Goal: Information Seeking & Learning: Find specific page/section

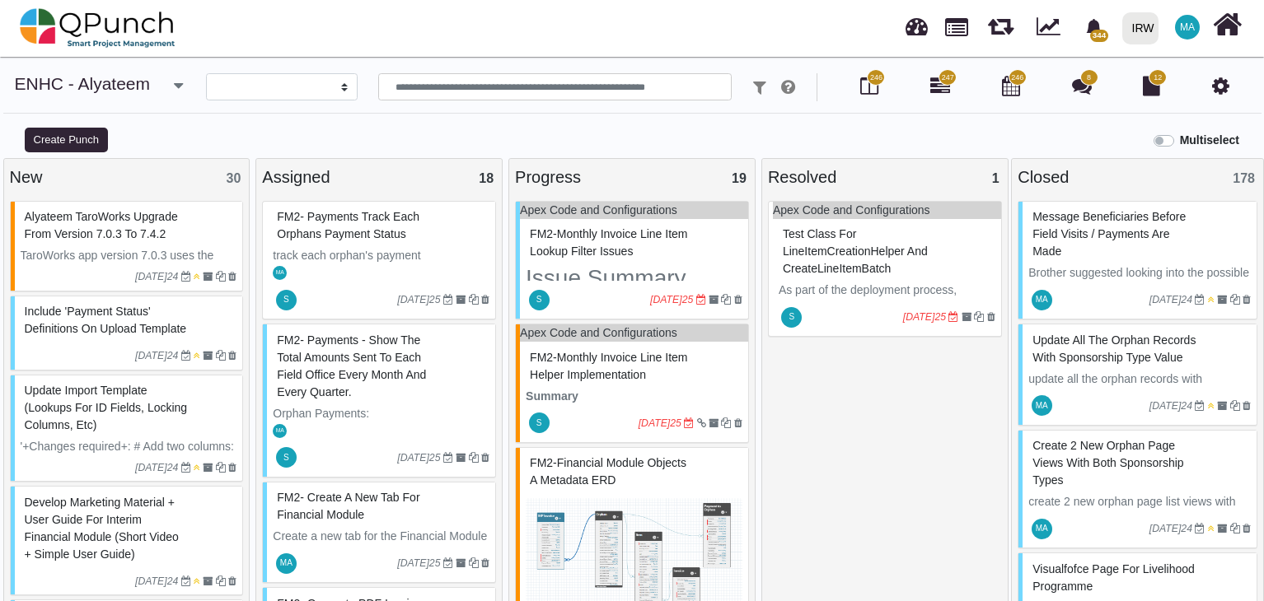
select select
click at [850, 408] on div "Apex Code and Configurations Test Class for LineItemCreationHelper and CreateLi…" at bounding box center [885, 440] width 234 height 479
click at [456, 86] on input "text" at bounding box center [555, 87] width 354 height 28
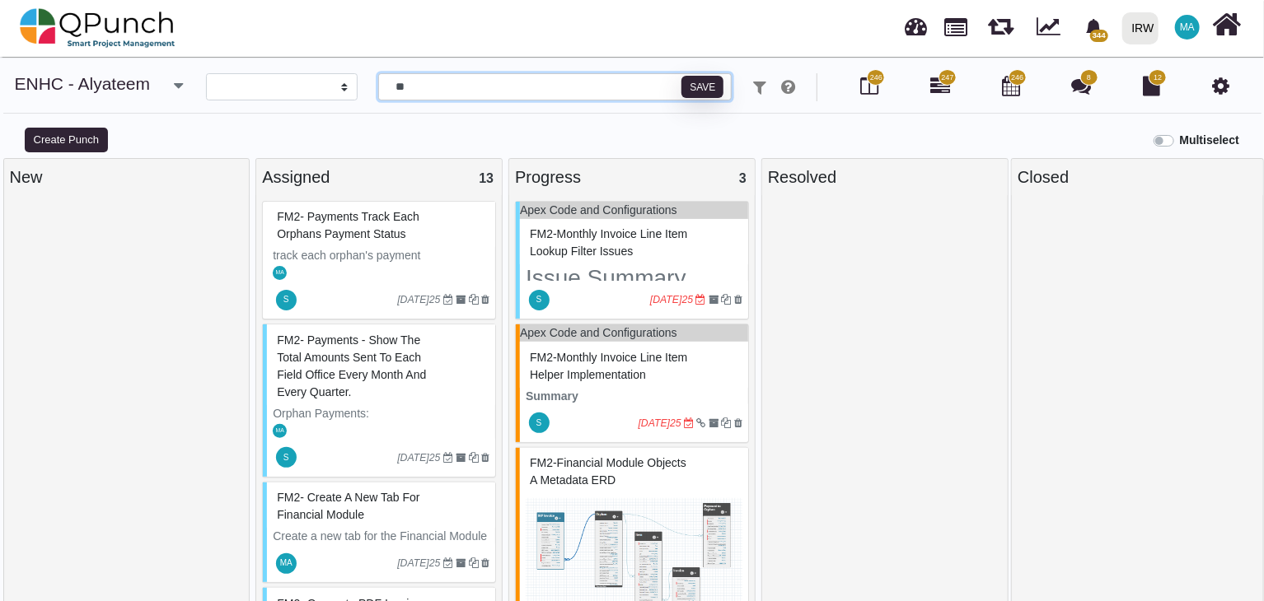
type input "**"
click at [611, 243] on span "FM2-Monthly Invoice Line Item Lookup Filter Issues" at bounding box center [608, 242] width 157 height 30
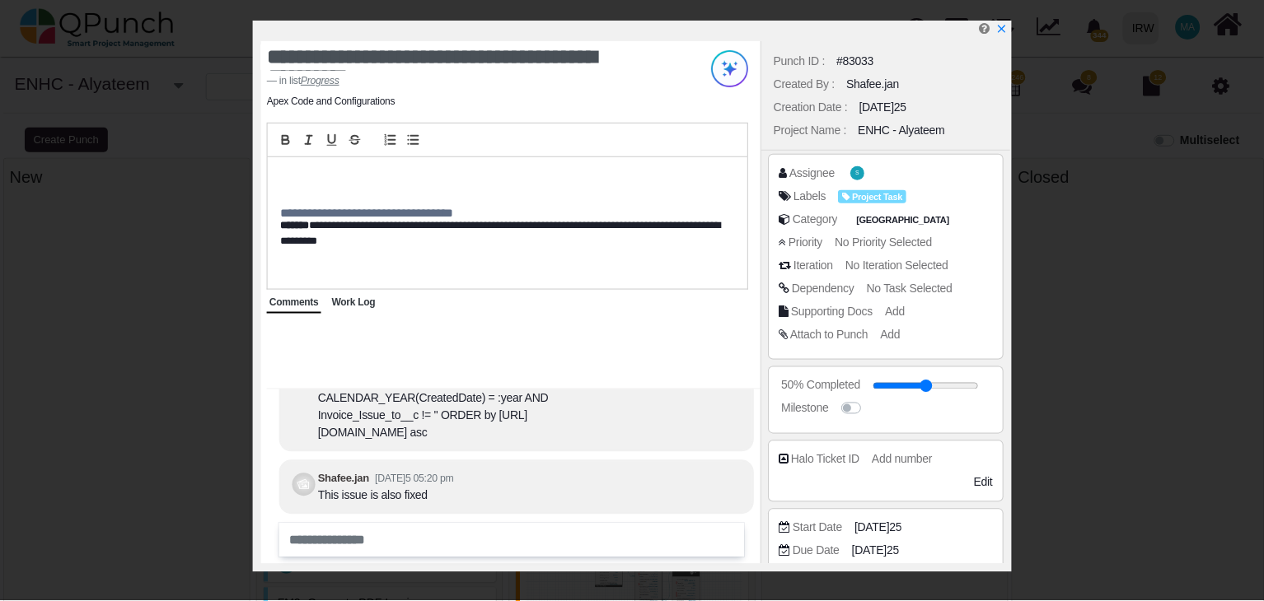
scroll to position [-102, 0]
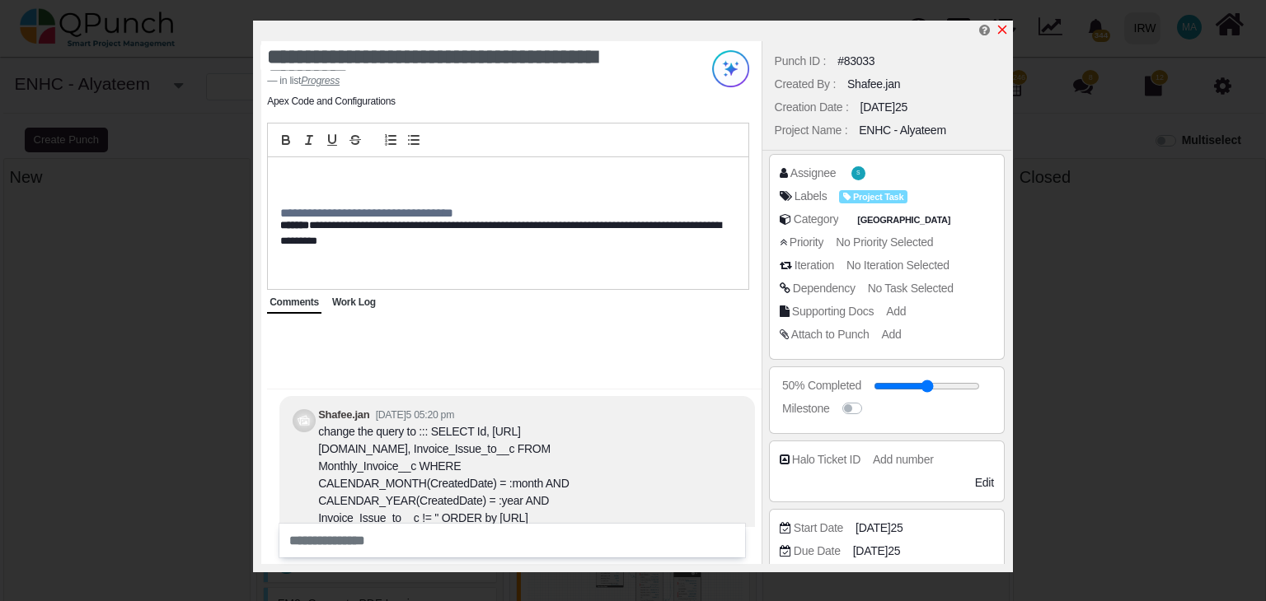
click at [1003, 29] on icon "x" at bounding box center [1002, 30] width 9 height 9
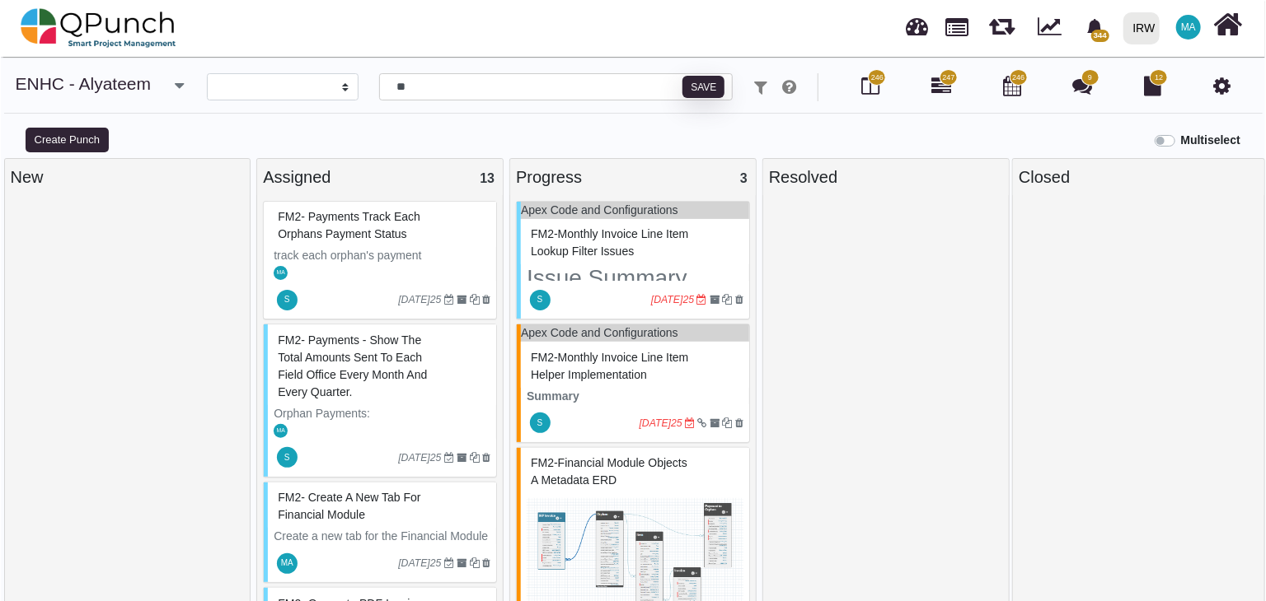
scroll to position [25, 0]
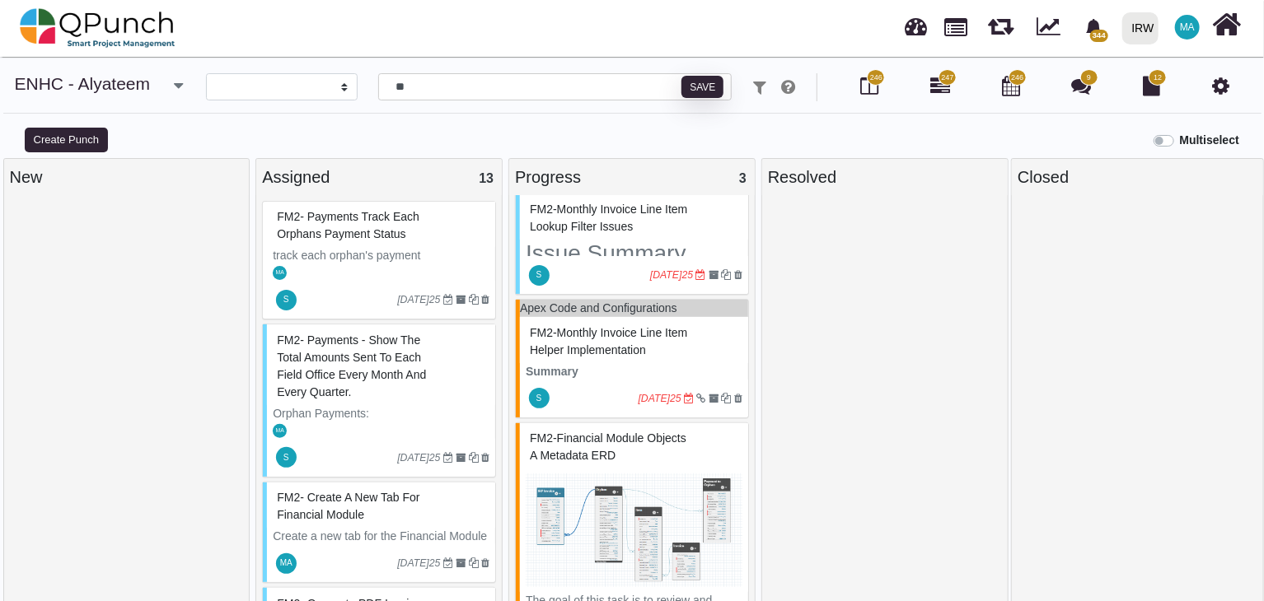
click at [620, 456] on div "FM2-Financial Module Objects a metadata ERD" at bounding box center [634, 447] width 217 height 43
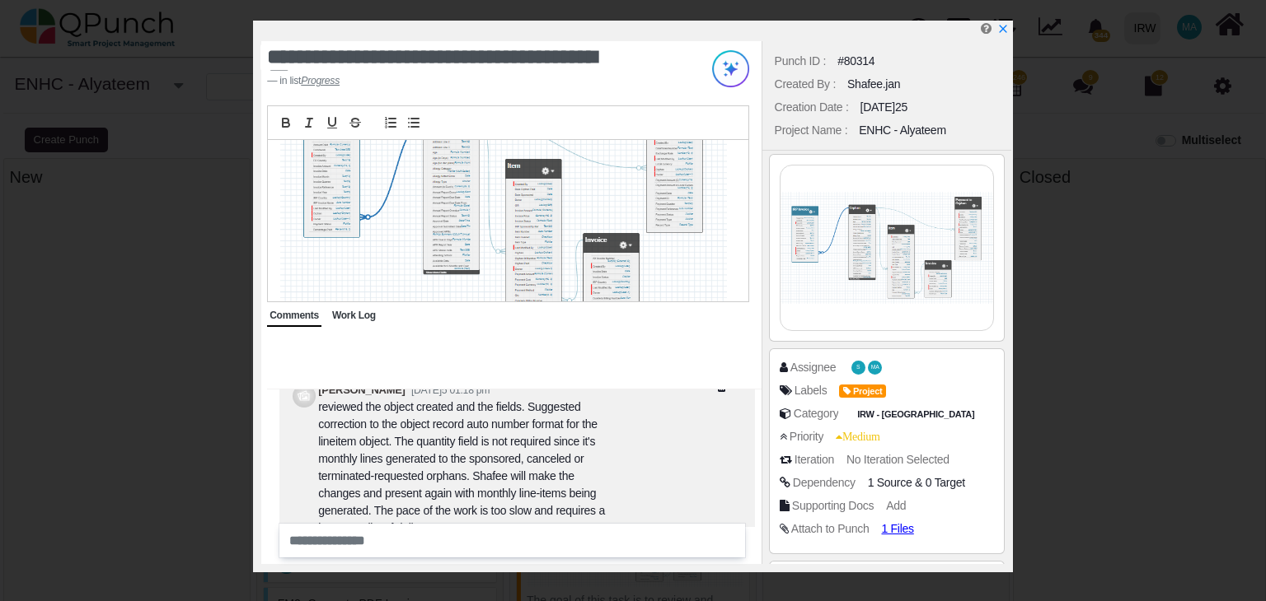
scroll to position [-695, 0]
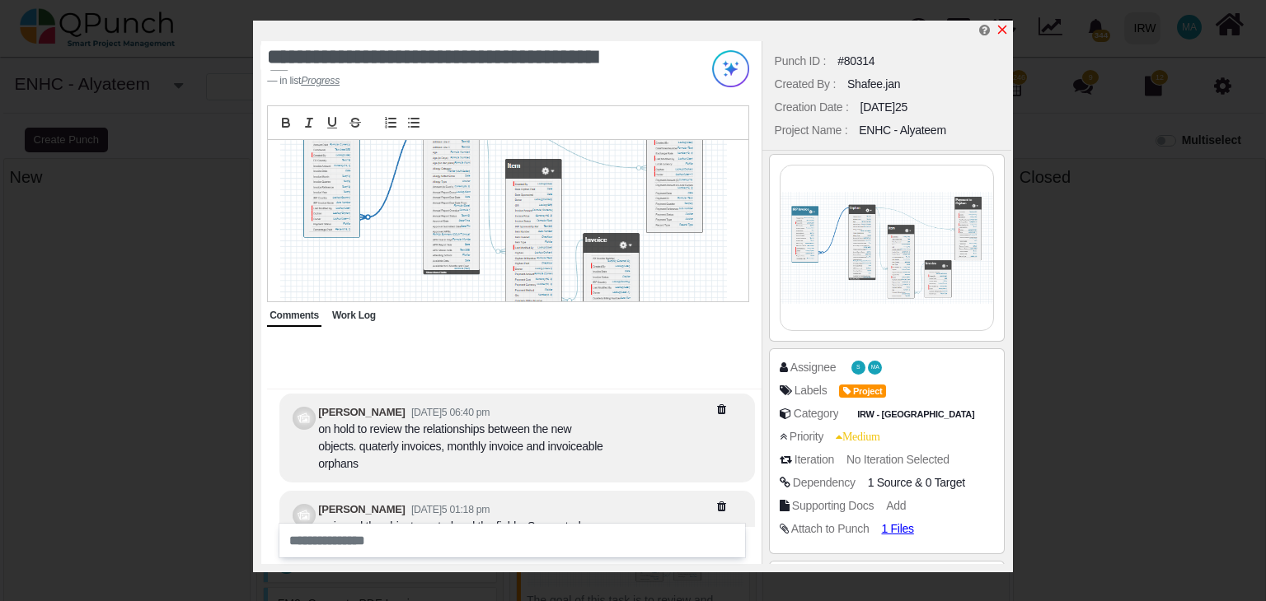
click at [1004, 33] on icon "x" at bounding box center [1002, 30] width 9 height 9
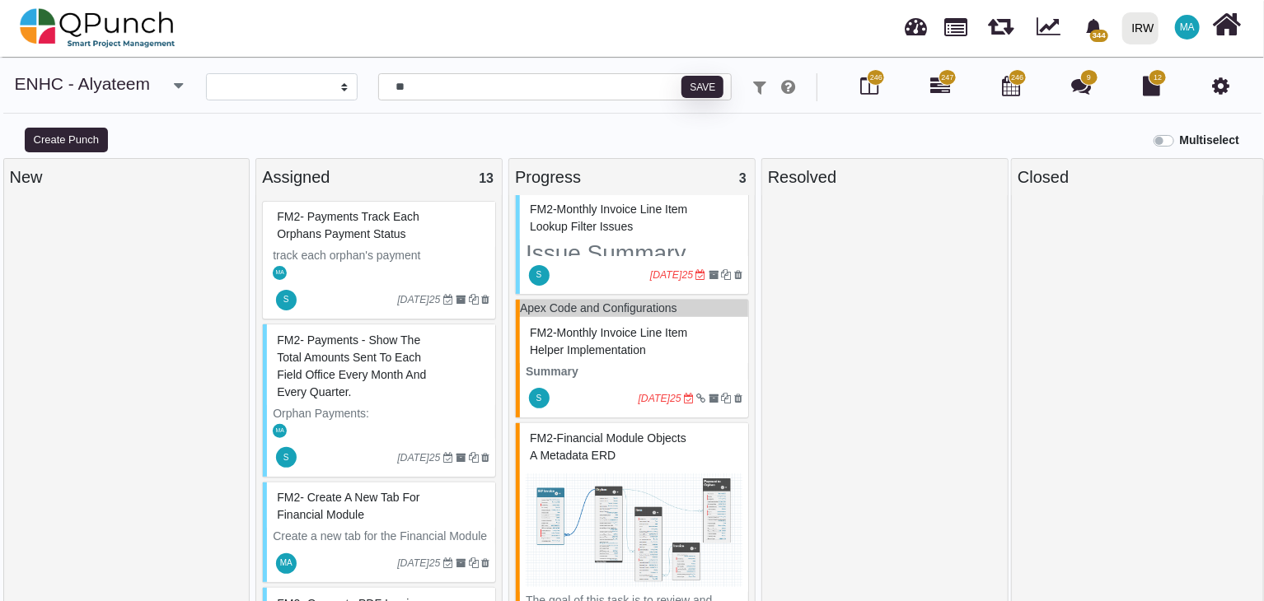
click at [610, 340] on span "FM2-Monthly Invoice Line Item Helper Implementation" at bounding box center [608, 341] width 157 height 30
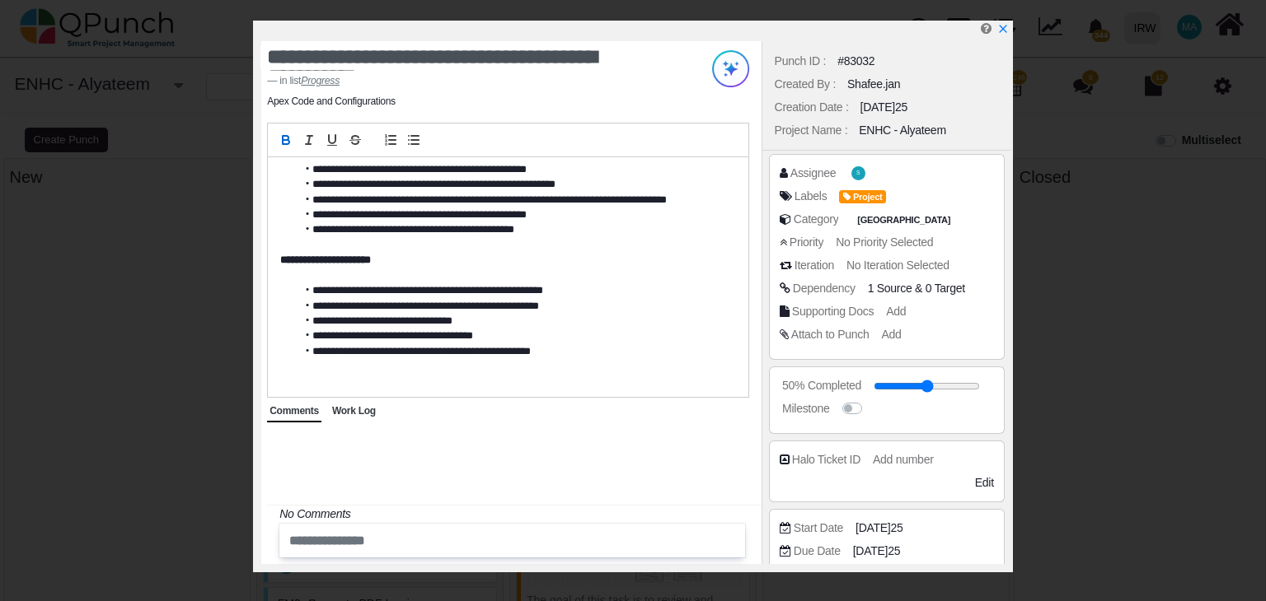
scroll to position [783, 0]
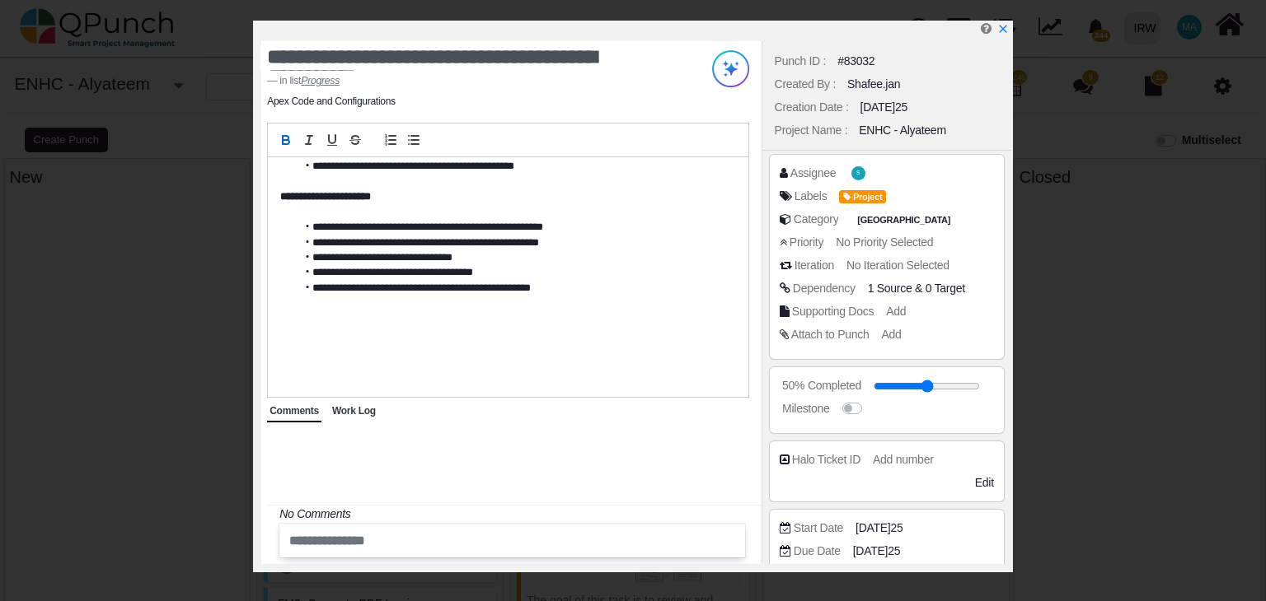
click at [372, 406] on span "Work Log" at bounding box center [354, 411] width 44 height 12
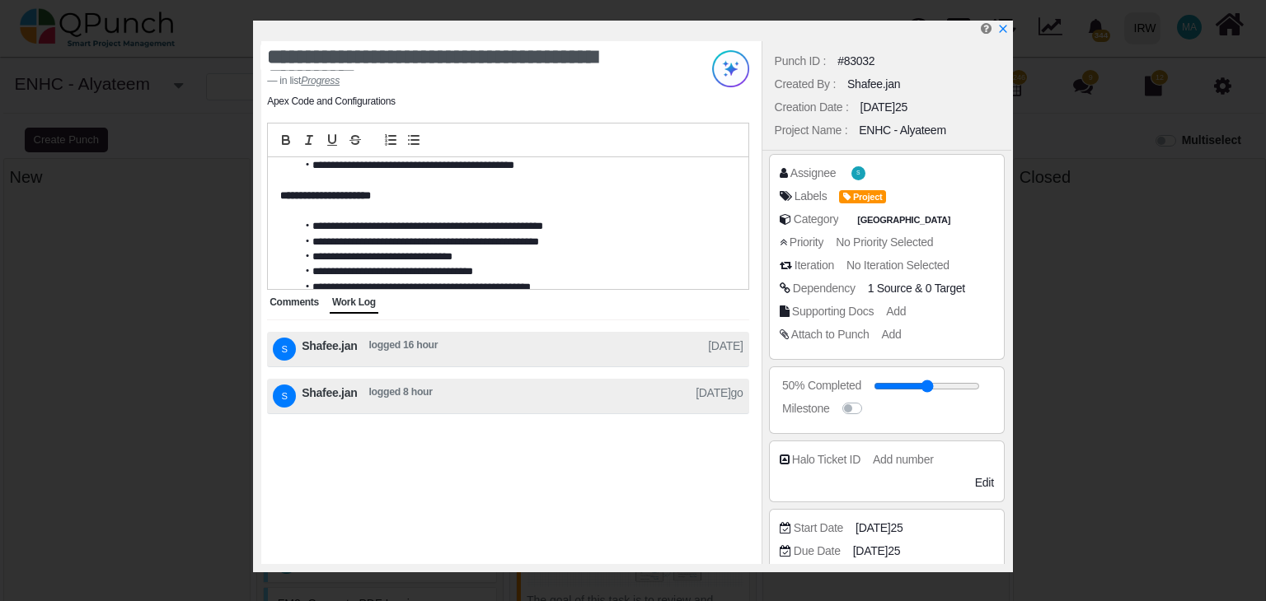
click at [296, 304] on span "Comments" at bounding box center [293, 303] width 49 height 12
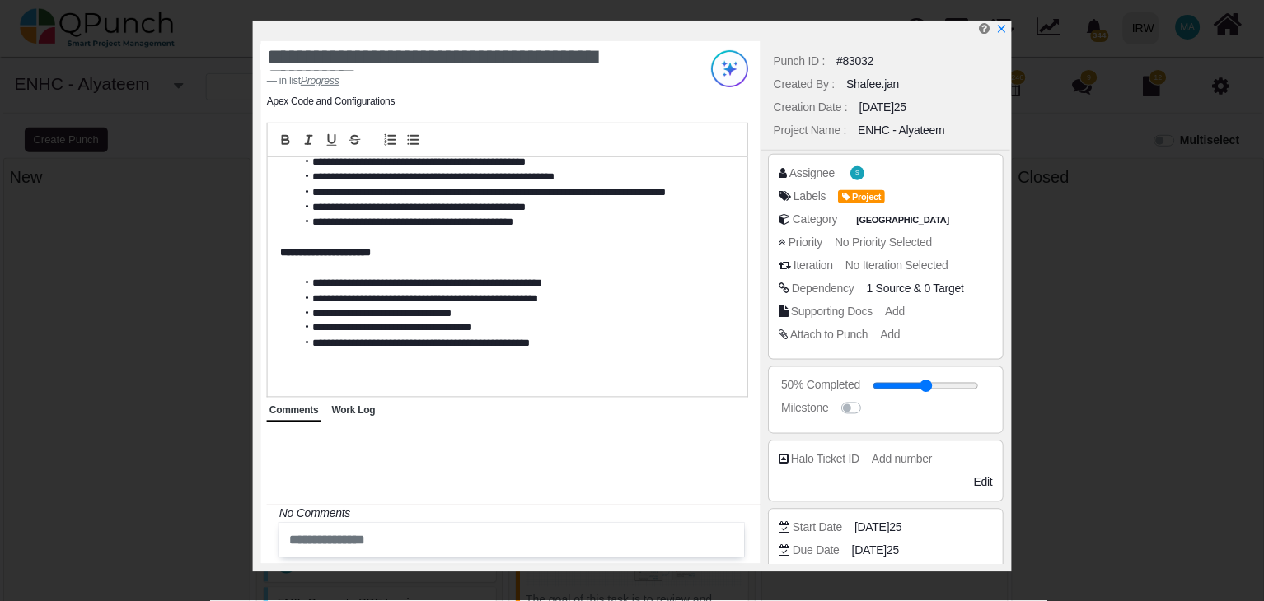
scroll to position [453, 0]
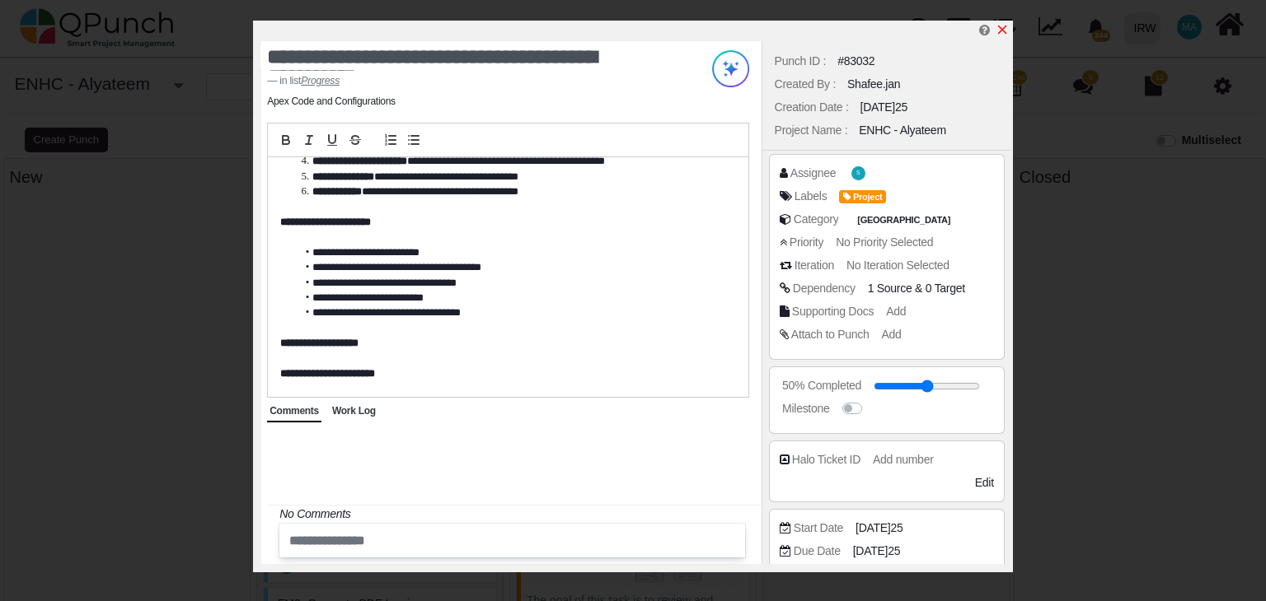
click at [1002, 29] on icon "x" at bounding box center [1001, 29] width 13 height 13
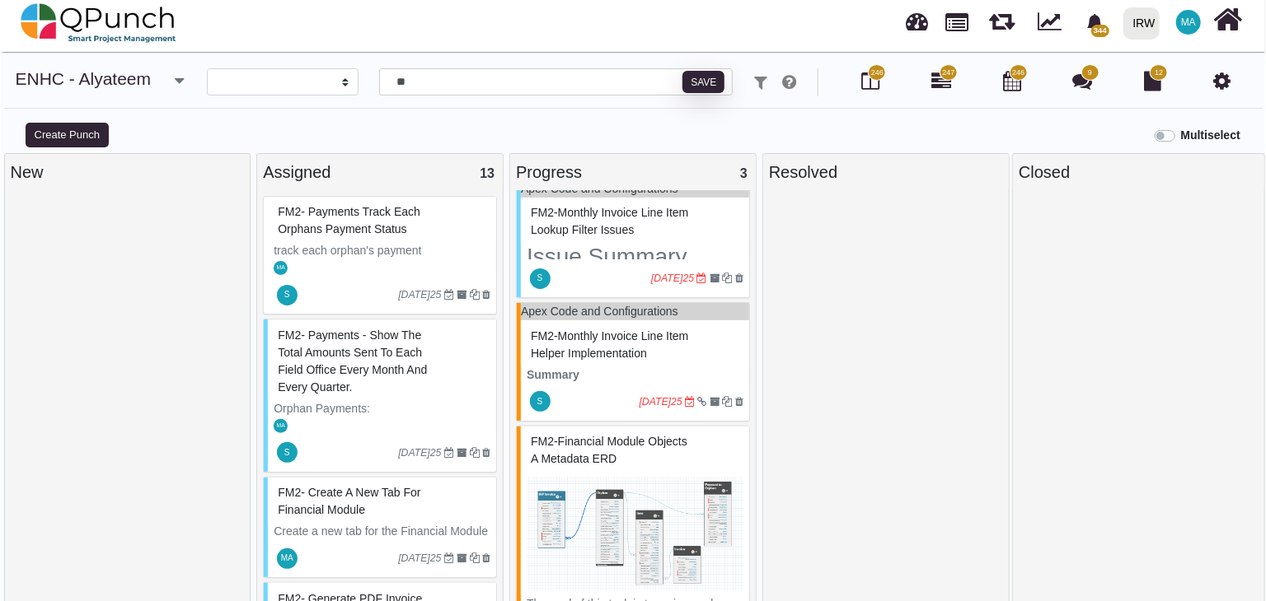
scroll to position [25, 0]
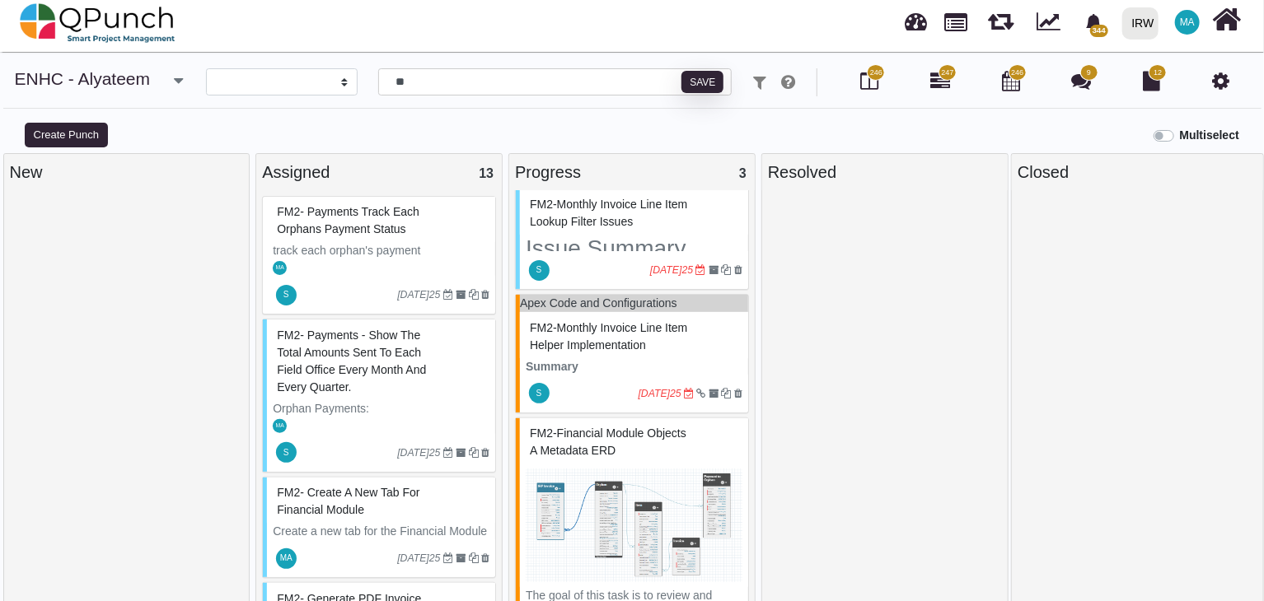
click at [605, 330] on span "FM2-Monthly Invoice Line Item Helper Implementation" at bounding box center [608, 336] width 157 height 30
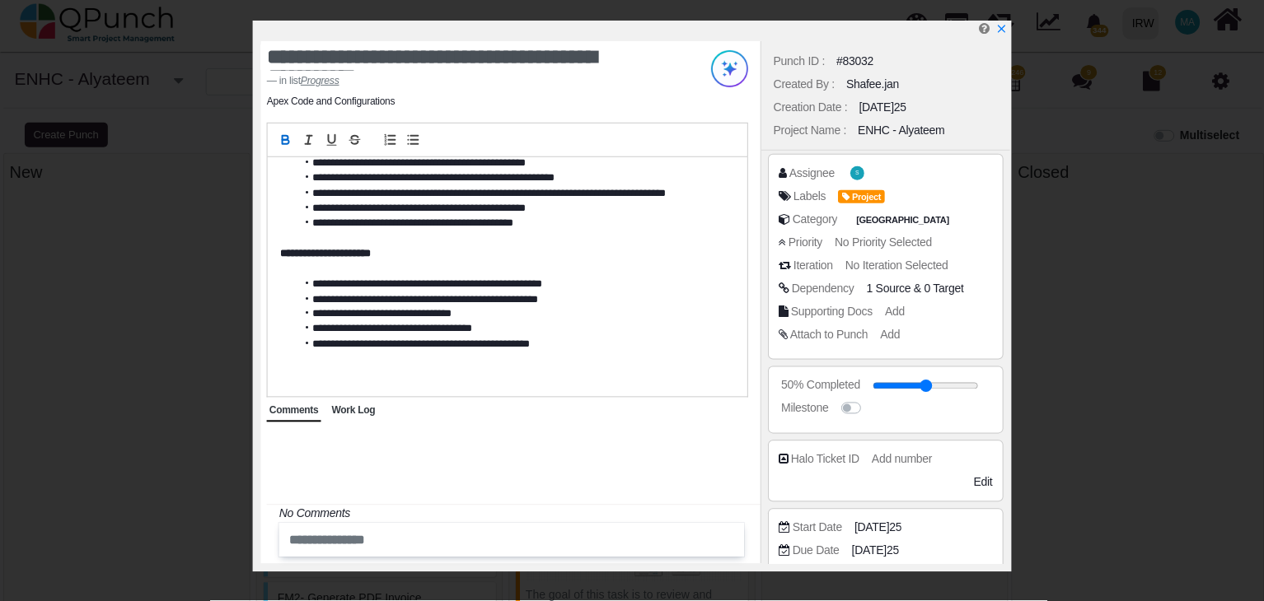
scroll to position [783, 0]
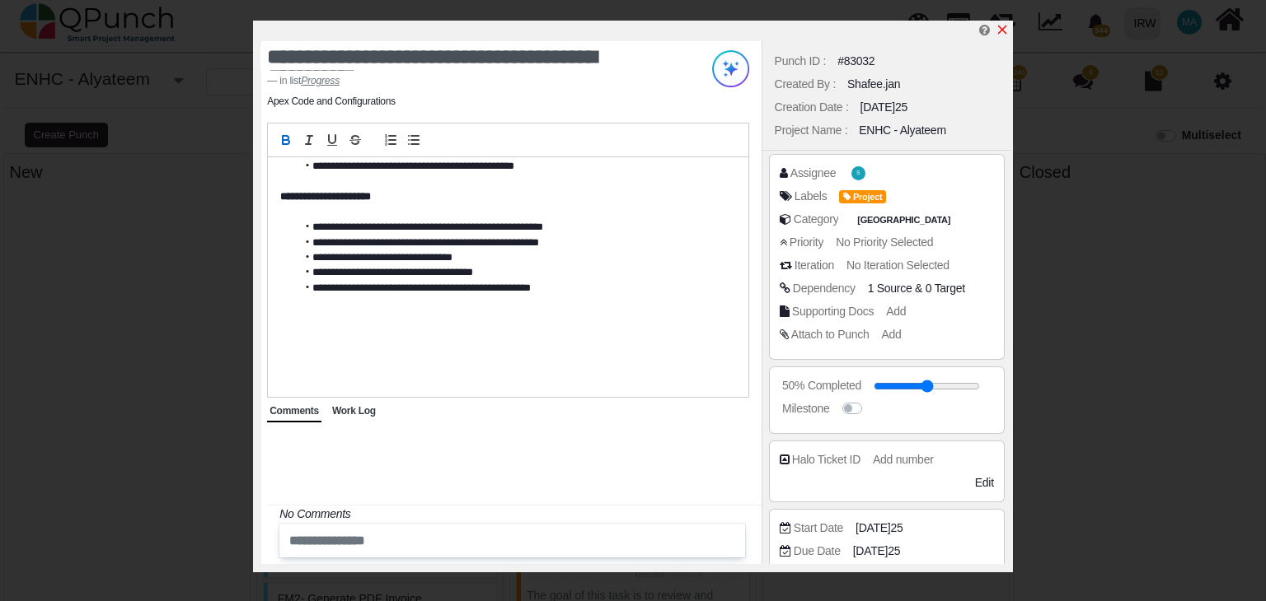
click at [1004, 27] on icon "x" at bounding box center [1002, 30] width 9 height 9
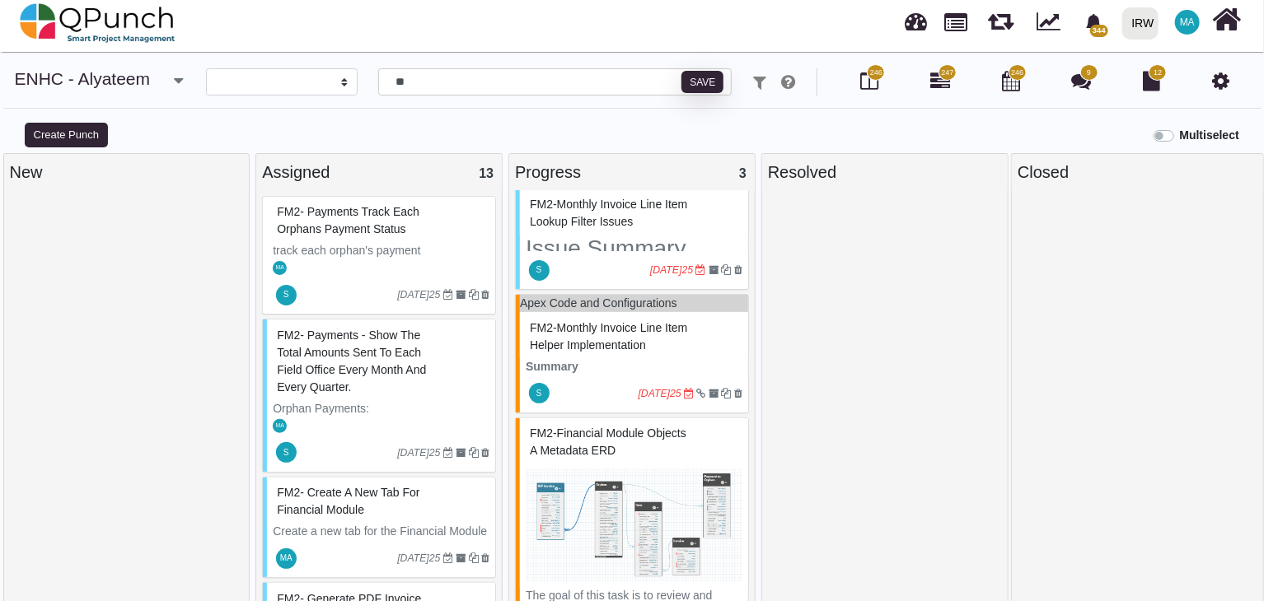
click at [179, 79] on icon "button" at bounding box center [178, 81] width 9 height 16
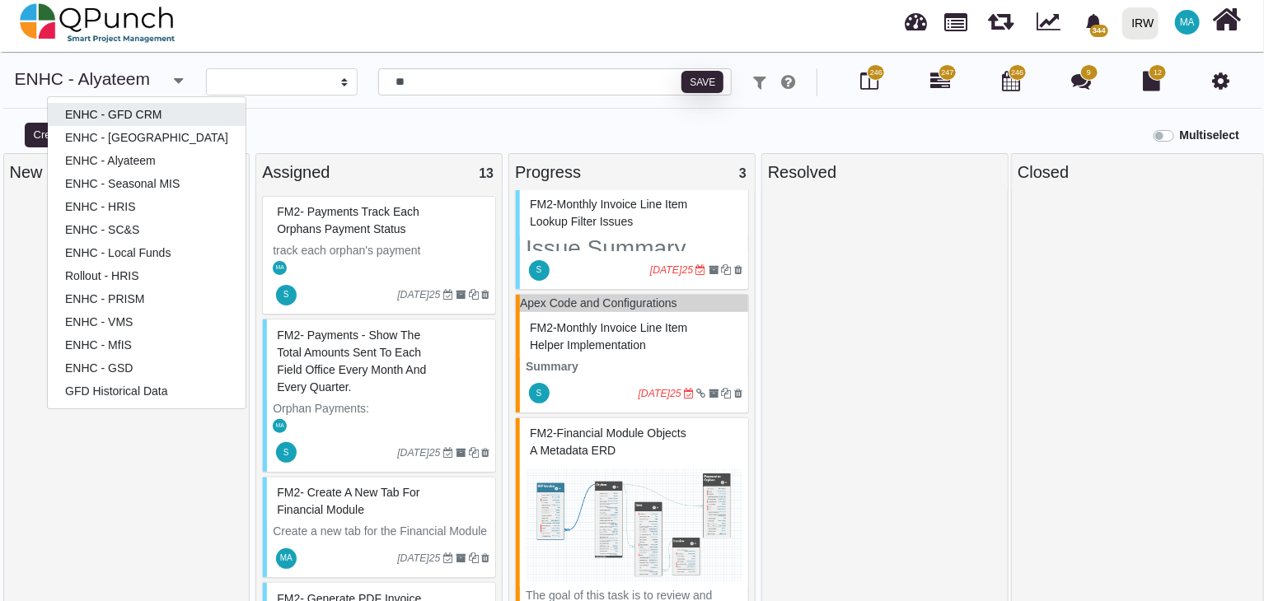
click at [147, 107] on link "ENHC - GFD CRM" at bounding box center [147, 114] width 198 height 23
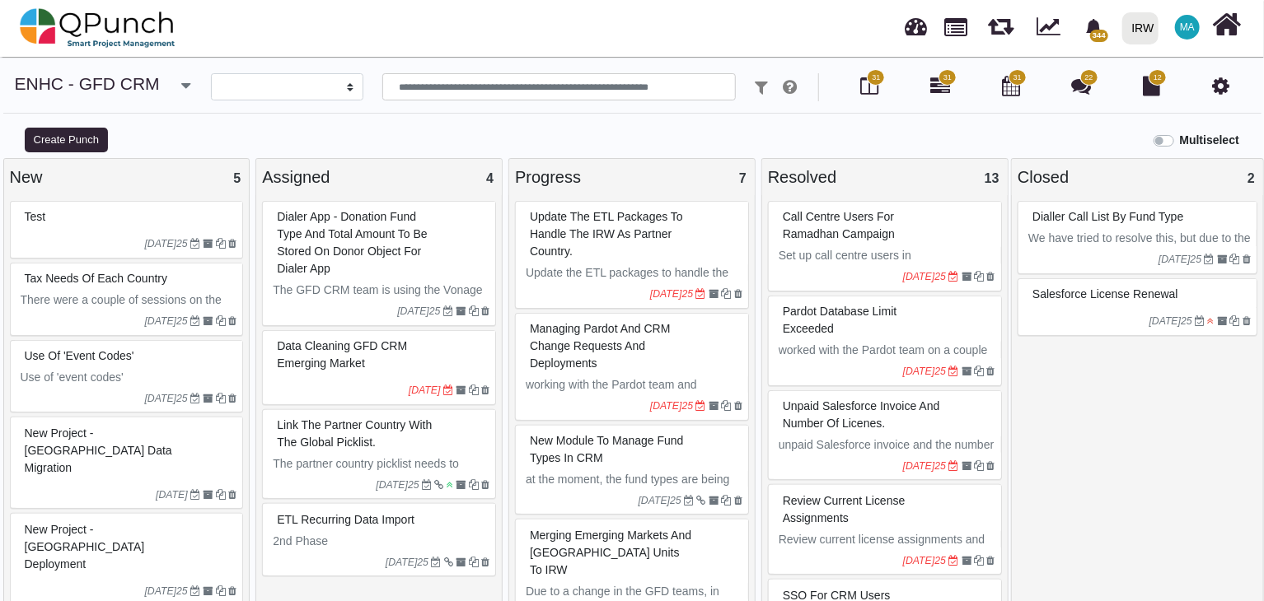
select select
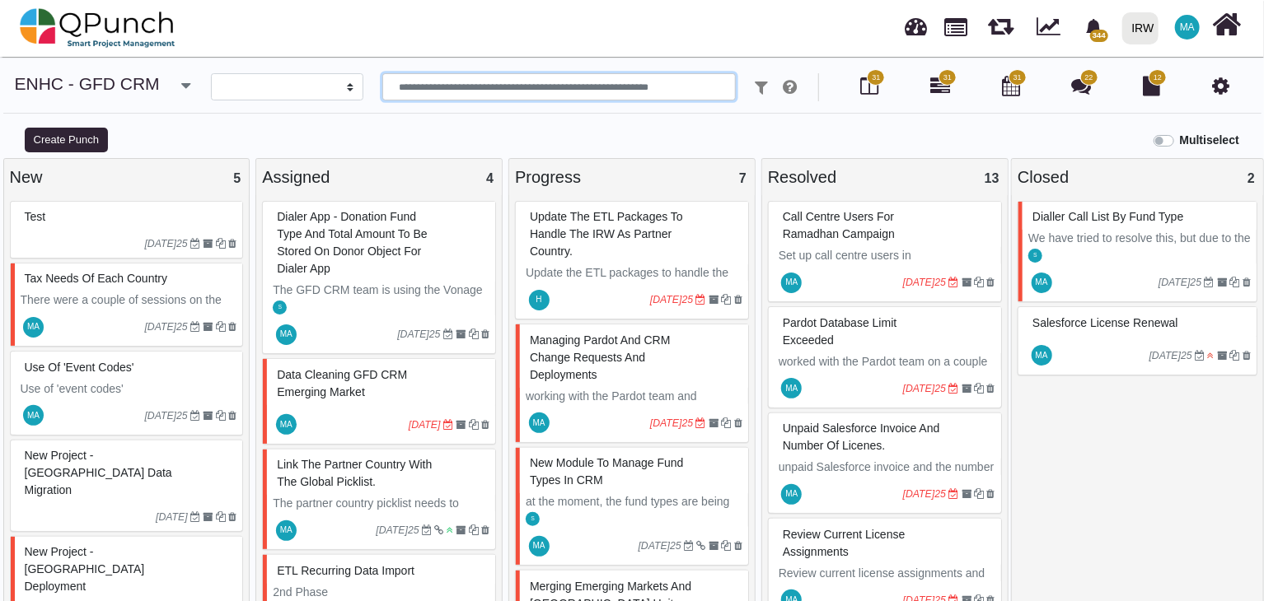
click at [531, 92] on input "text" at bounding box center [559, 87] width 354 height 28
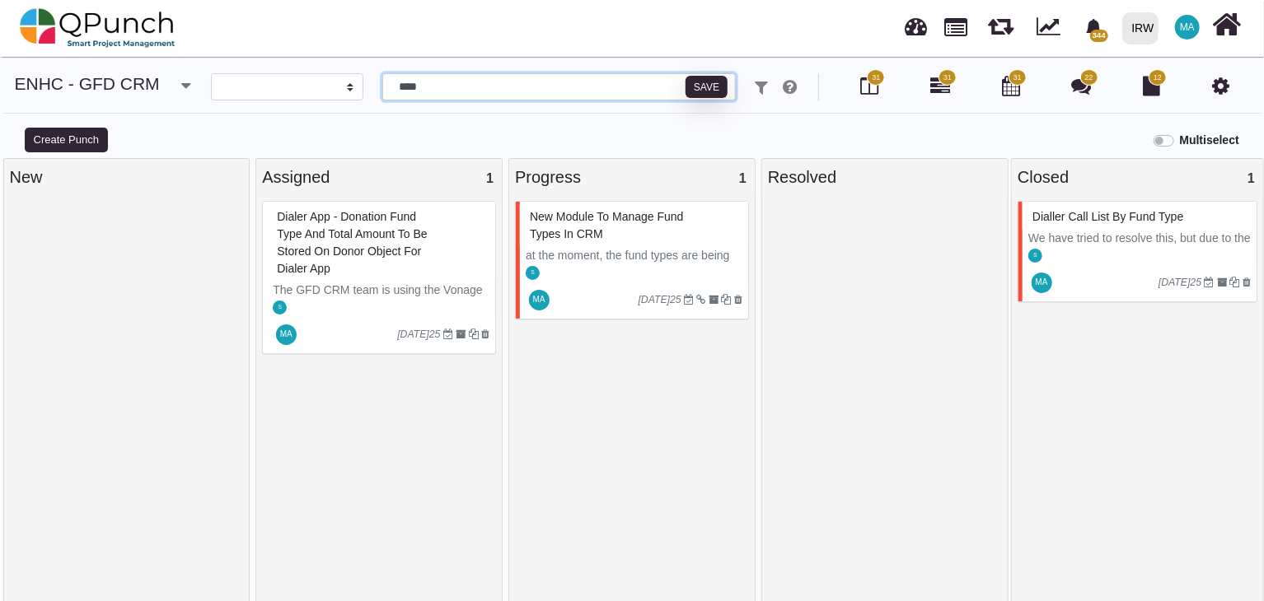
type input "****"
click at [628, 227] on div "New Module to manage Fund types in CRM" at bounding box center [634, 225] width 217 height 43
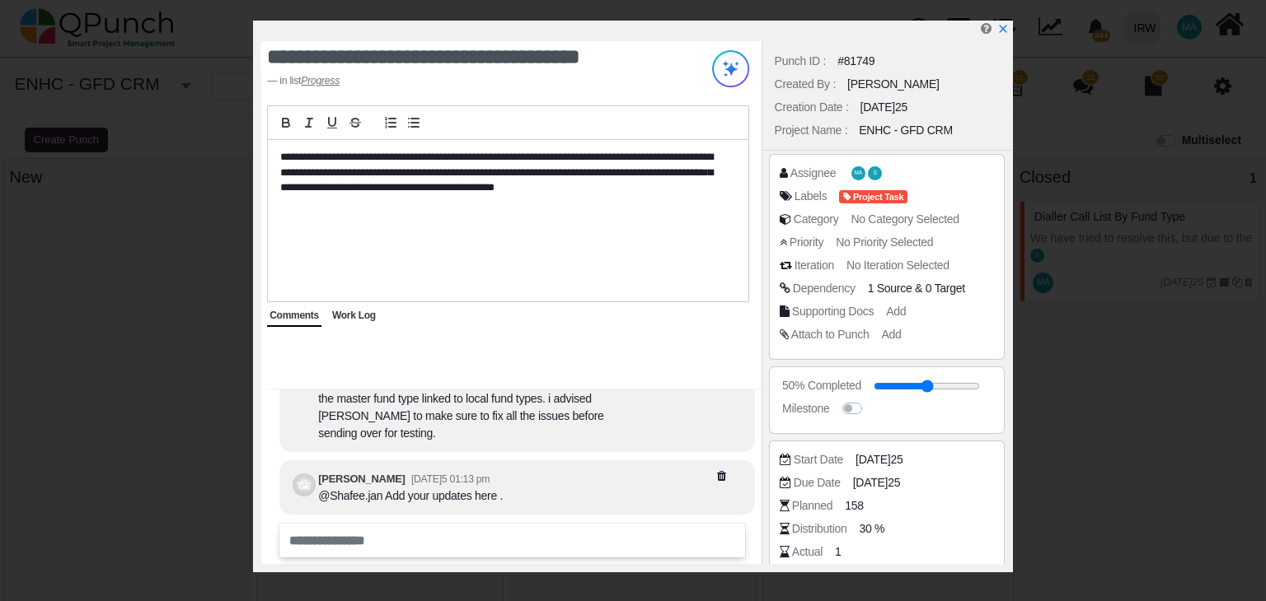
click at [353, 311] on span "Work Log" at bounding box center [354, 316] width 44 height 12
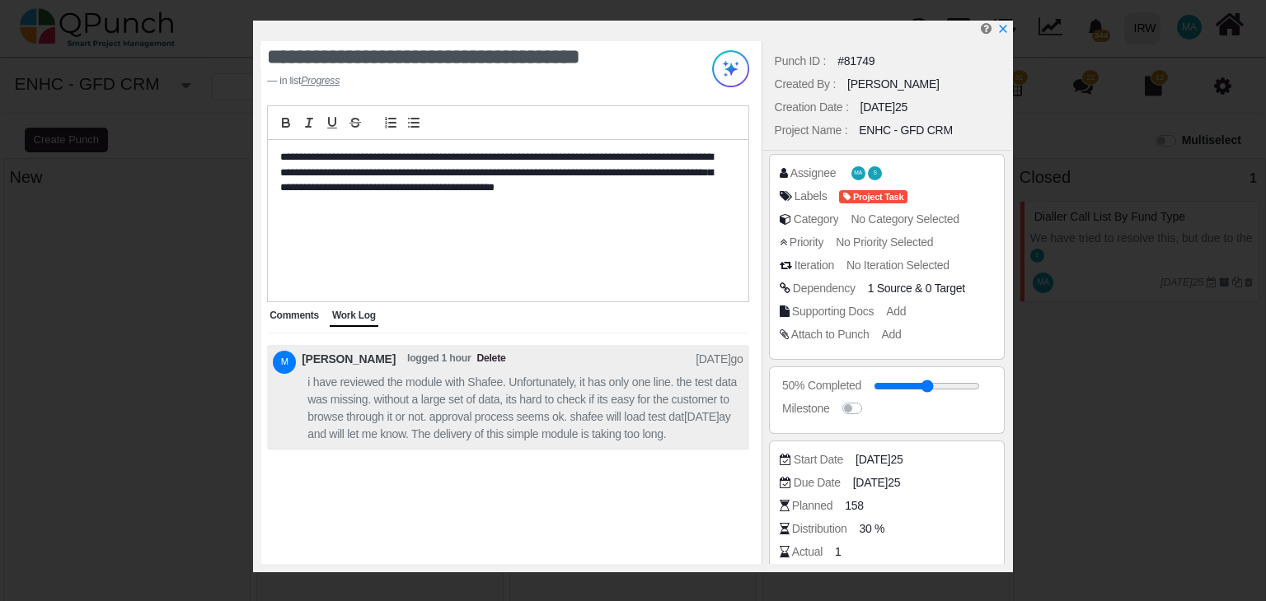
click at [293, 315] on span "Comments" at bounding box center [293, 316] width 49 height 12
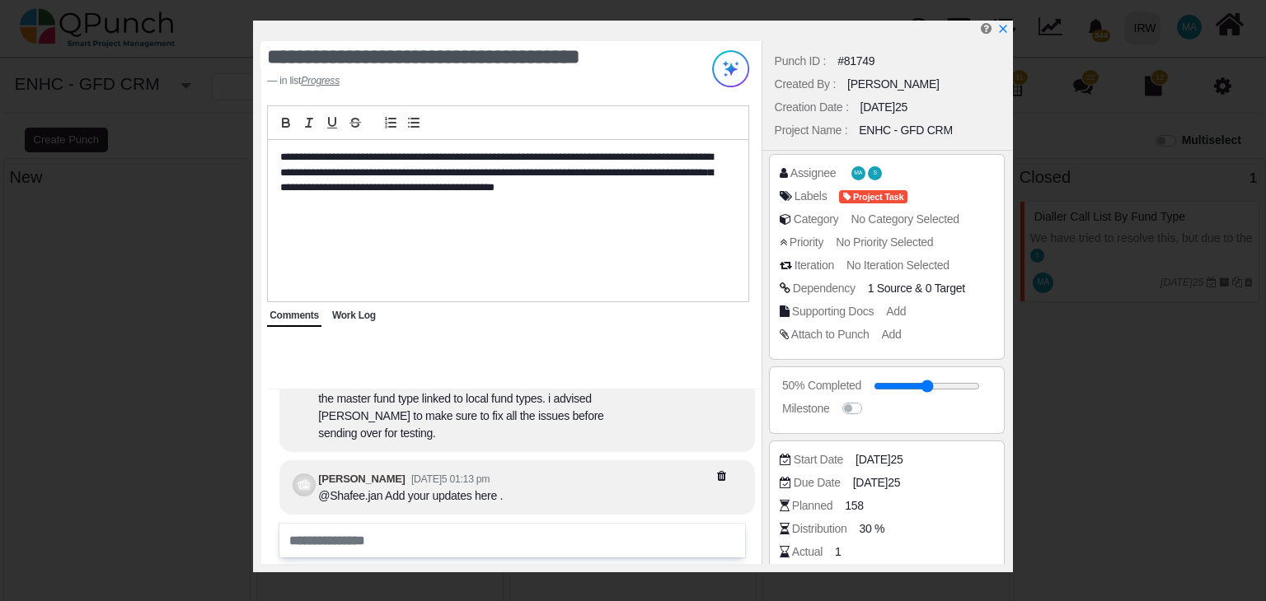
click at [857, 82] on div "[PERSON_NAME]" at bounding box center [893, 84] width 92 height 17
click at [920, 119] on div "Project Name : ENHC - GFD CRM" at bounding box center [886, 130] width 232 height 23
click at [365, 317] on span "Work Log" at bounding box center [354, 316] width 44 height 12
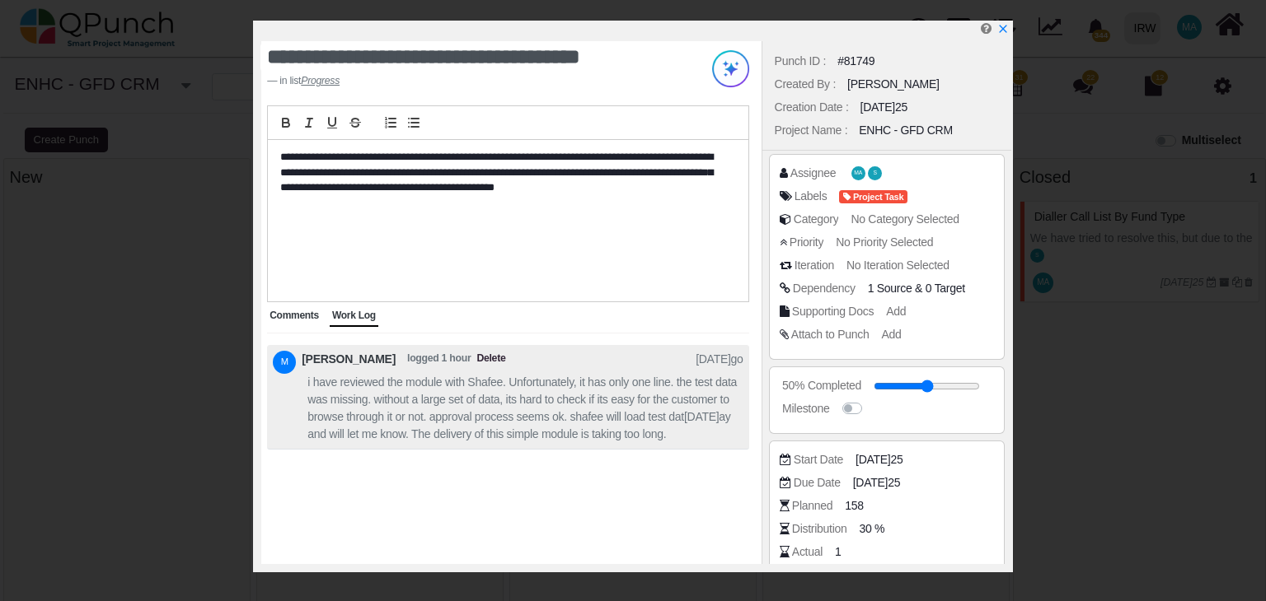
click at [299, 311] on span "Comments" at bounding box center [293, 316] width 49 height 12
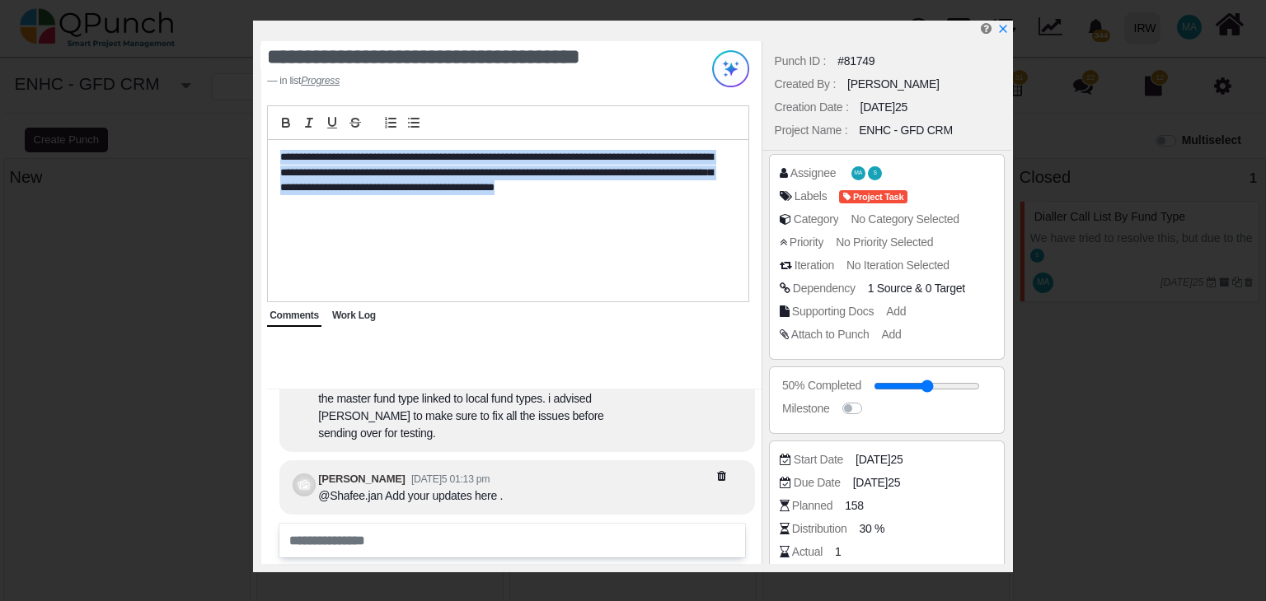
drag, startPoint x: 281, startPoint y: 152, endPoint x: 715, endPoint y: 195, distance: 436.3
click at [679, 200] on div "**********" at bounding box center [508, 220] width 480 height 161
click at [709, 232] on div "**********" at bounding box center [508, 220] width 480 height 161
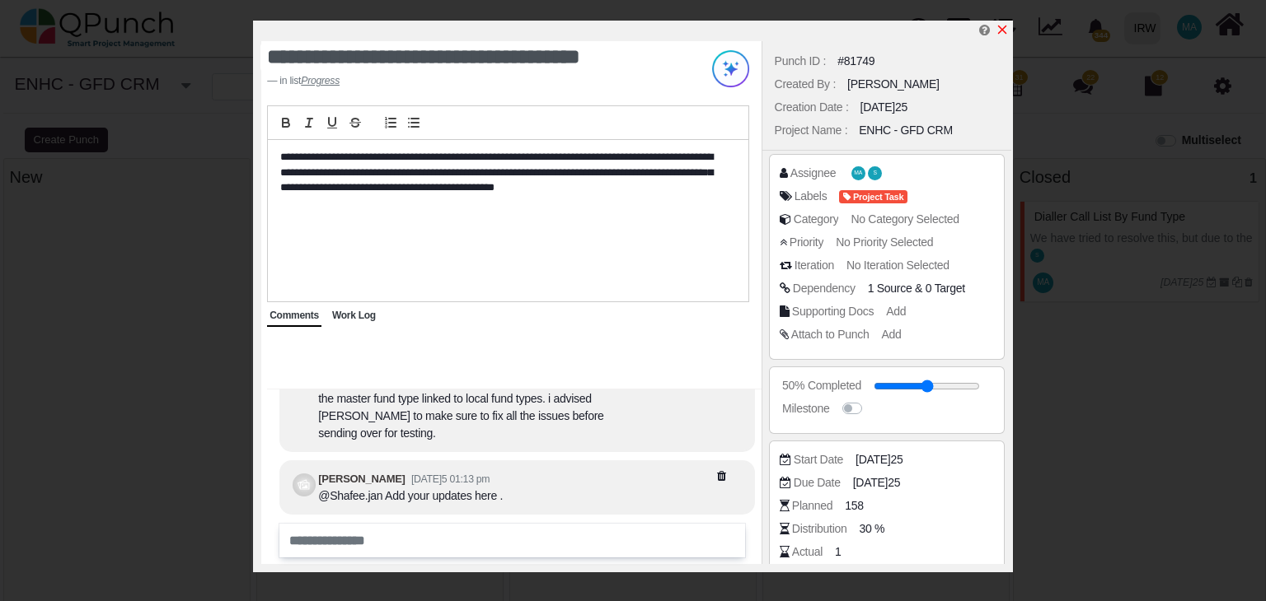
click at [1005, 28] on icon "x" at bounding box center [1002, 30] width 9 height 9
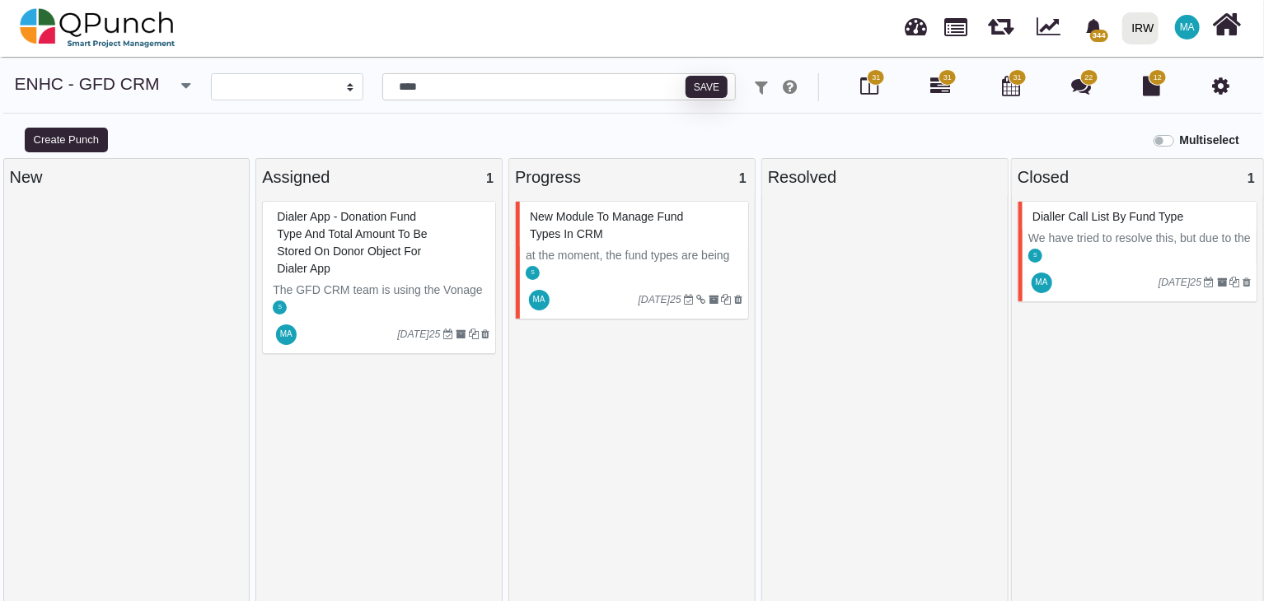
click at [629, 245] on div "New Module to manage Fund types in CRM" at bounding box center [634, 225] width 217 height 43
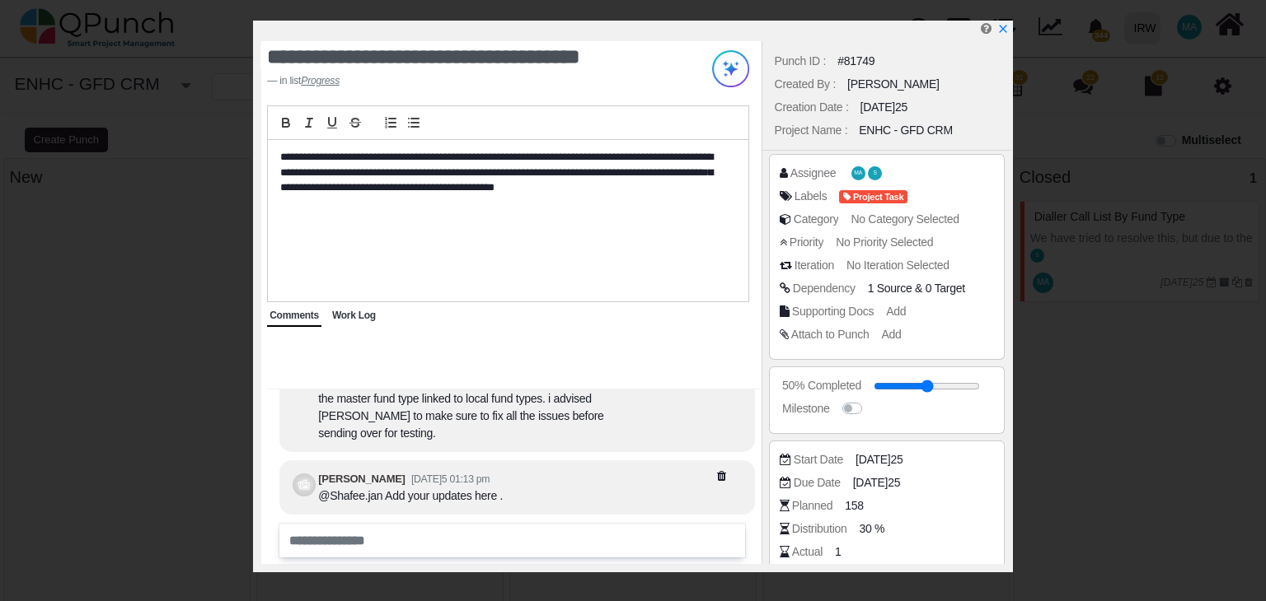
click at [354, 321] on span "Work Log" at bounding box center [354, 316] width 44 height 12
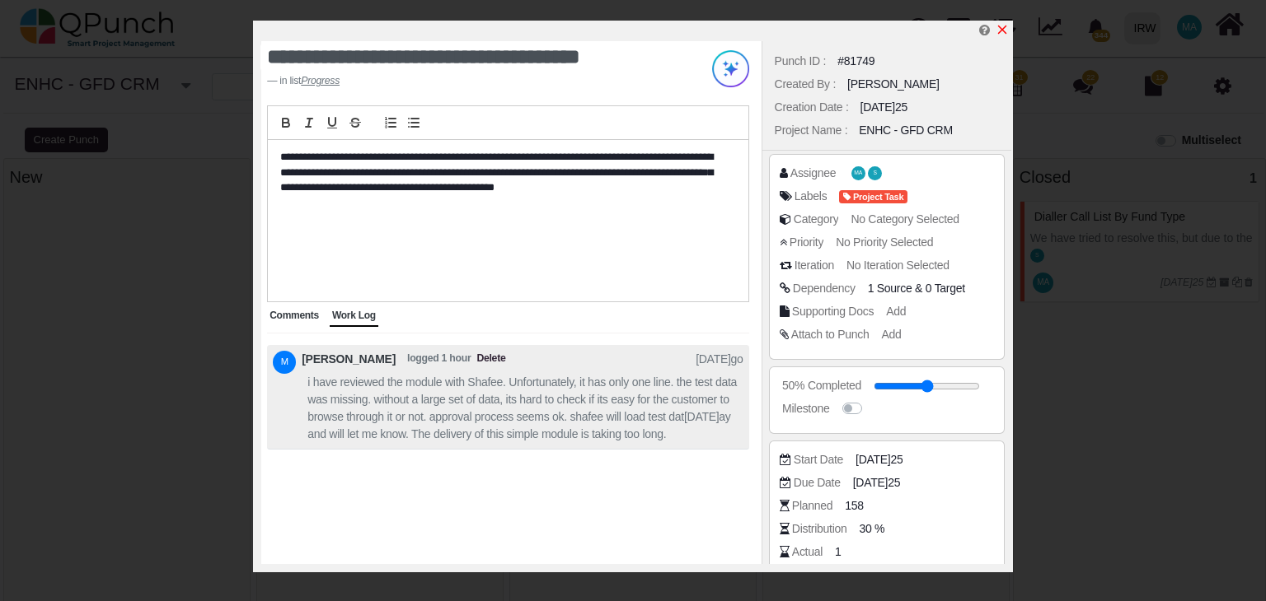
click at [1001, 29] on icon "x" at bounding box center [1001, 29] width 13 height 13
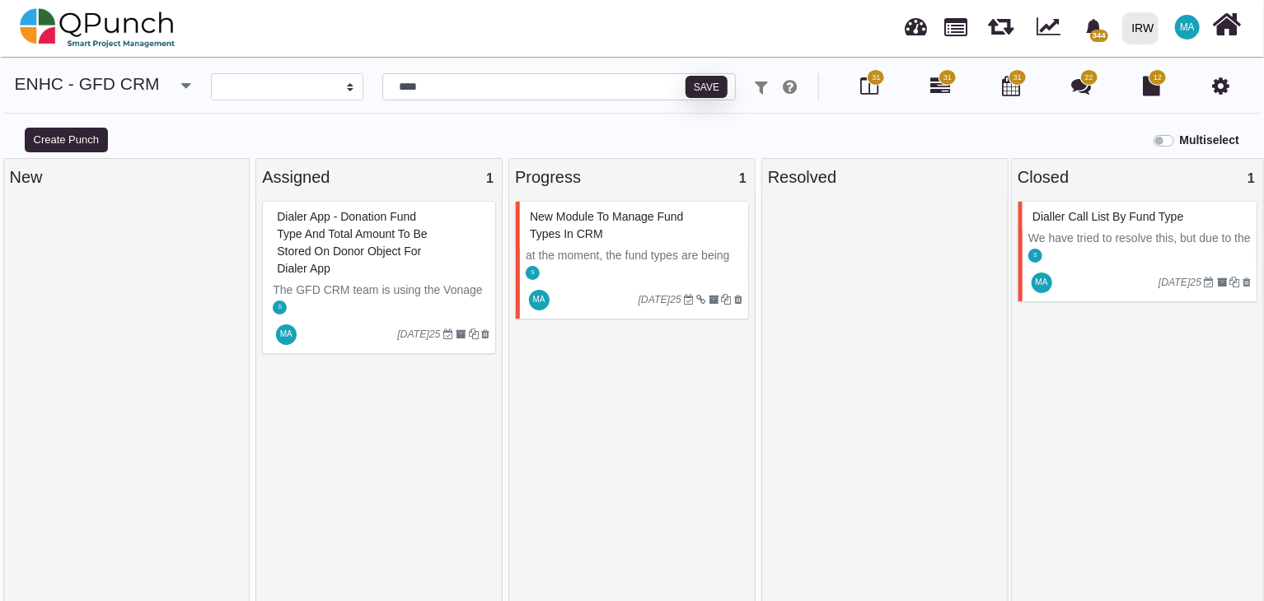
click at [581, 229] on span "New Module to manage Fund types in CRM" at bounding box center [607, 225] width 154 height 30
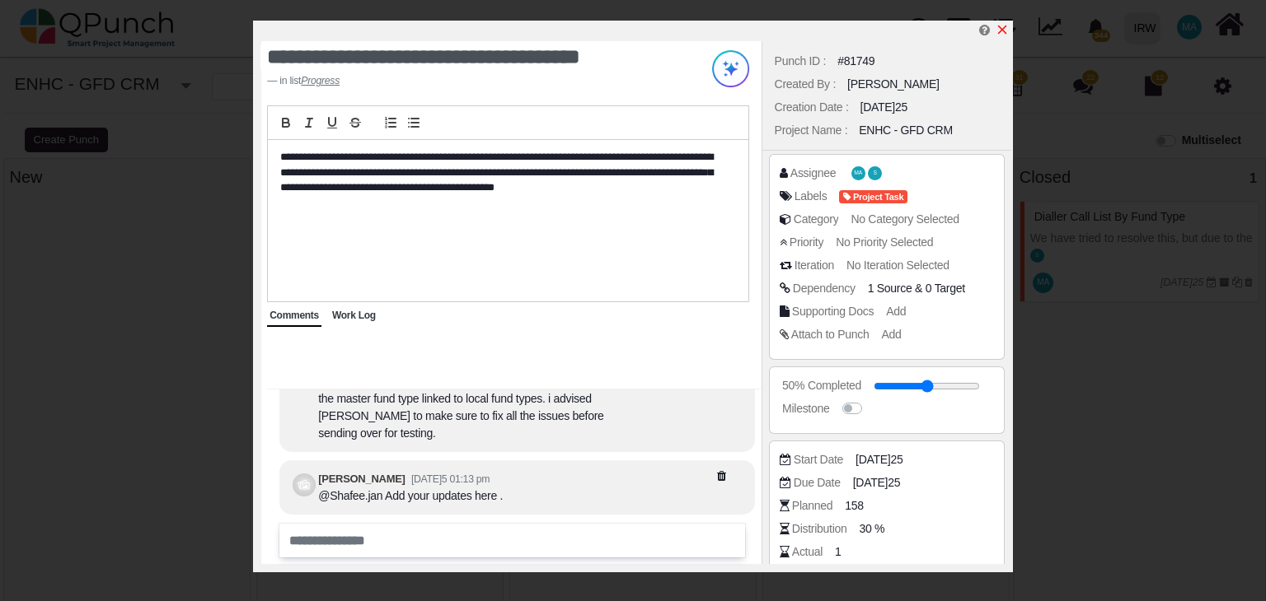
click at [1001, 31] on icon "x" at bounding box center [1002, 30] width 9 height 9
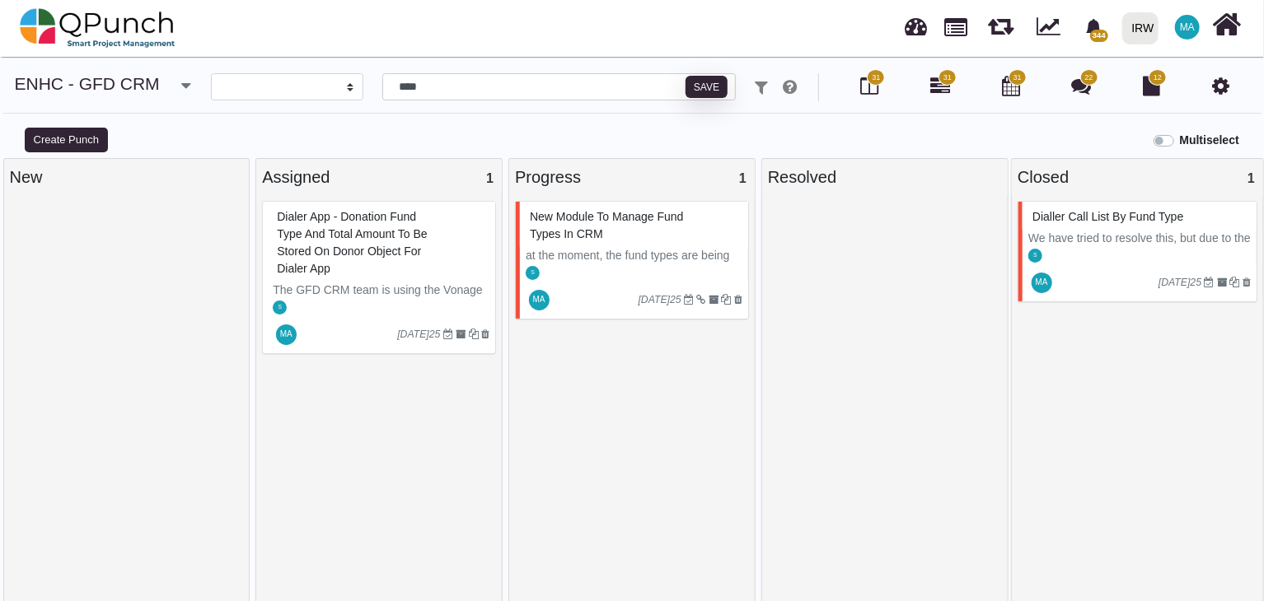
click at [188, 85] on button "button" at bounding box center [186, 86] width 26 height 27
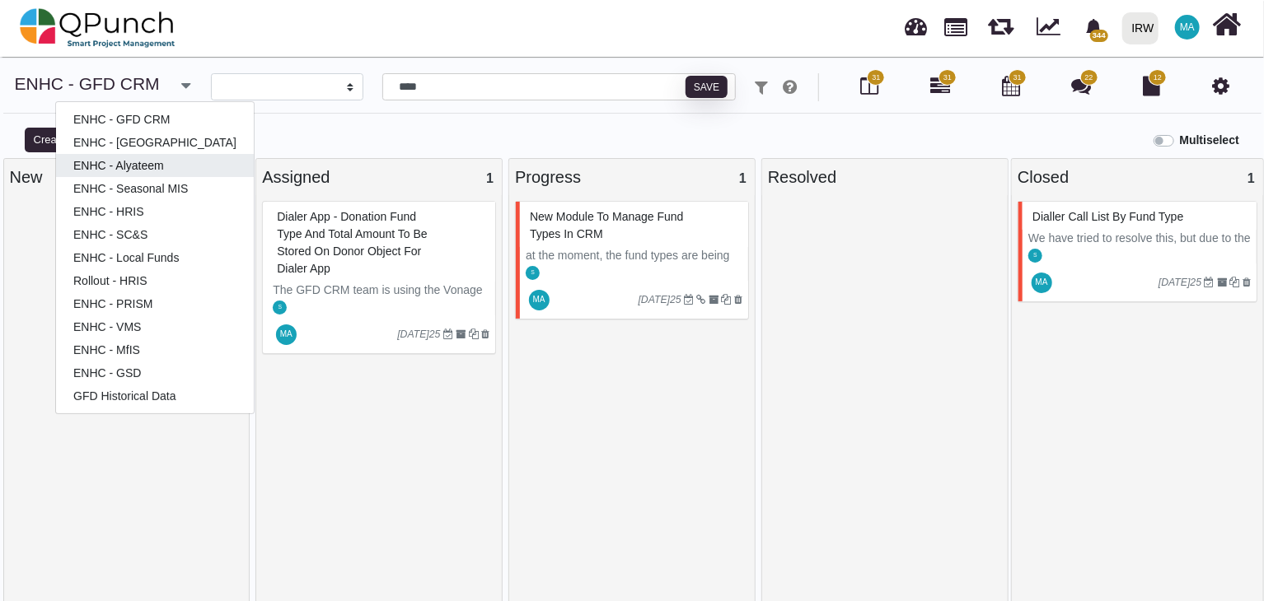
click at [129, 168] on link "ENHC - Alyateem" at bounding box center [155, 165] width 198 height 23
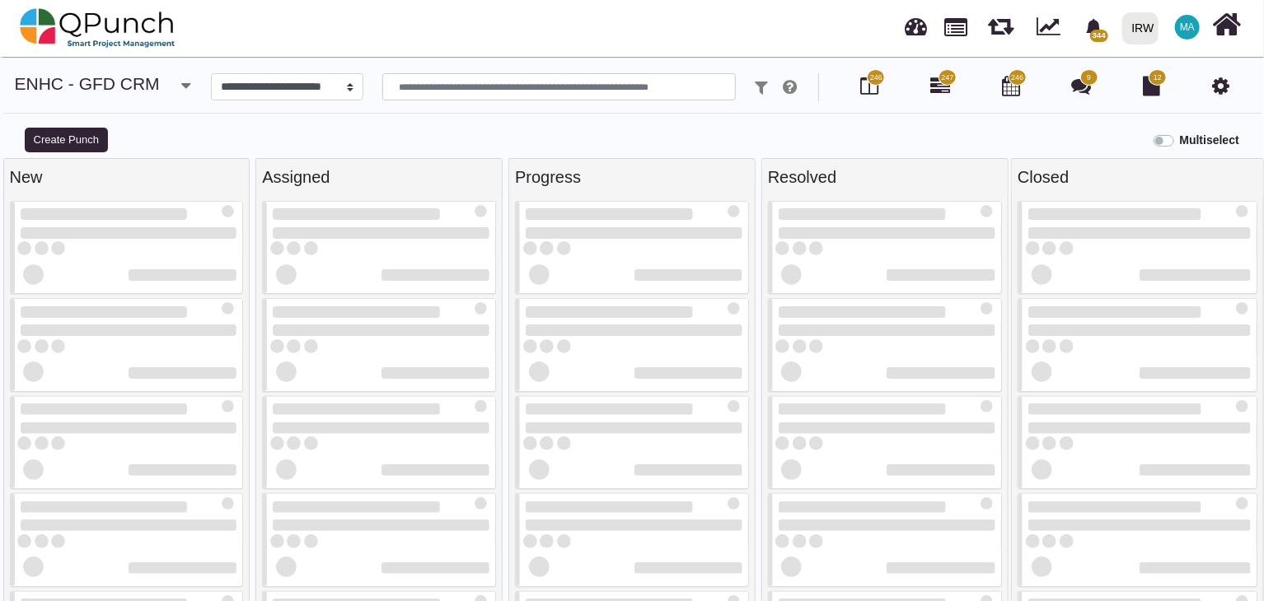
select select
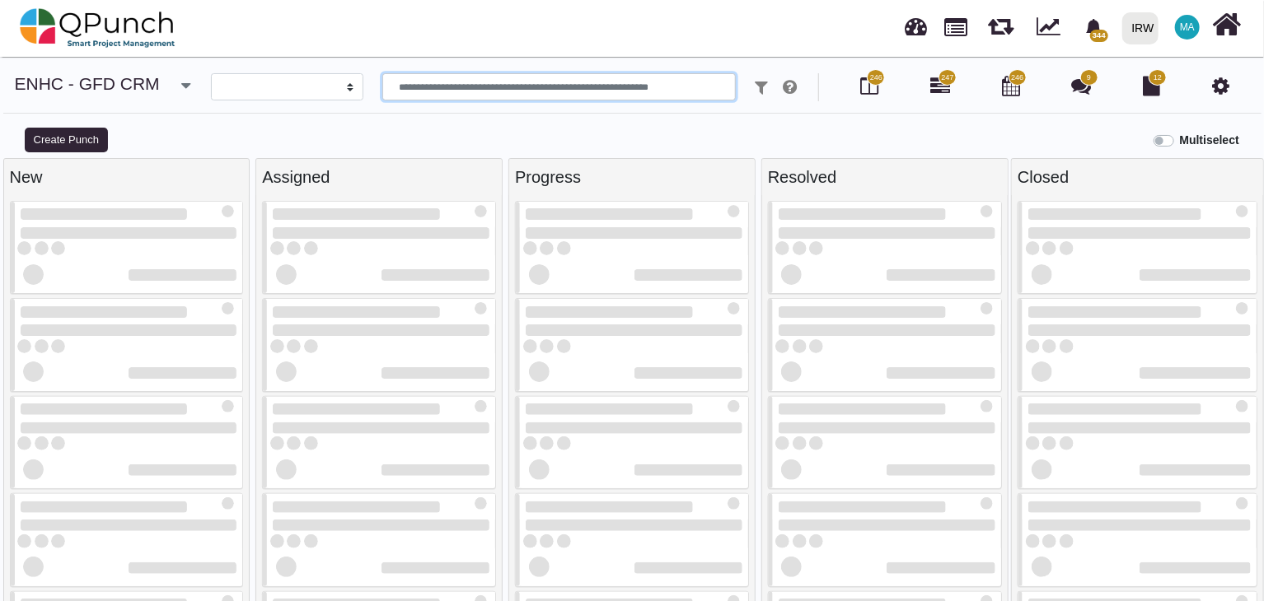
click at [449, 87] on input "text" at bounding box center [559, 87] width 354 height 28
type input "*"
type input "**"
select select
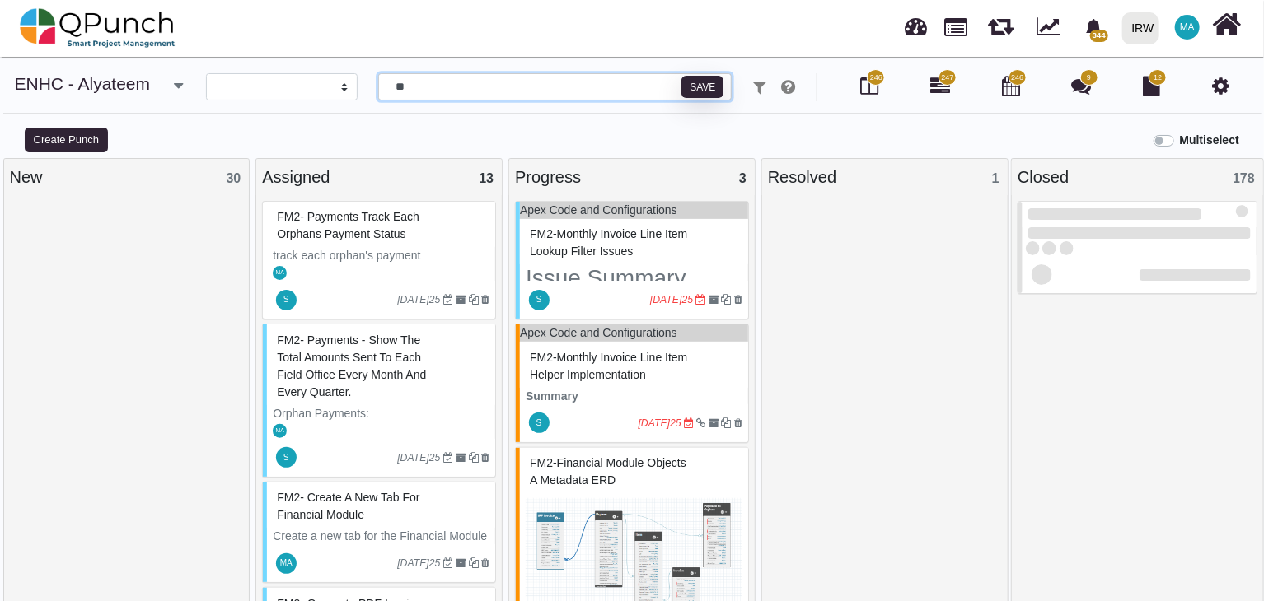
type input "**"
click at [372, 239] on span "FM2- Payments track each orphans payment status" at bounding box center [348, 225] width 143 height 30
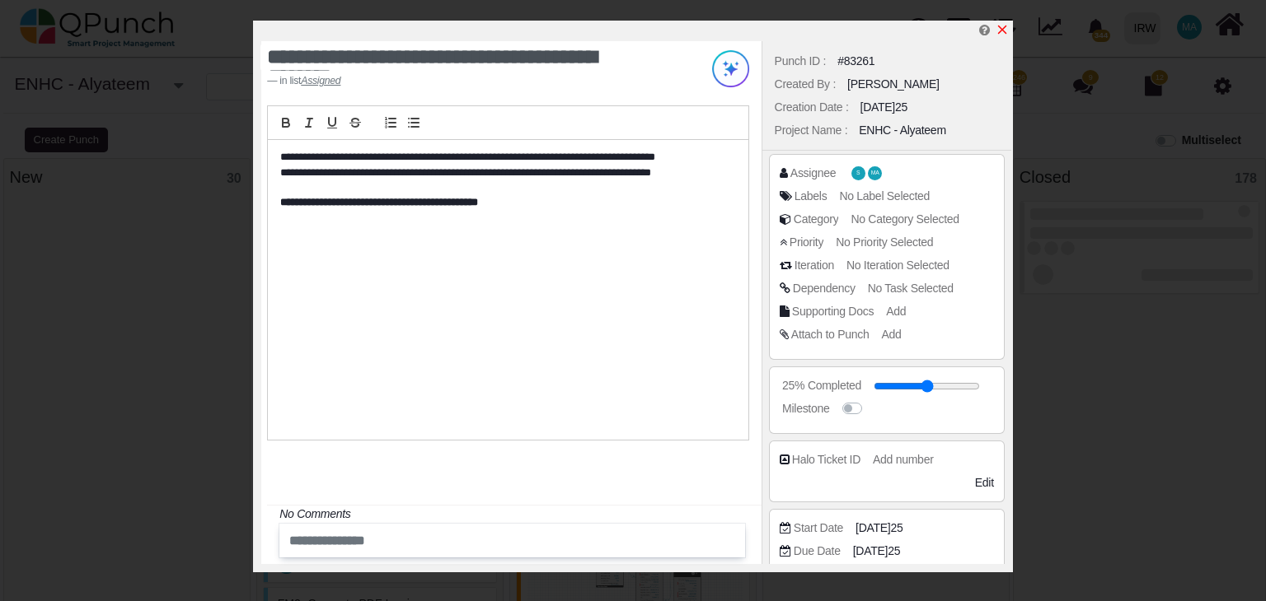
click at [1006, 28] on icon "x" at bounding box center [1001, 29] width 13 height 13
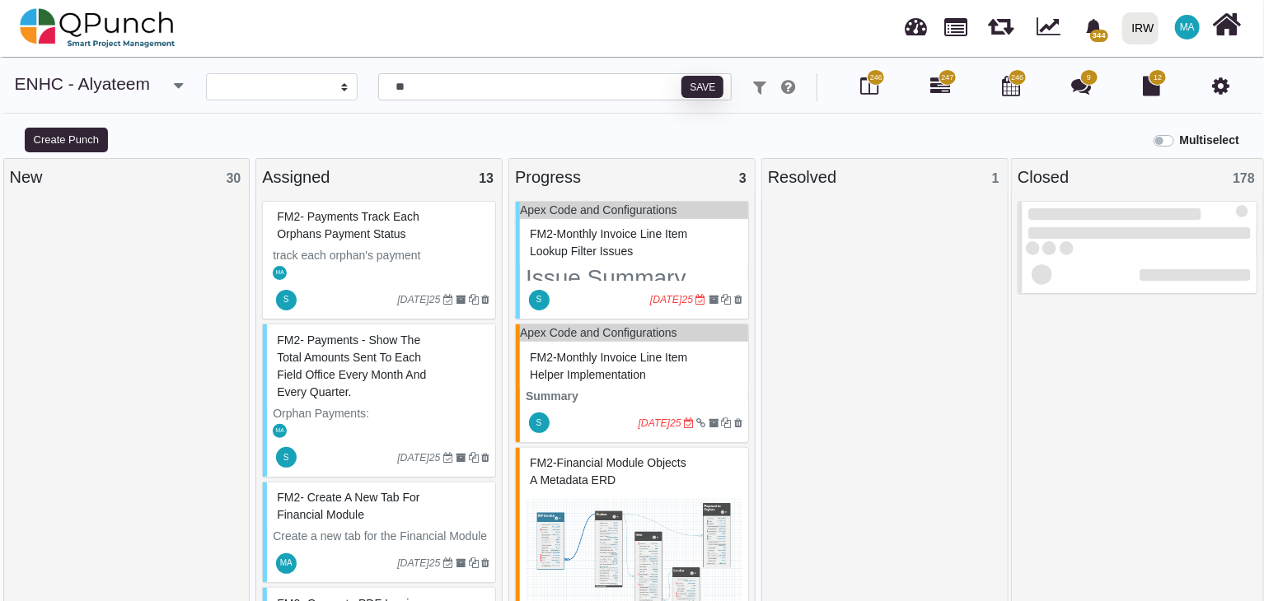
click at [392, 367] on span "FM2- Payments - show the total amounts sent to each field office every month an…" at bounding box center [351, 366] width 149 height 65
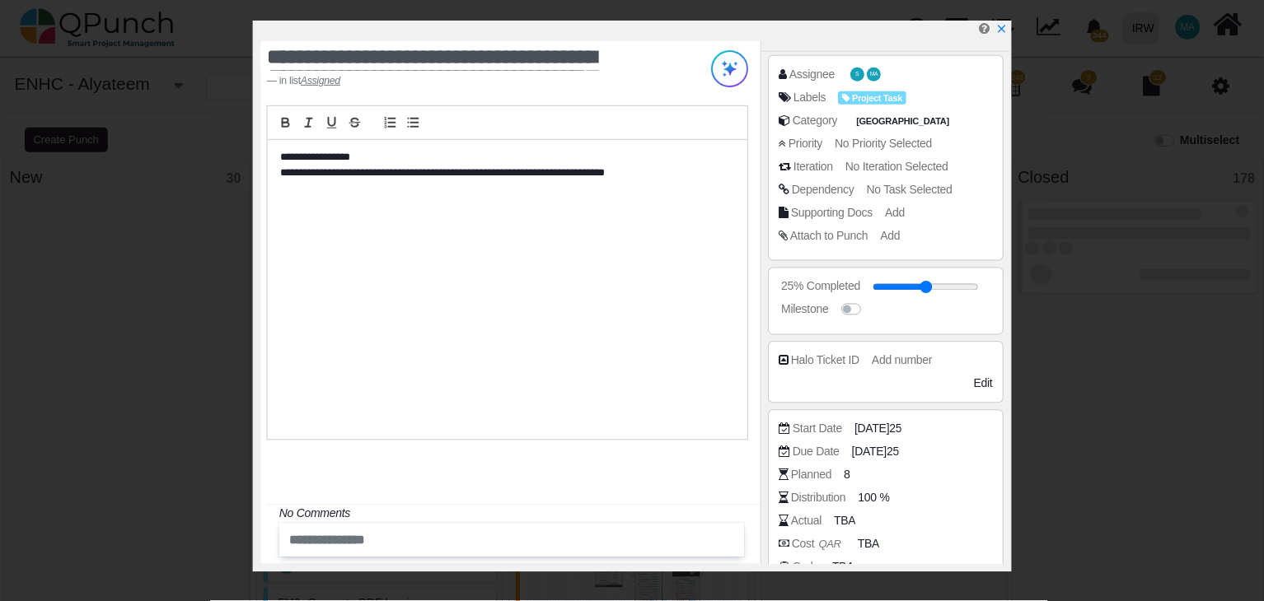
scroll to position [218, 0]
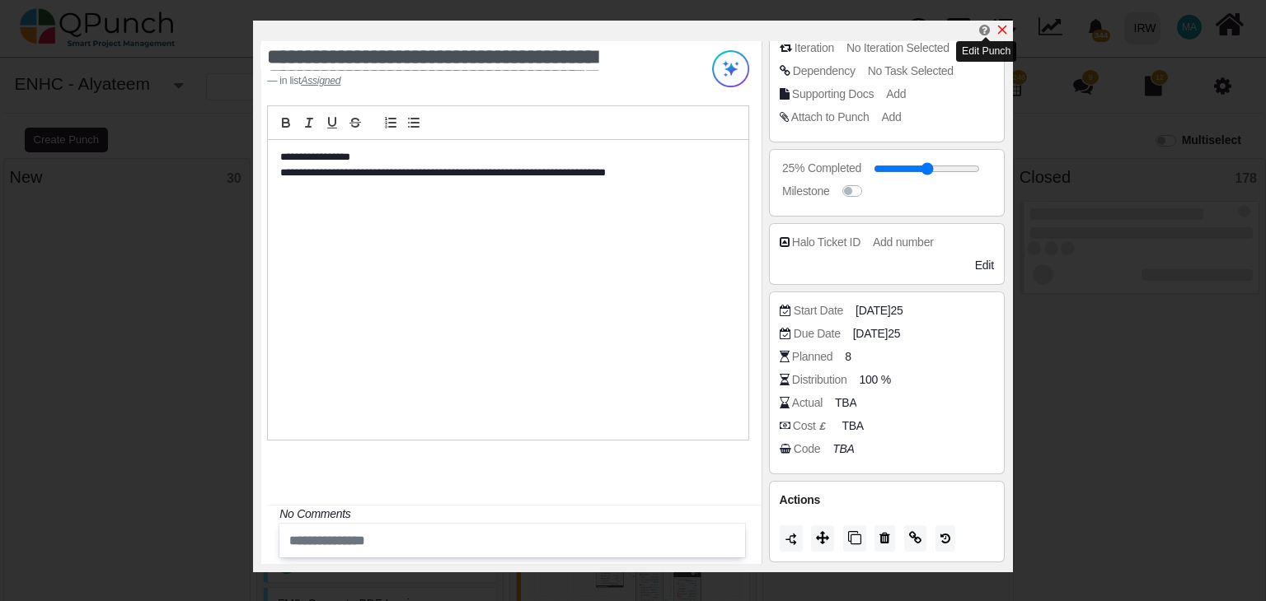
click at [1000, 27] on icon "x" at bounding box center [1001, 29] width 13 height 13
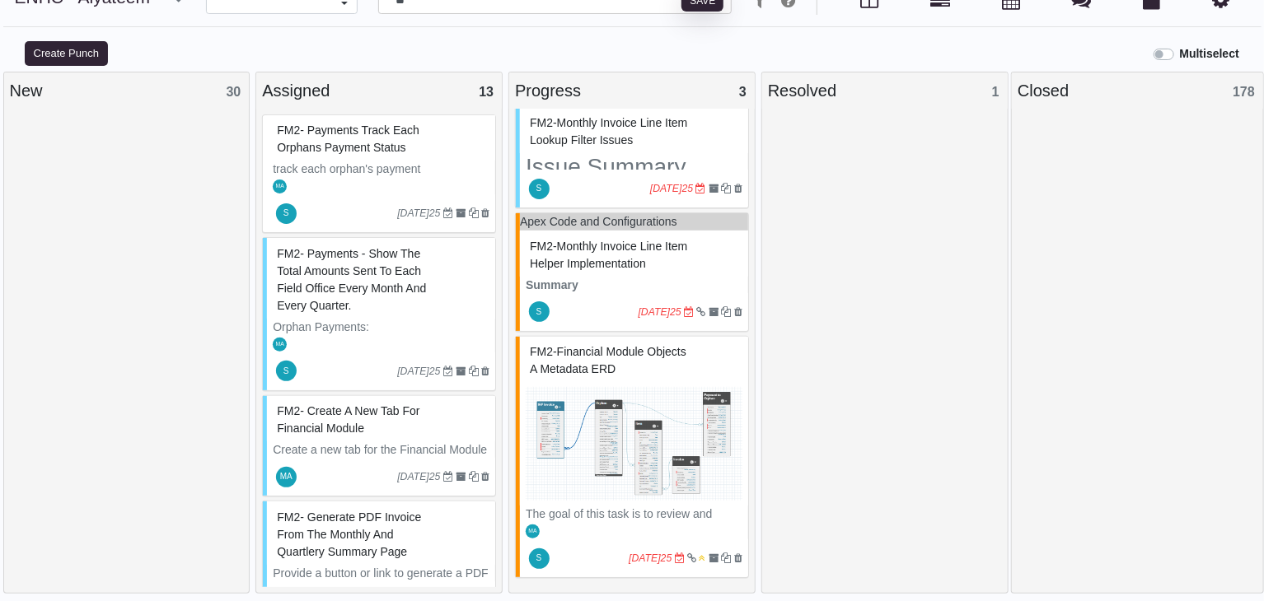
scroll to position [87, 0]
click at [363, 527] on span "FM2- Generate PDF invoice from the monthly and quartlery summary page" at bounding box center [349, 534] width 144 height 48
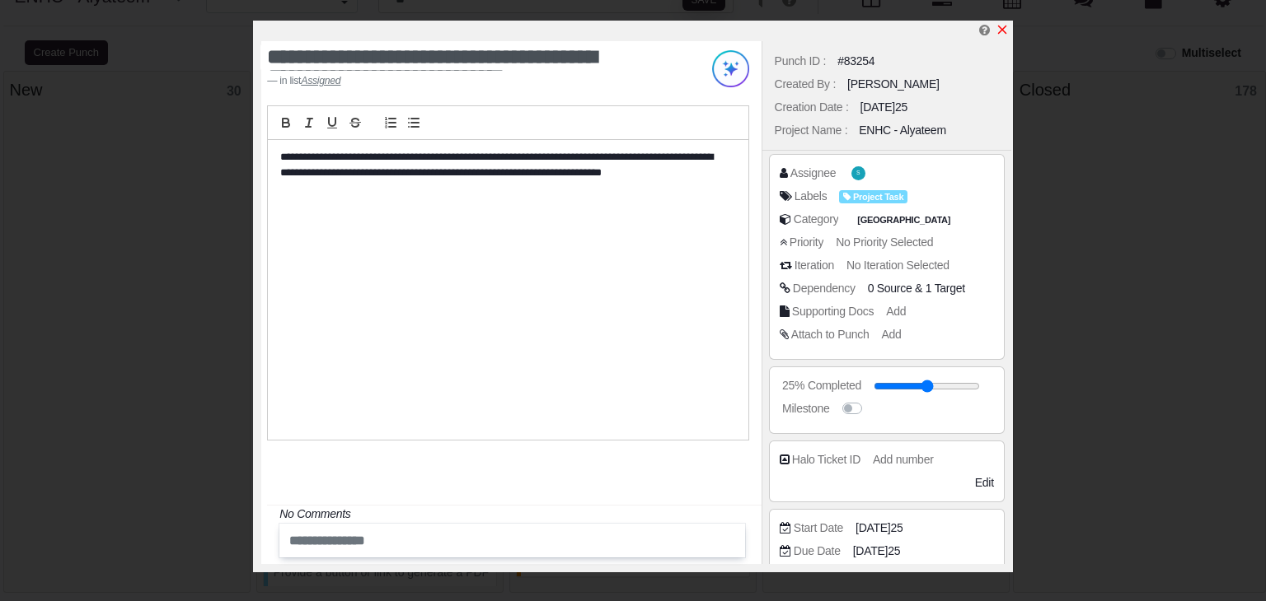
click at [1001, 30] on icon "x" at bounding box center [1002, 30] width 9 height 9
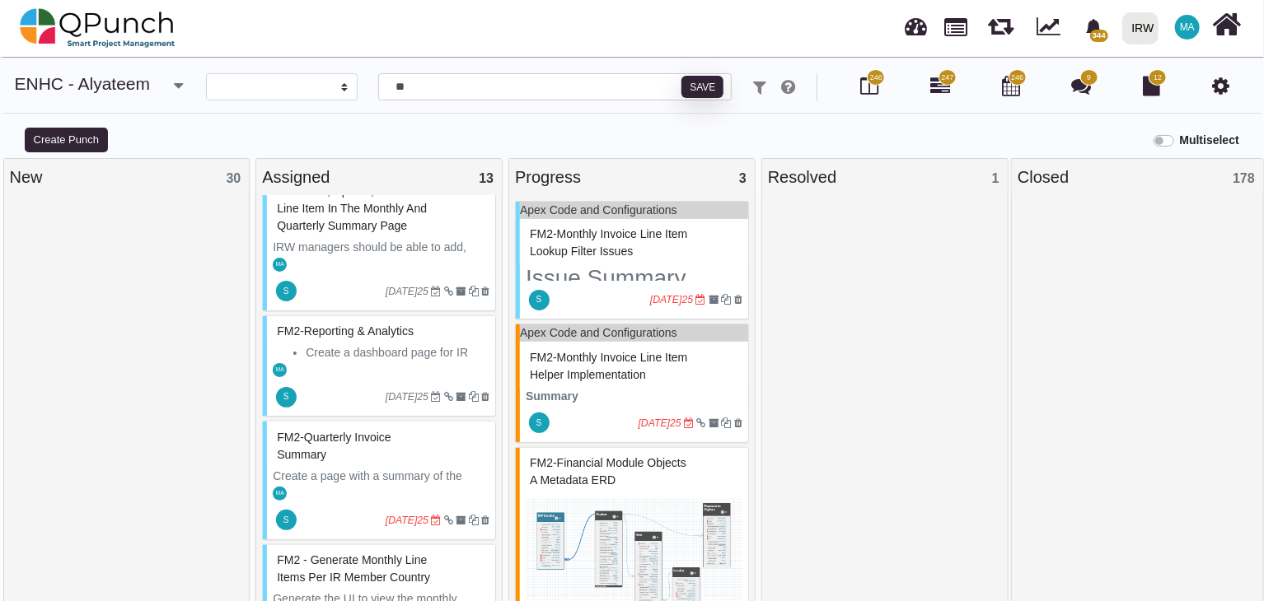
click at [624, 242] on span "FM2-Monthly Invoice Line Item Lookup Filter Issues" at bounding box center [608, 242] width 157 height 30
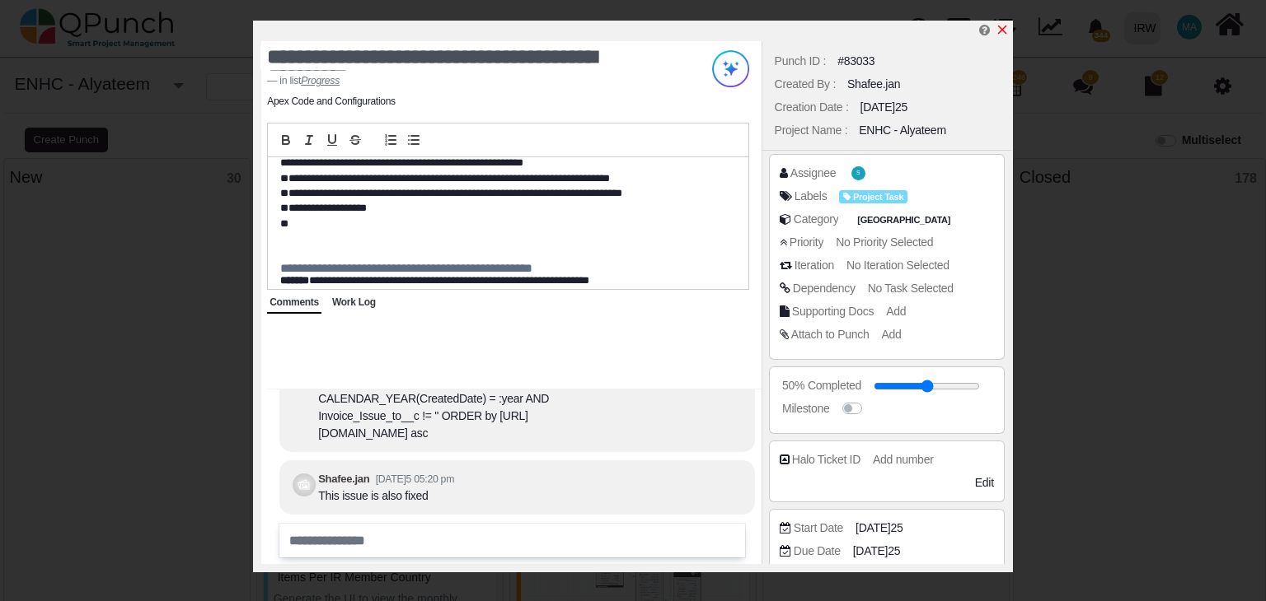
click at [1006, 23] on link at bounding box center [1001, 30] width 13 height 14
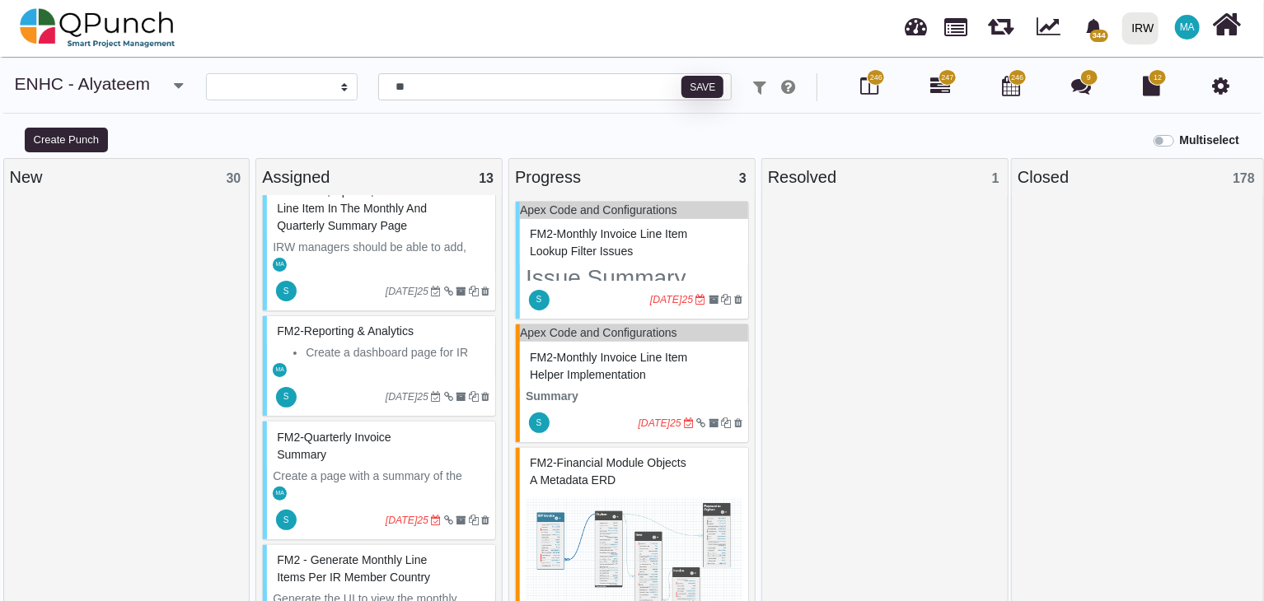
click at [633, 363] on span "FM2-Monthly Invoice Line Item Helper Implementation" at bounding box center [608, 366] width 157 height 30
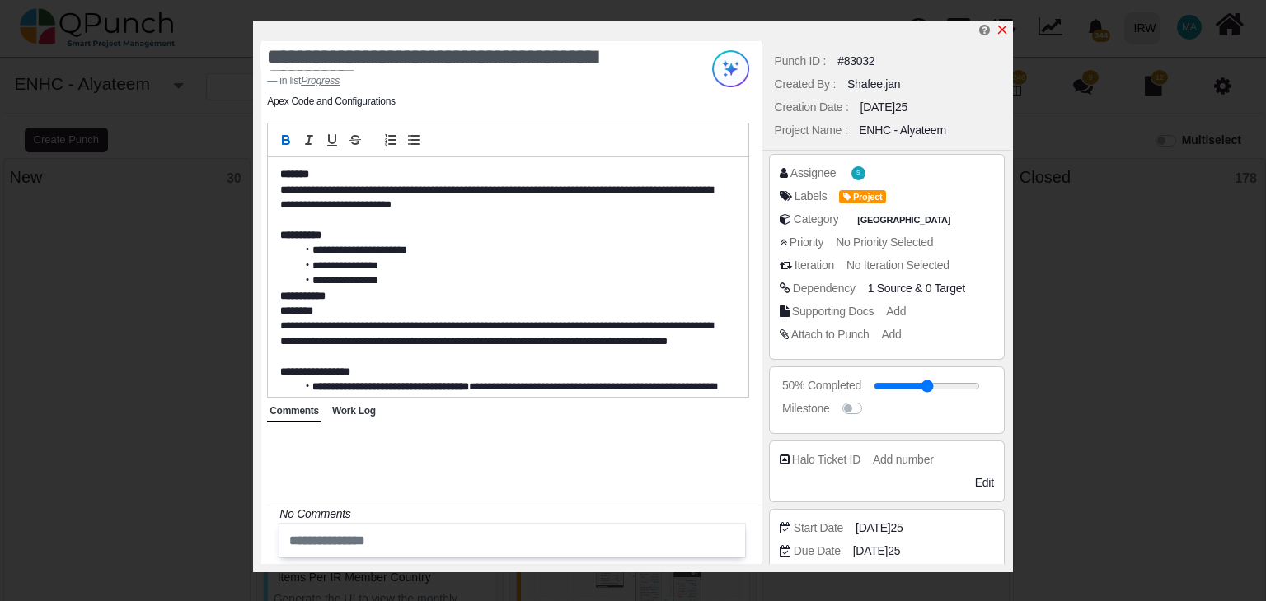
click at [1003, 27] on icon "x" at bounding box center [1001, 29] width 13 height 13
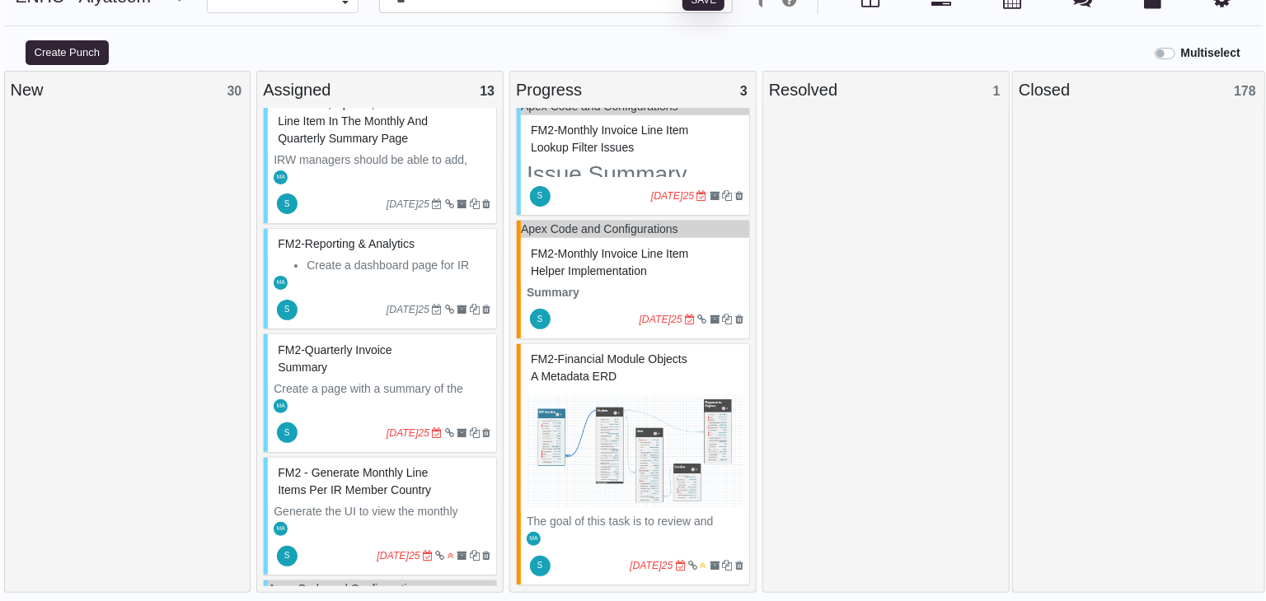
scroll to position [25, 0]
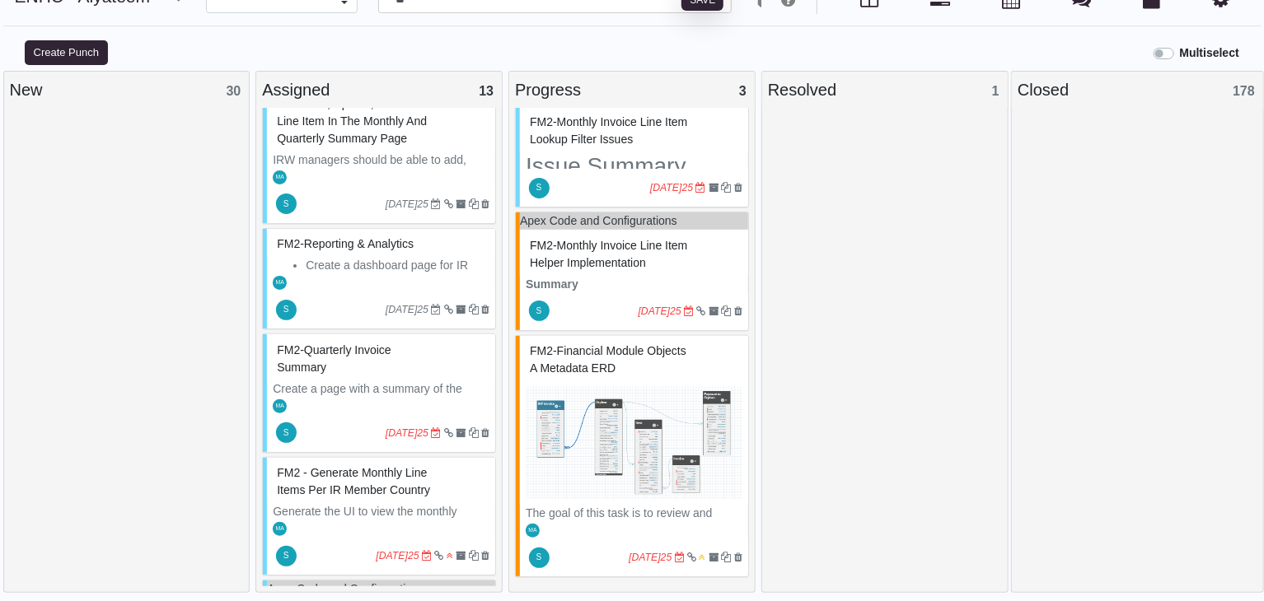
click at [629, 358] on div "FM2-Financial Module Objects a metadata ERD" at bounding box center [634, 360] width 217 height 43
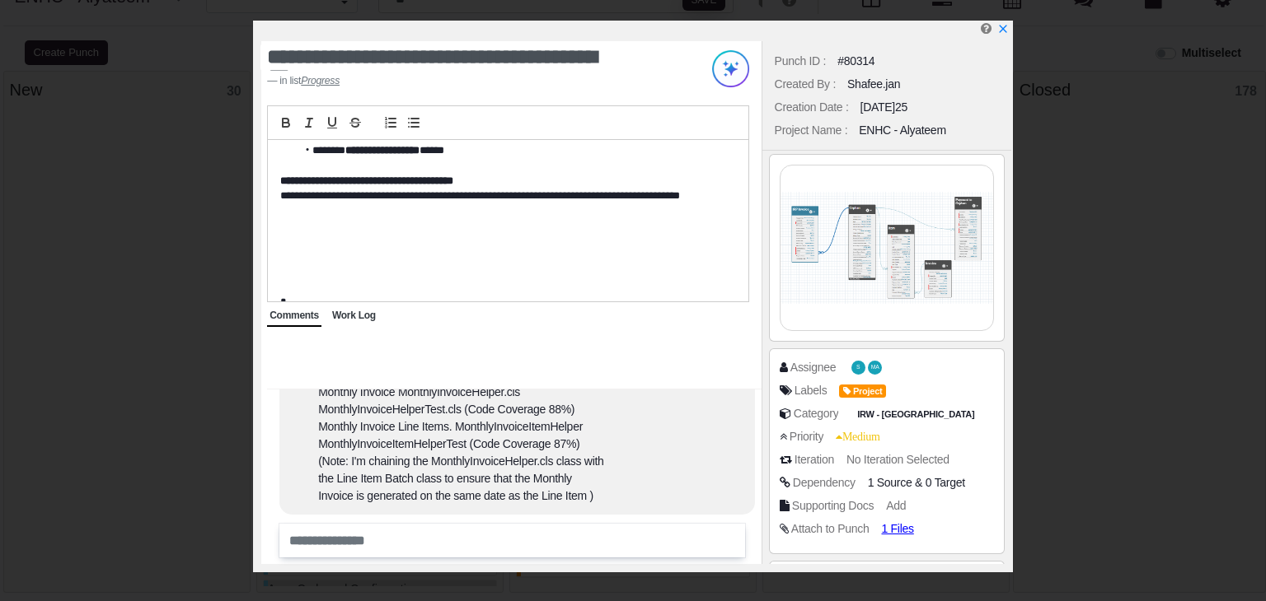
scroll to position [890, 0]
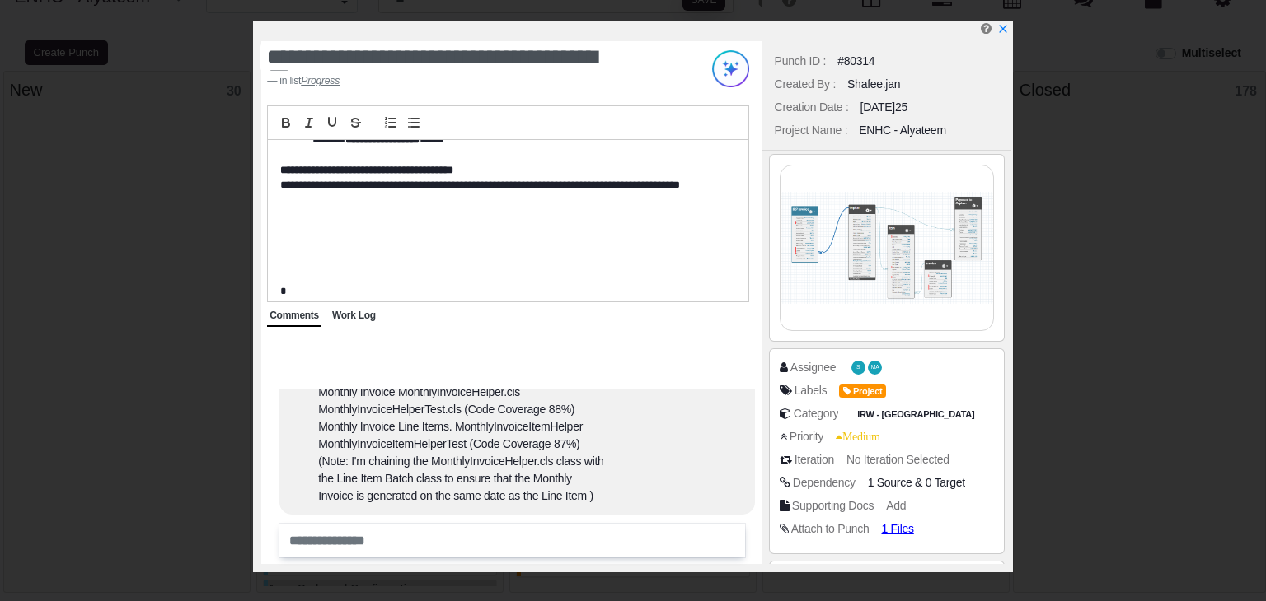
click at [366, 312] on span "Work Log" at bounding box center [354, 316] width 44 height 12
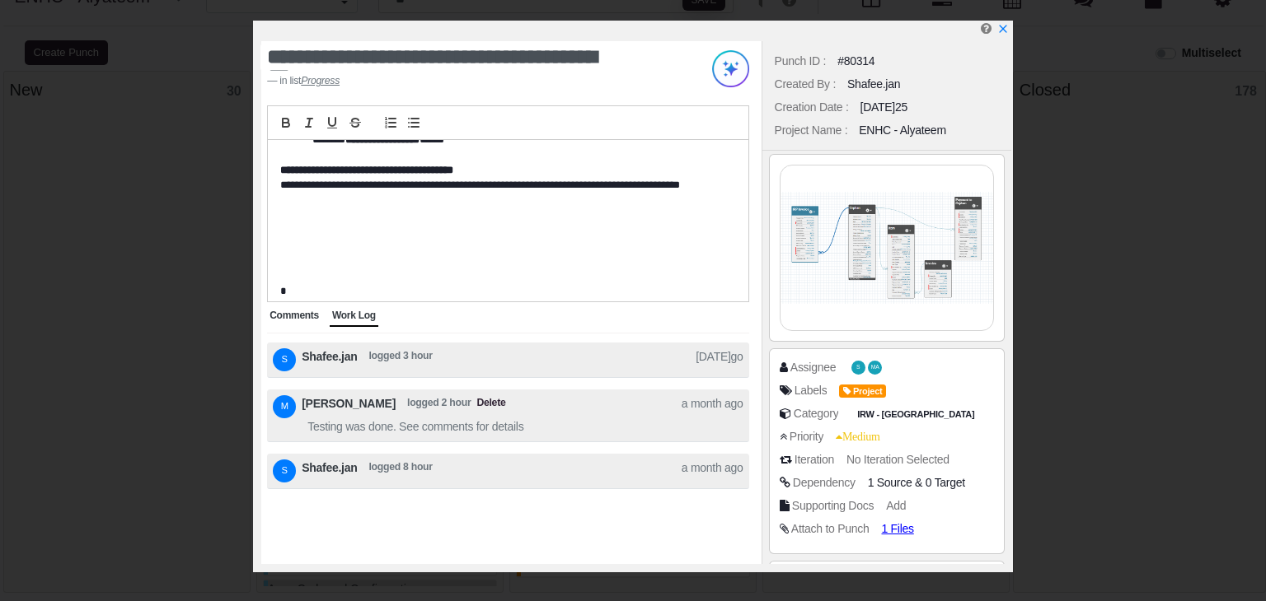
click at [292, 315] on span "Comments" at bounding box center [293, 316] width 49 height 12
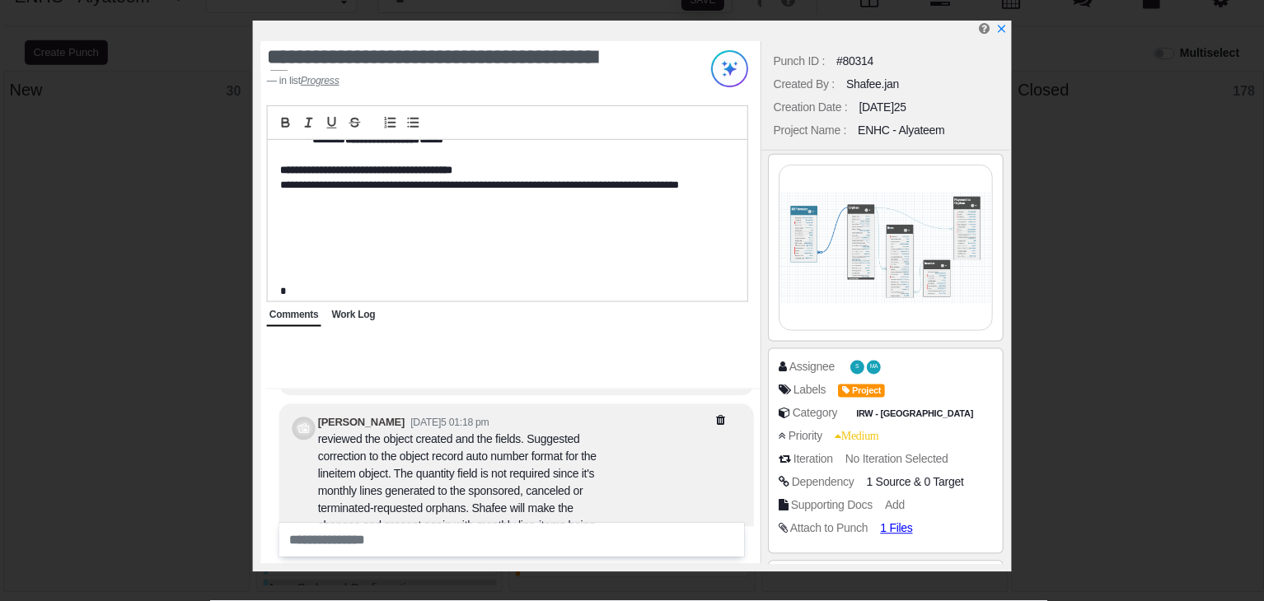
scroll to position [-695, 0]
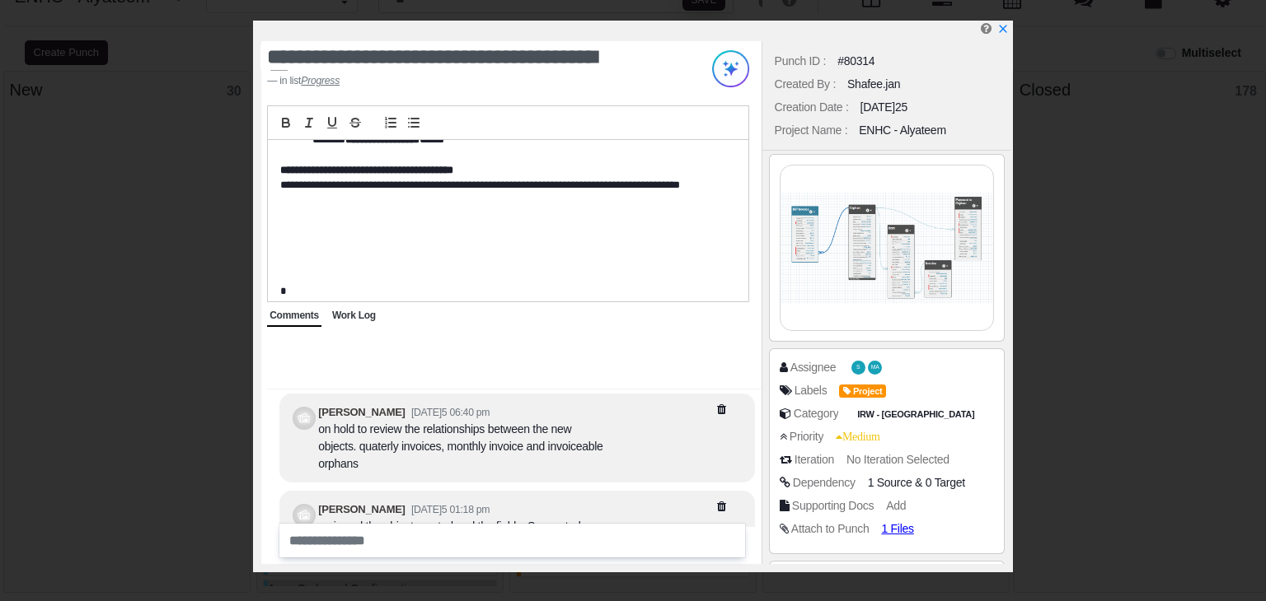
click at [1008, 26] on div at bounding box center [636, 31] width 750 height 21
click at [1004, 33] on icon "x" at bounding box center [1002, 30] width 9 height 9
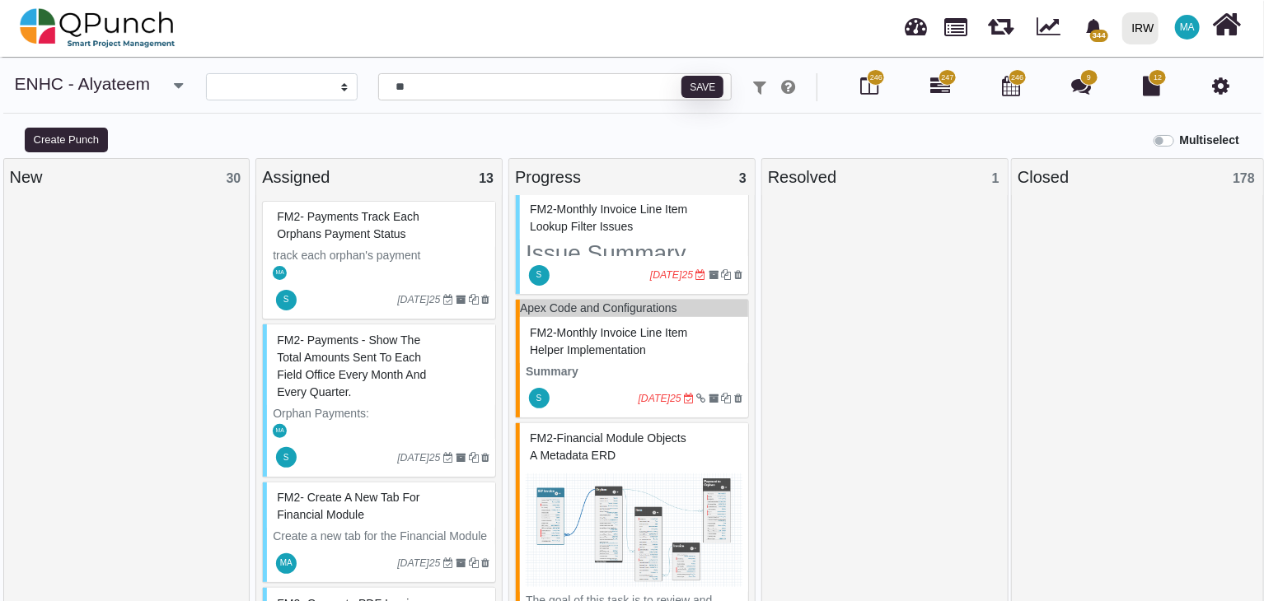
click at [378, 232] on span "FM2- Payments track each orphans payment status" at bounding box center [348, 225] width 143 height 30
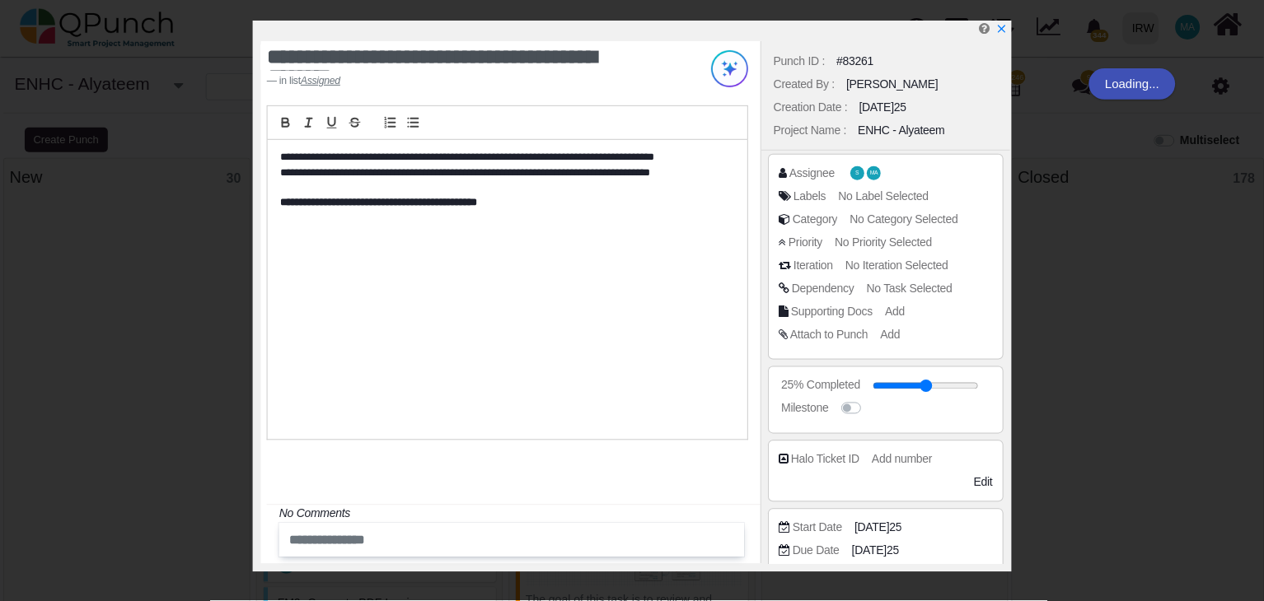
scroll to position [218, 0]
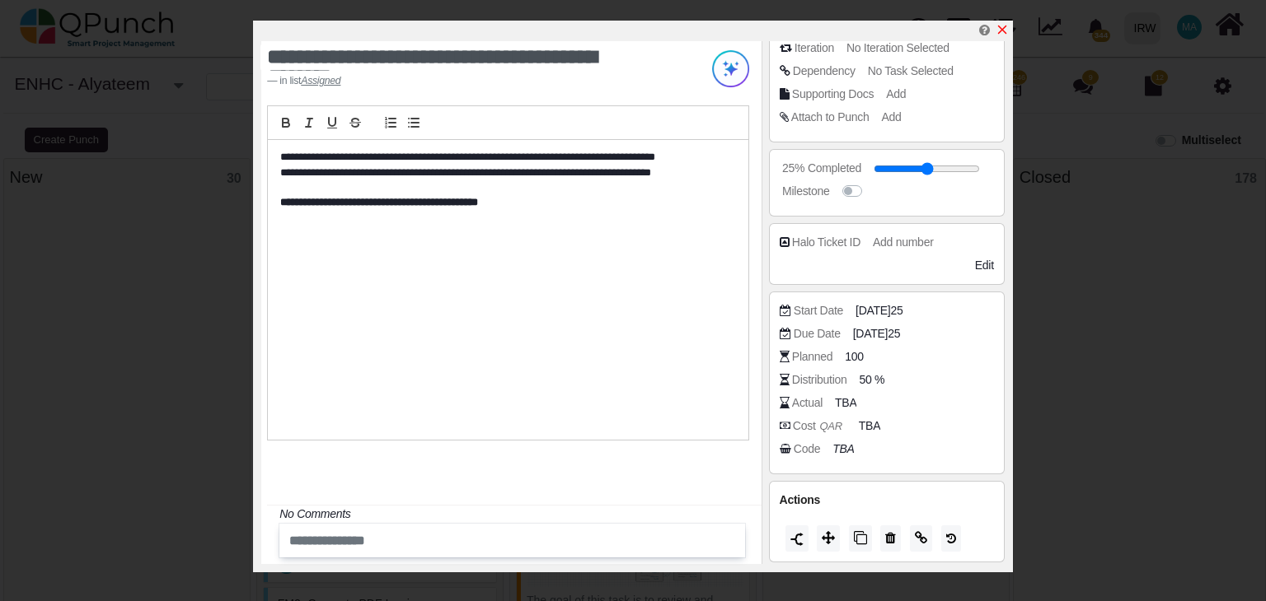
click at [1002, 27] on icon "x" at bounding box center [1001, 29] width 13 height 13
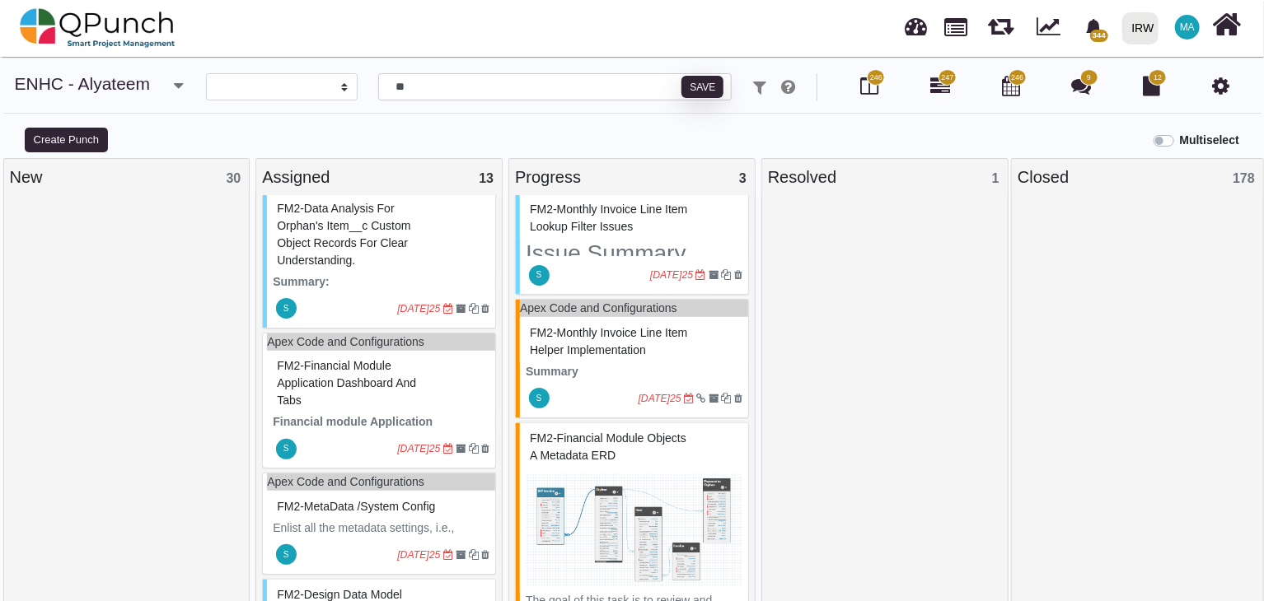
scroll to position [87, 0]
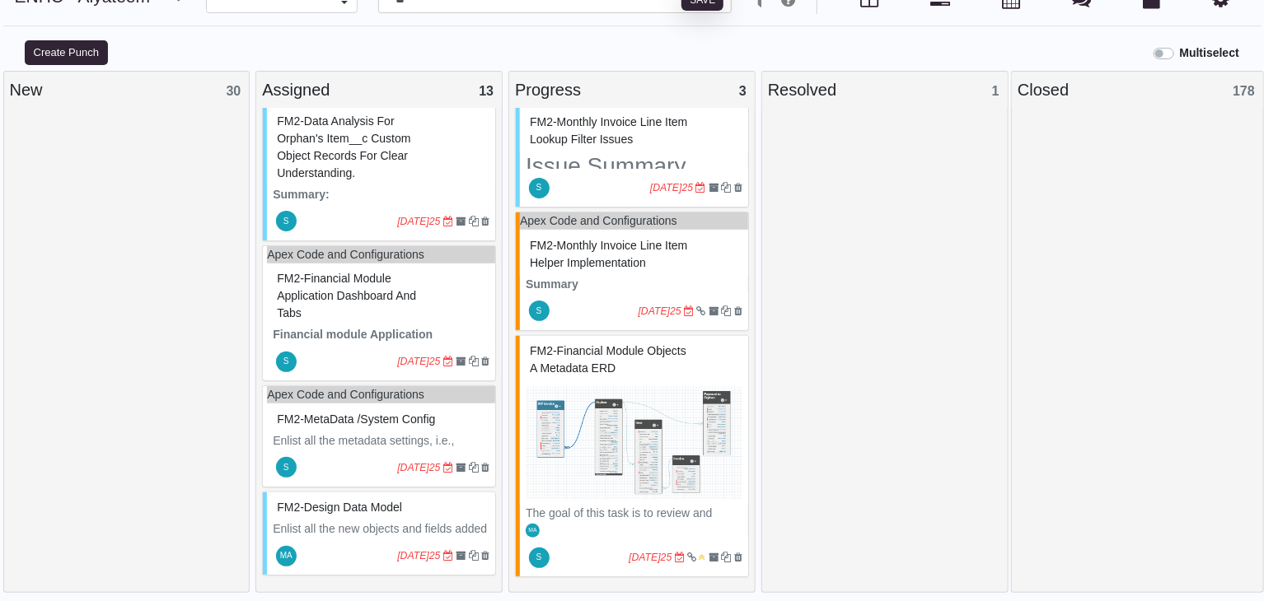
click at [366, 516] on div "FM2-Design data Model" at bounding box center [381, 508] width 217 height 26
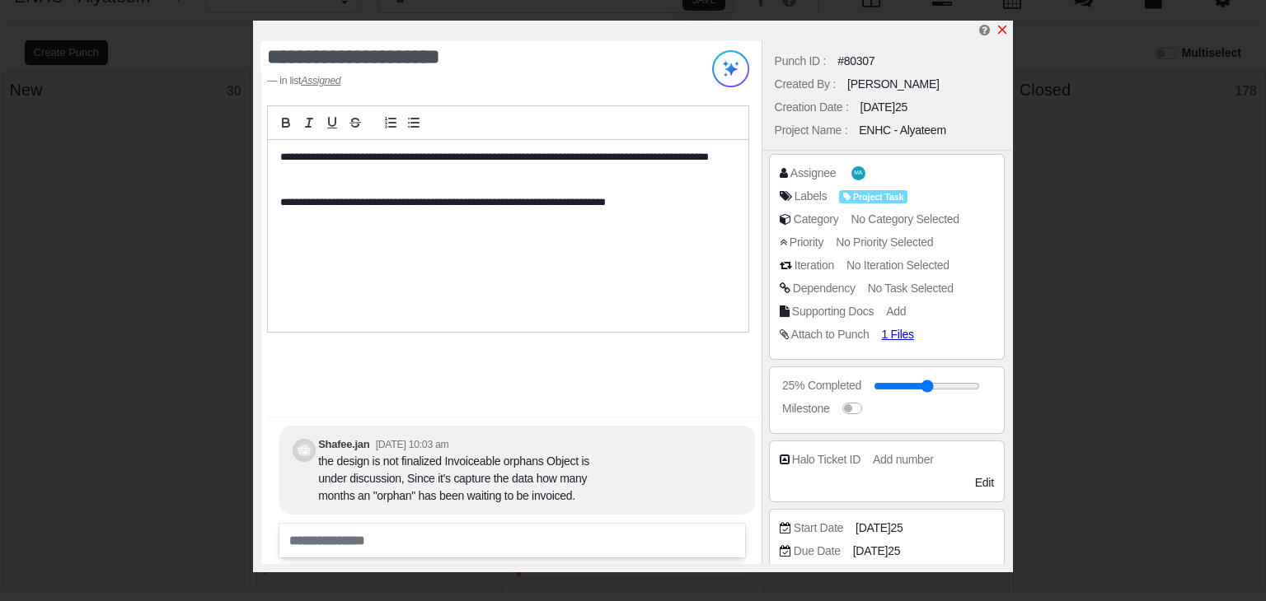
click at [1002, 27] on icon "x" at bounding box center [1001, 29] width 13 height 13
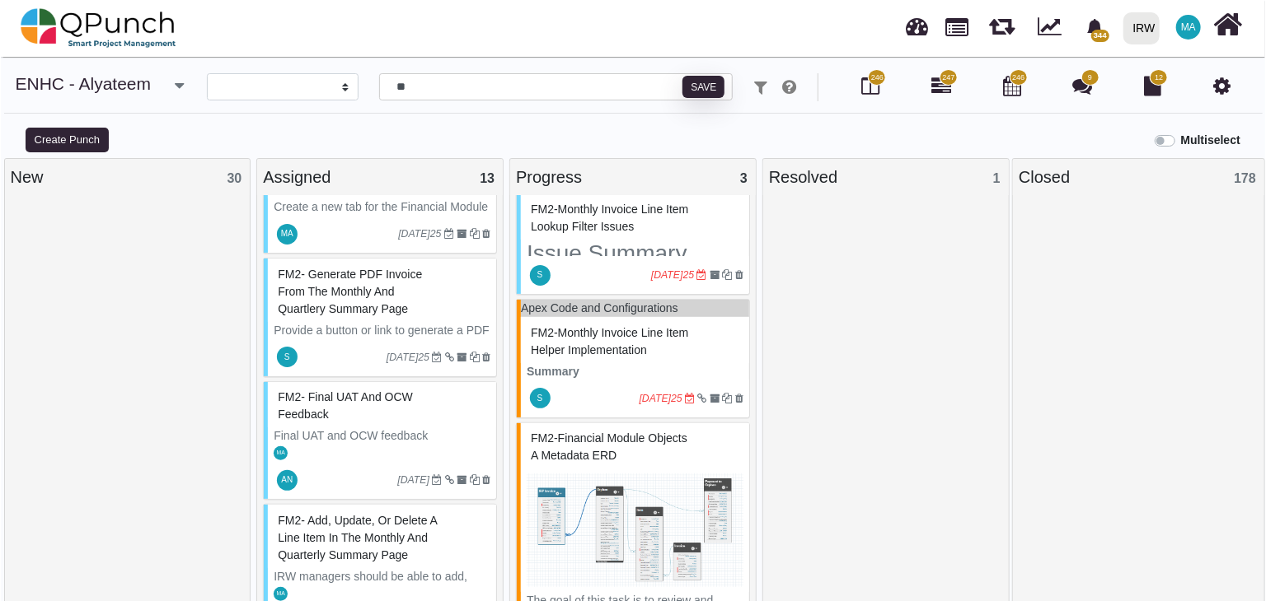
scroll to position [412, 0]
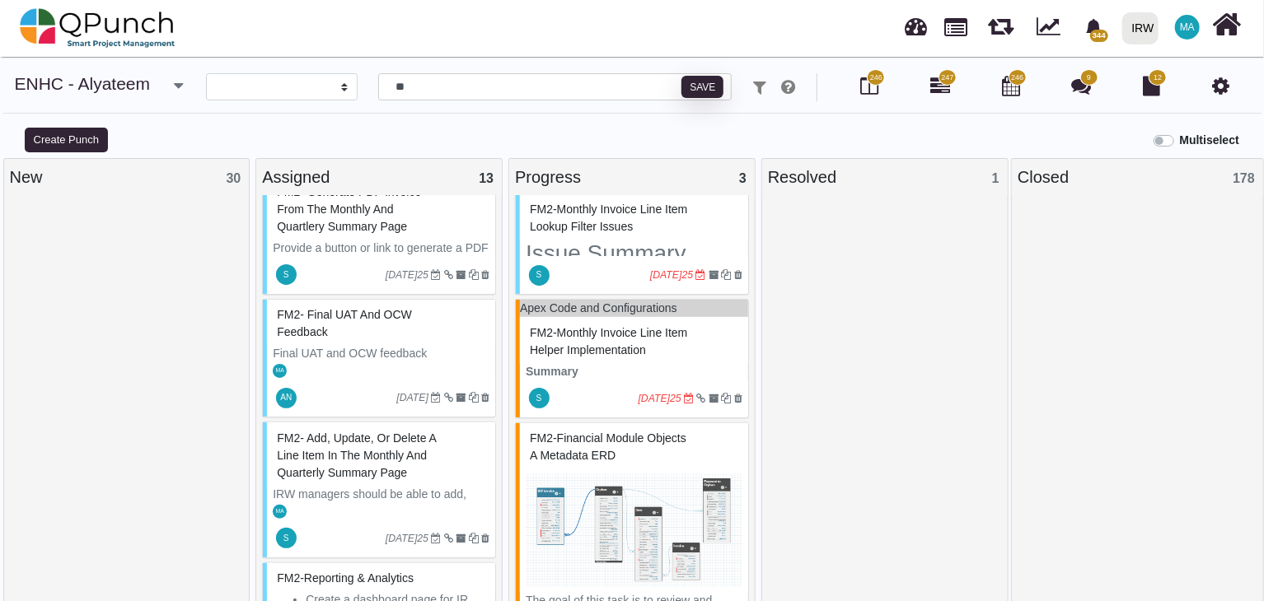
click at [375, 357] on p "Final UAT and OCW feedback" at bounding box center [381, 353] width 217 height 17
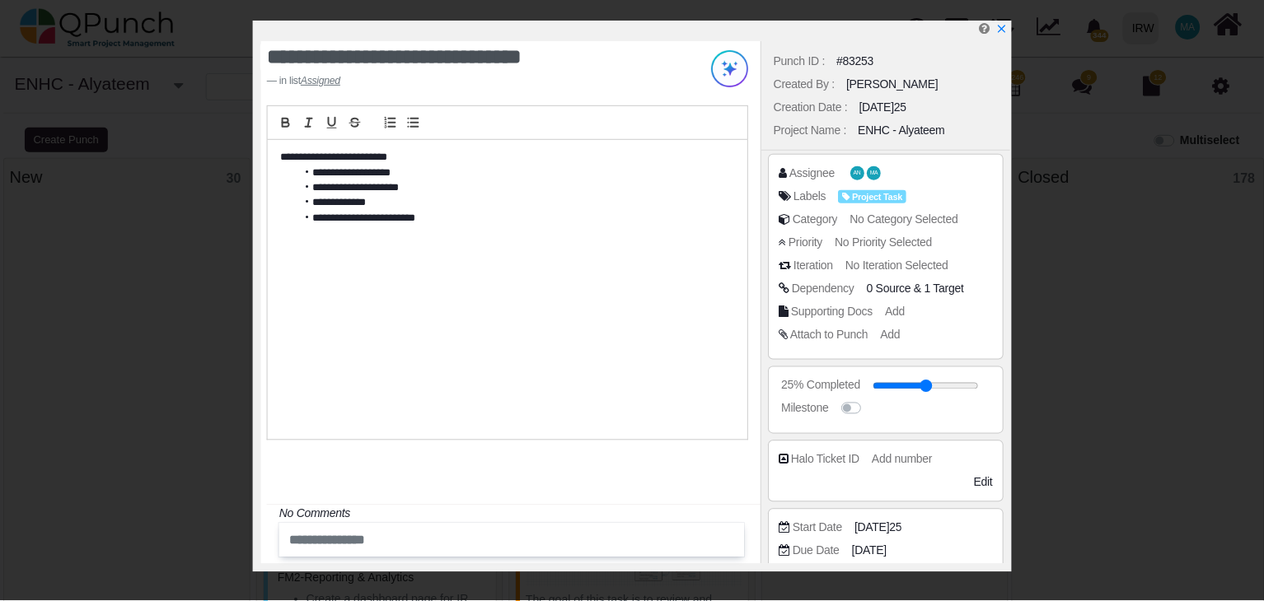
scroll to position [218, 0]
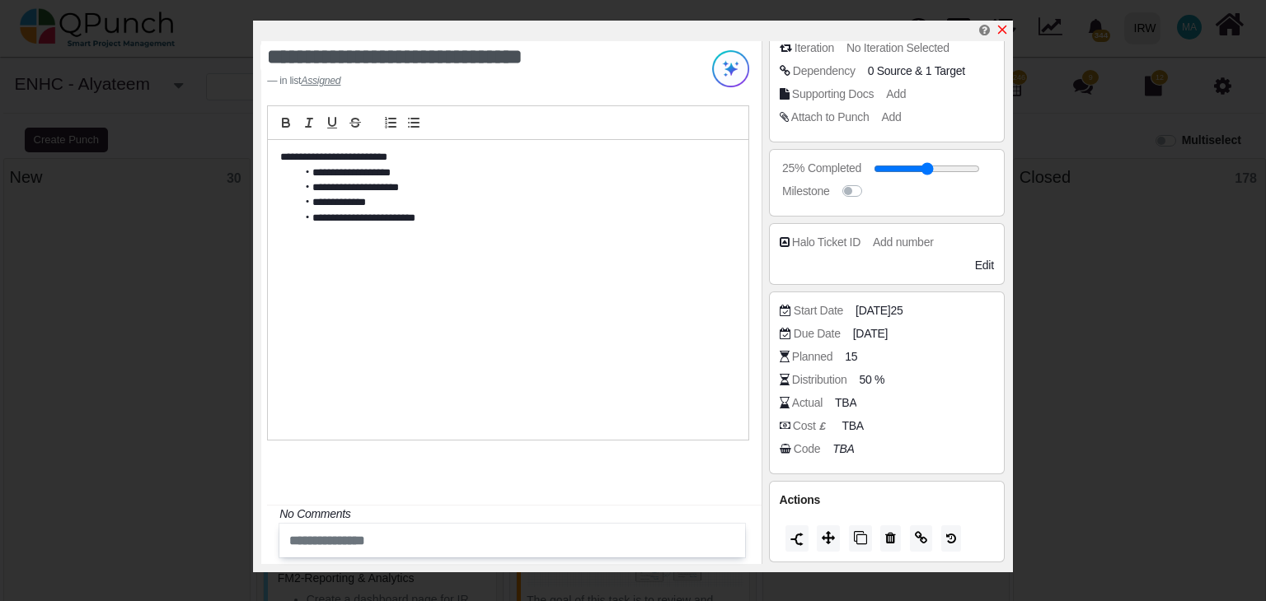
click at [1003, 30] on icon "x" at bounding box center [1001, 29] width 13 height 13
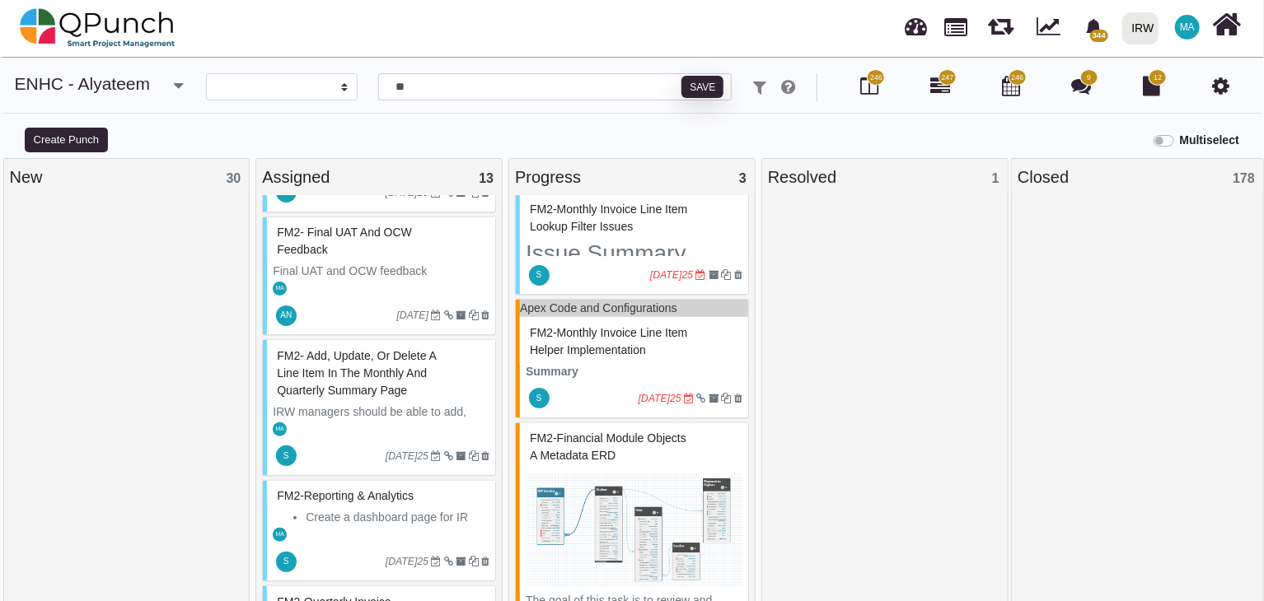
scroll to position [577, 0]
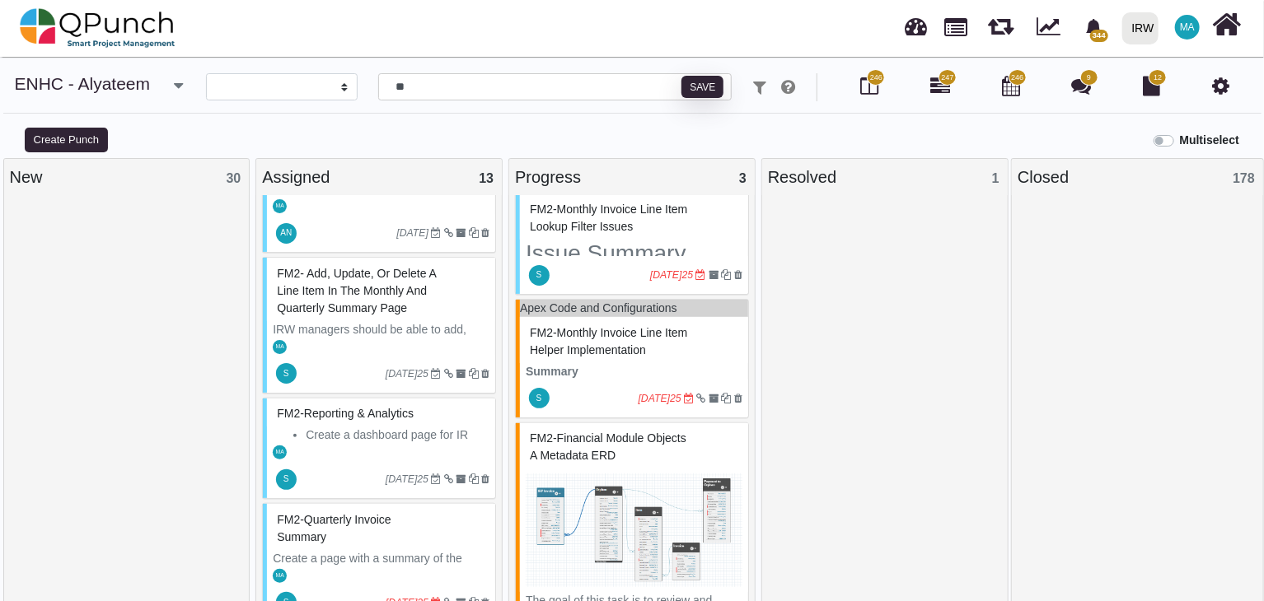
click at [376, 301] on span "FM2- Add, update, or delete a line item in the monthly and quarterly summary pa…" at bounding box center [356, 291] width 159 height 48
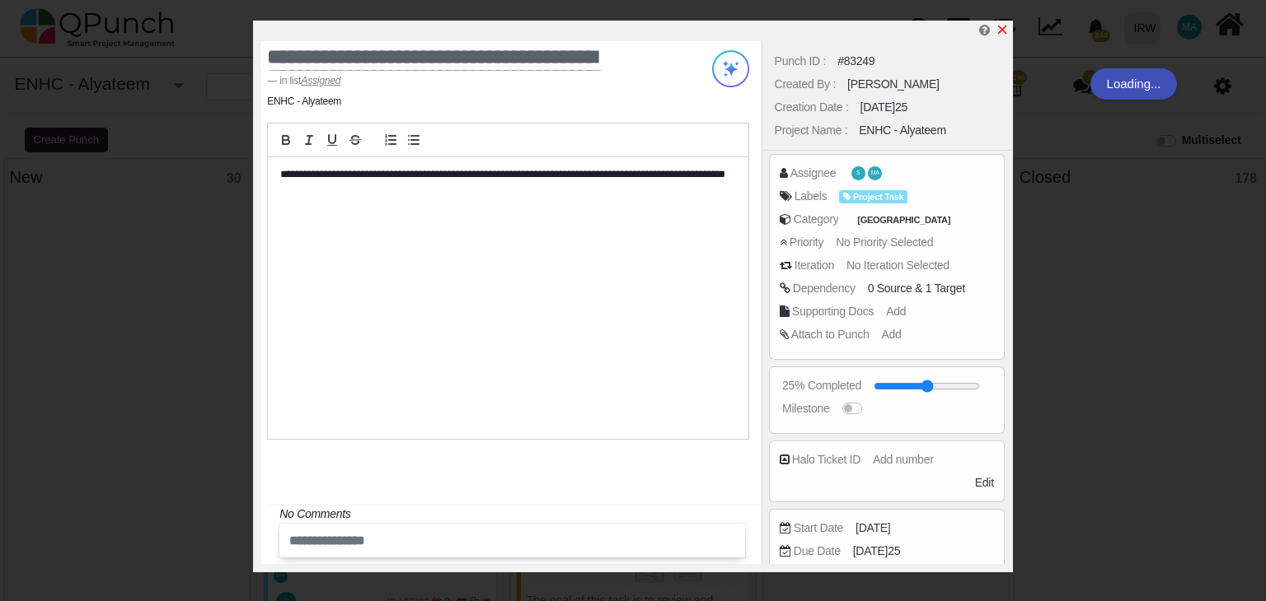
click at [1002, 26] on icon "x" at bounding box center [1001, 29] width 13 height 13
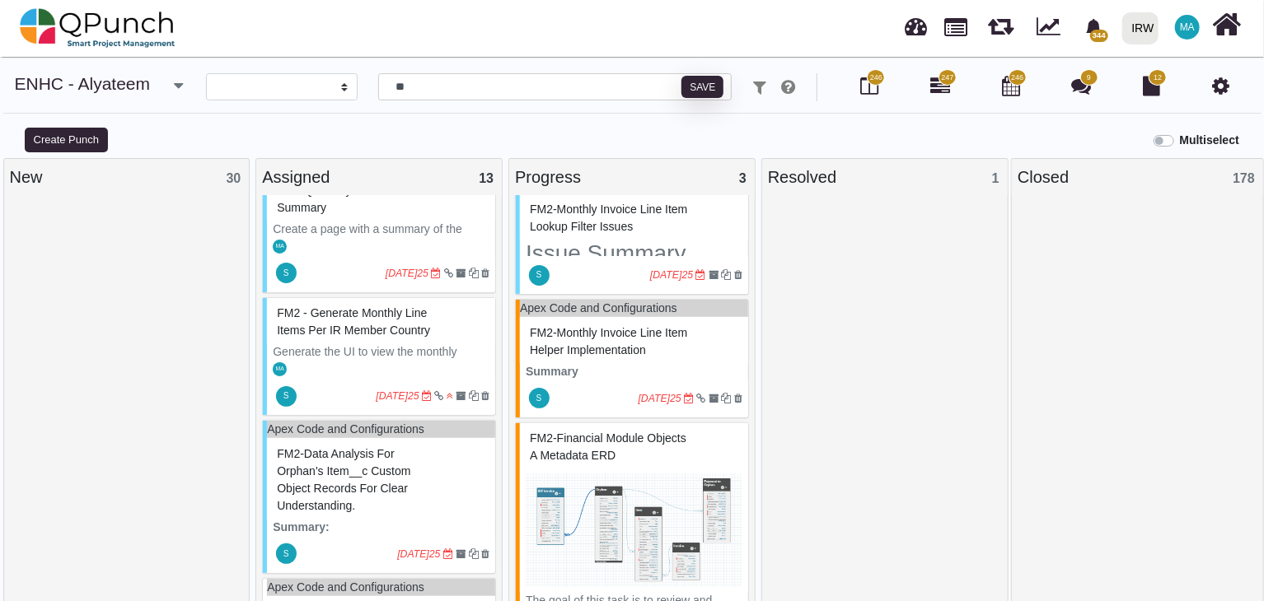
scroll to position [824, 0]
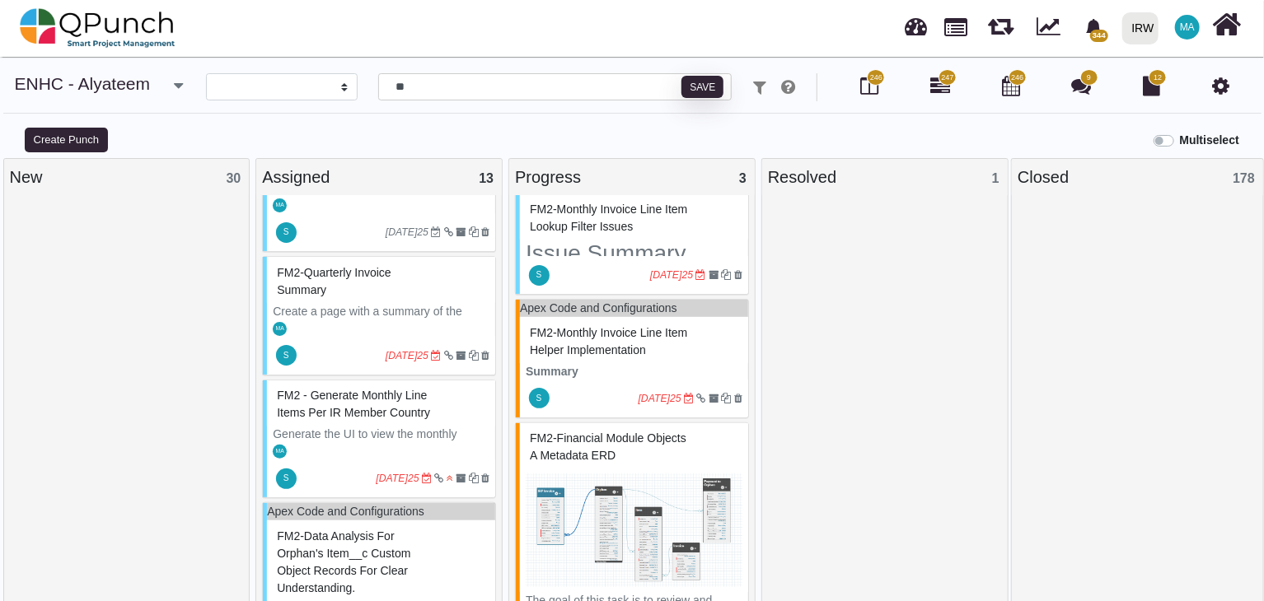
click at [325, 269] on span "FM2-Quarterly invoice summary" at bounding box center [334, 281] width 114 height 30
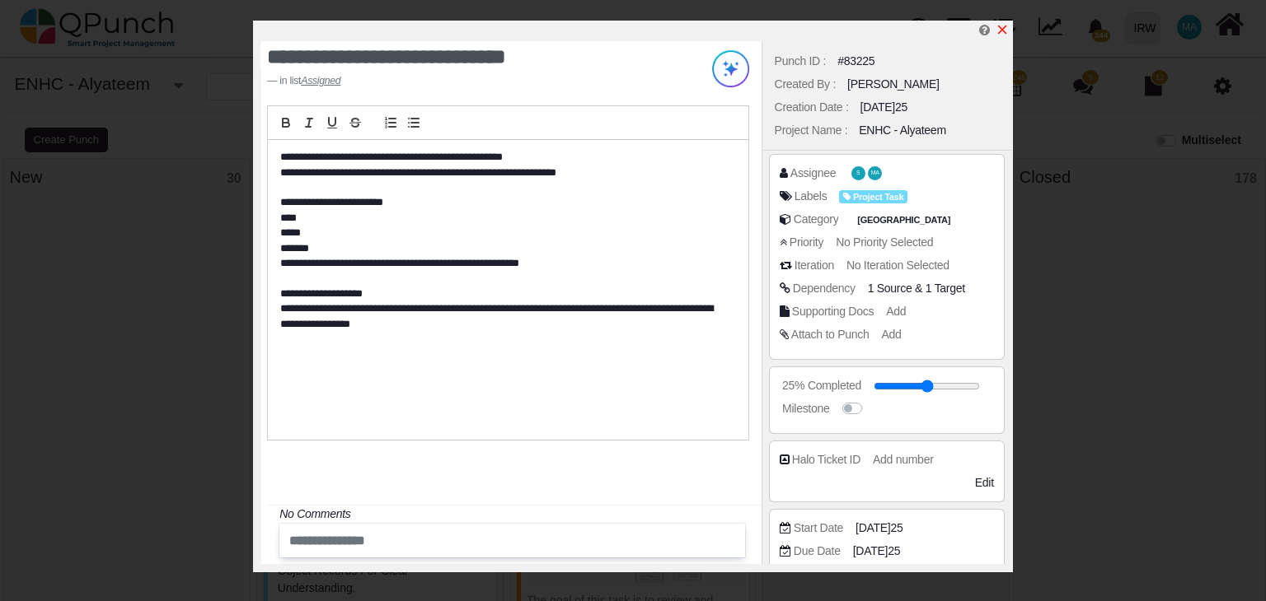
click at [1005, 28] on icon "x" at bounding box center [1001, 29] width 13 height 13
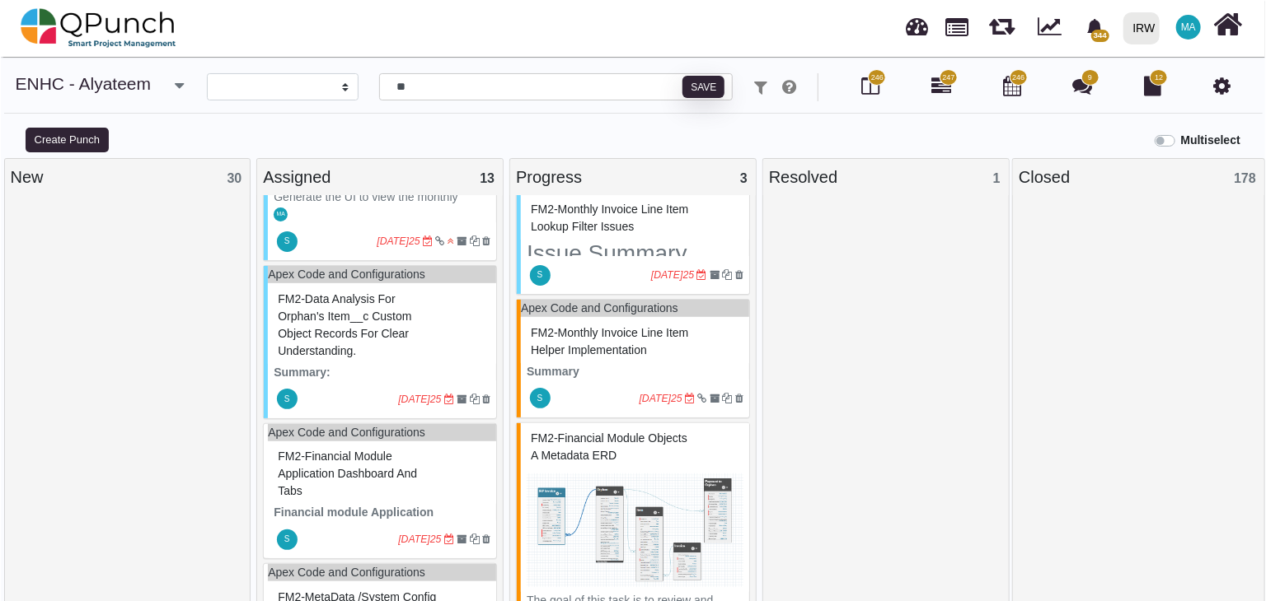
scroll to position [1071, 0]
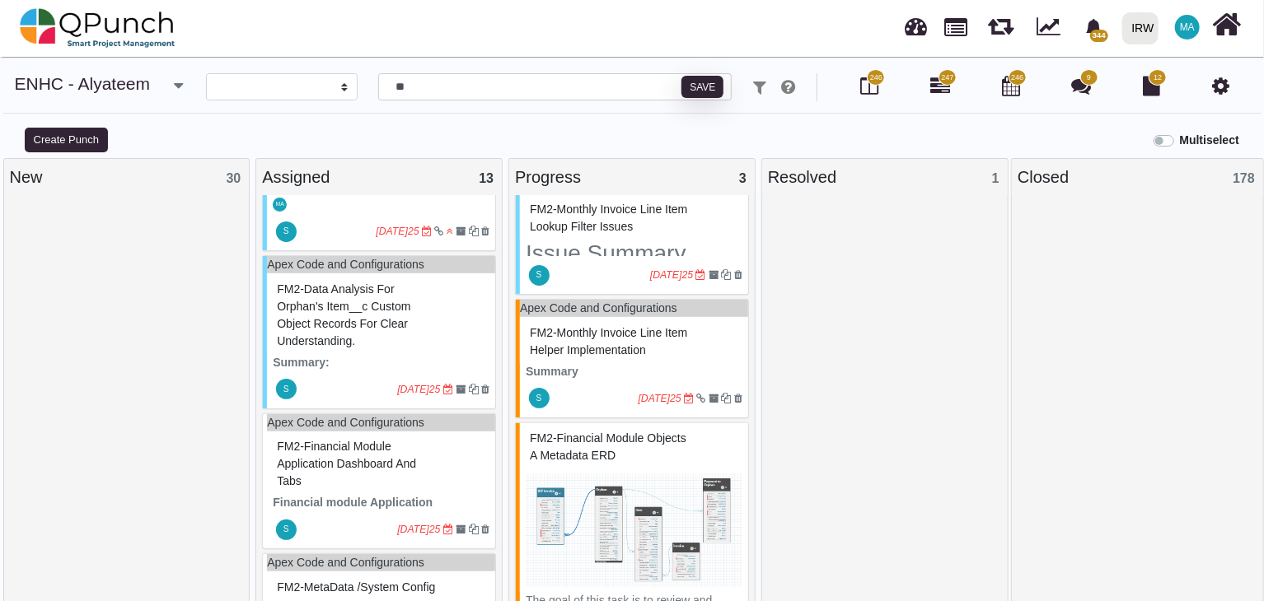
click at [391, 304] on span "FM2-Data Analysis for Orphan's item__c Custom Object Records for clear understa…" at bounding box center [343, 315] width 133 height 65
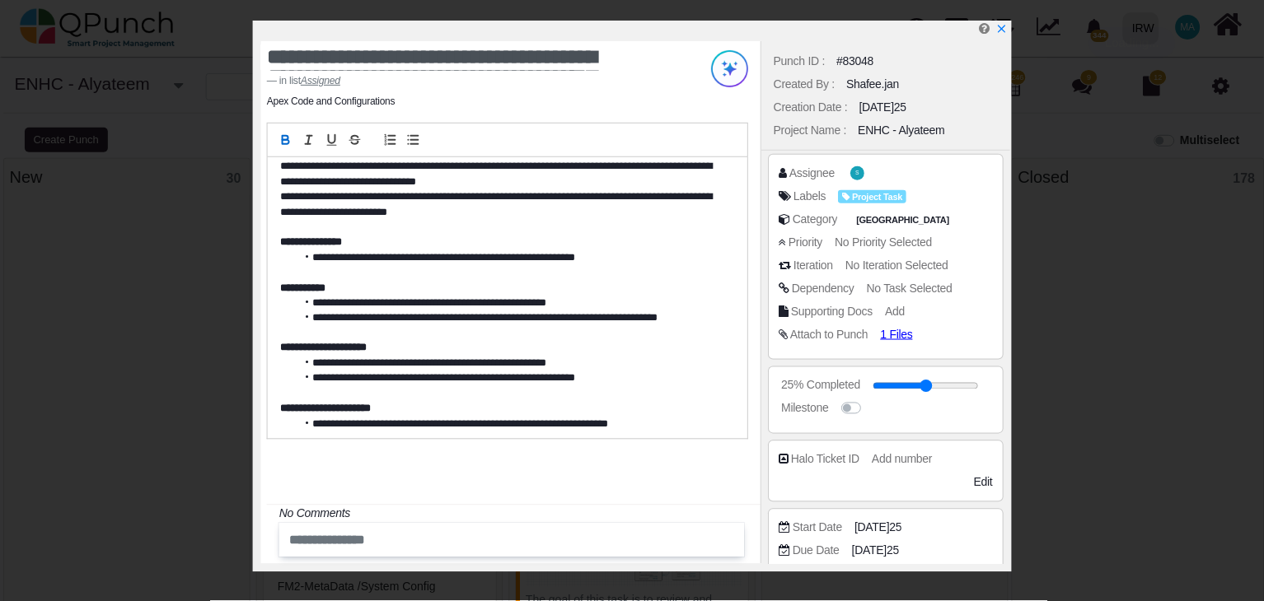
scroll to position [208, 0]
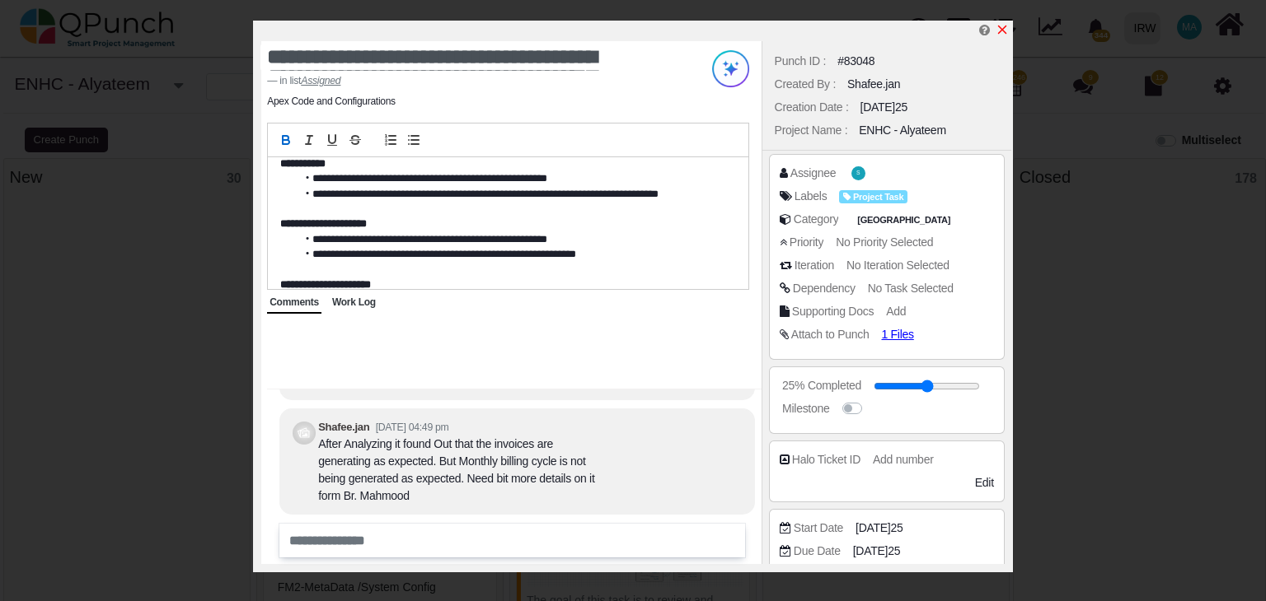
click at [1002, 32] on icon "x" at bounding box center [1002, 30] width 9 height 9
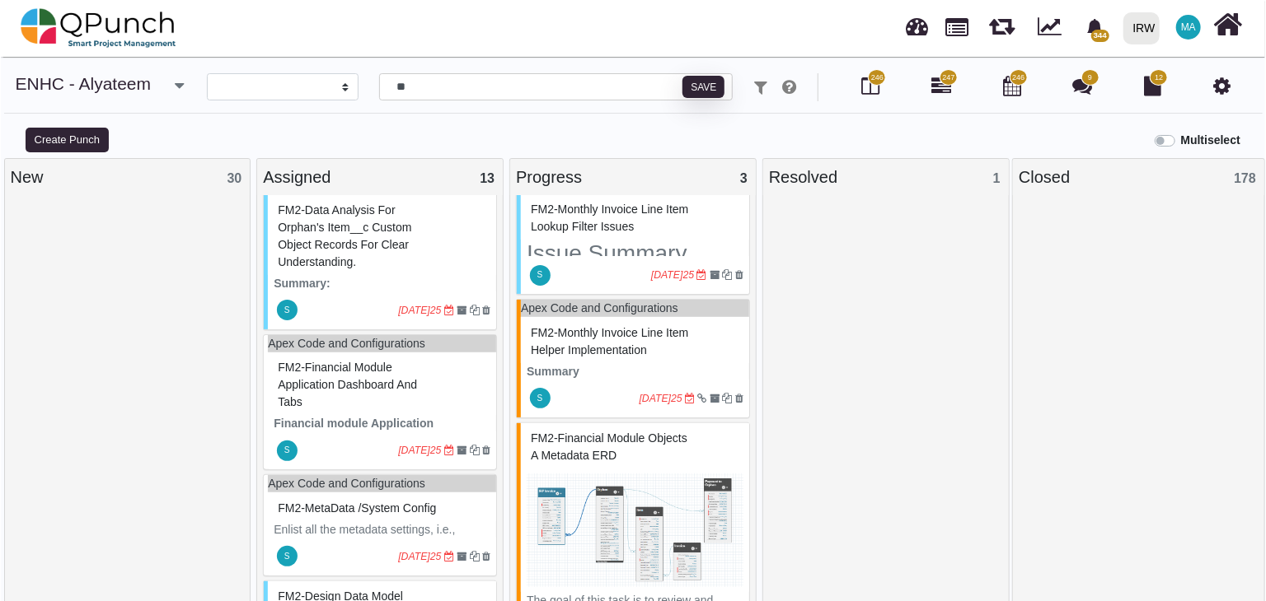
scroll to position [1164, 0]
click at [369, 365] on span "FM2-Financial Module Application Dashboard and tabs" at bounding box center [346, 383] width 139 height 48
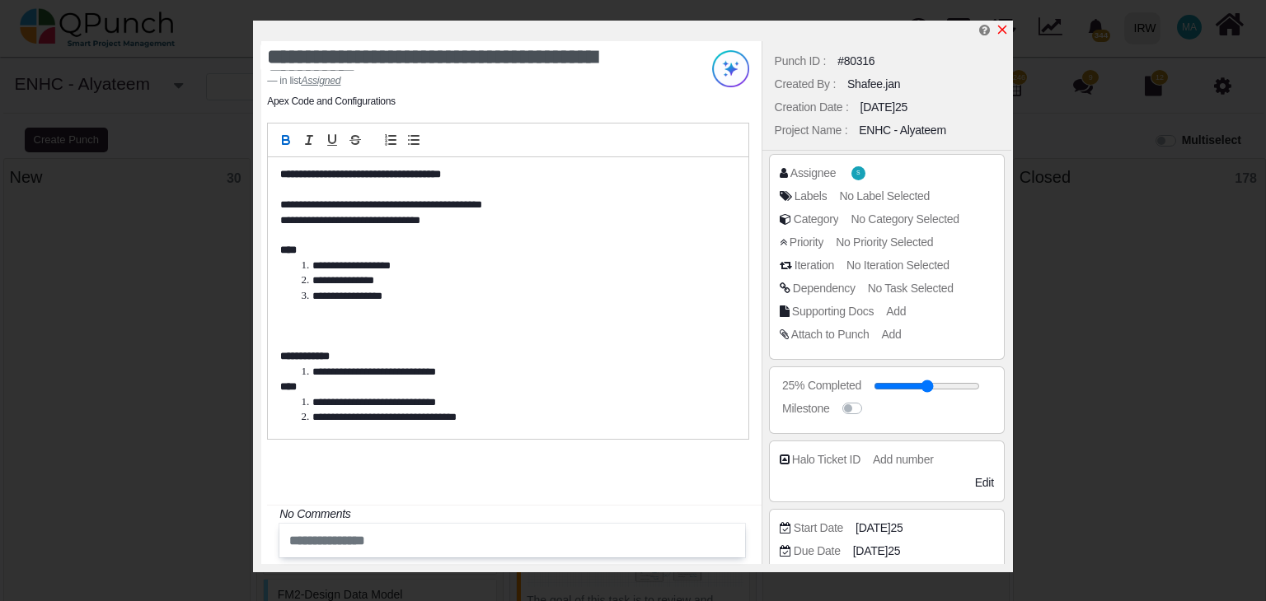
click at [1005, 27] on icon "x" at bounding box center [1002, 30] width 9 height 9
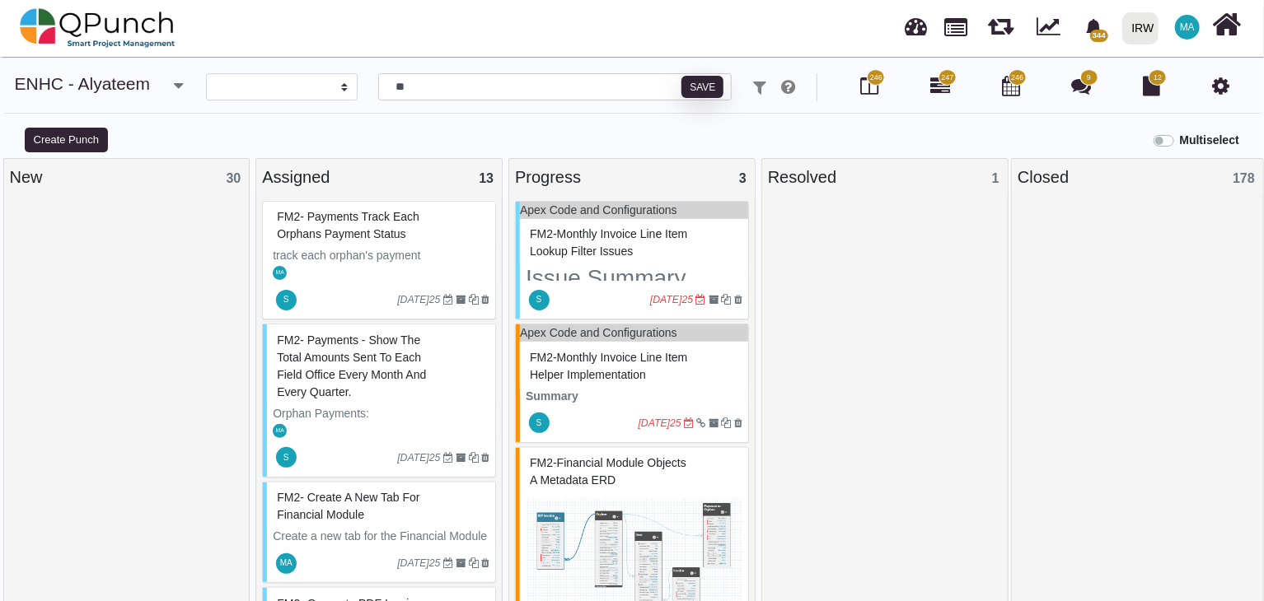
click at [620, 237] on span "FM2-Monthly Invoice Line Item Lookup Filter Issues" at bounding box center [608, 242] width 157 height 30
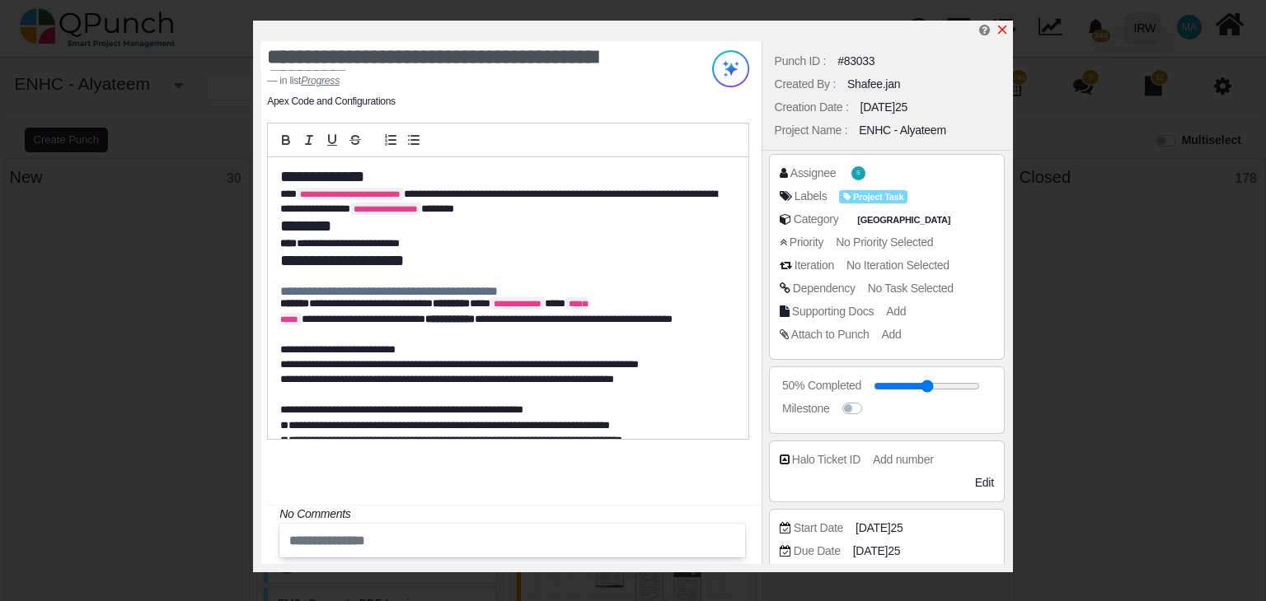
click at [999, 27] on icon "x" at bounding box center [1002, 30] width 9 height 9
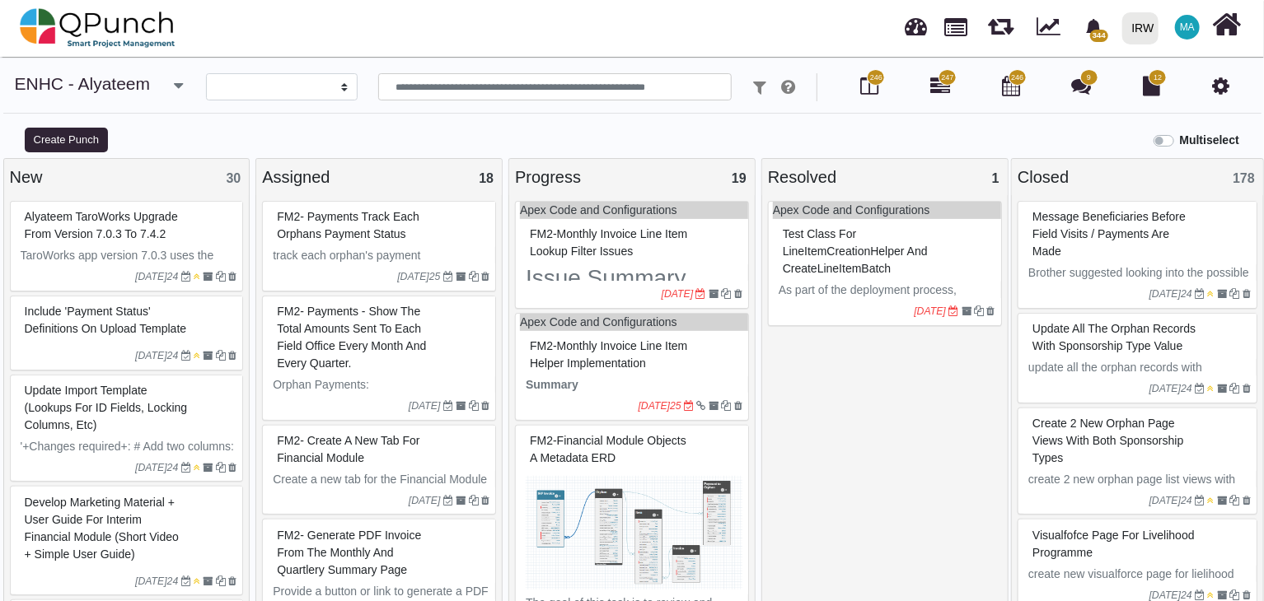
select select
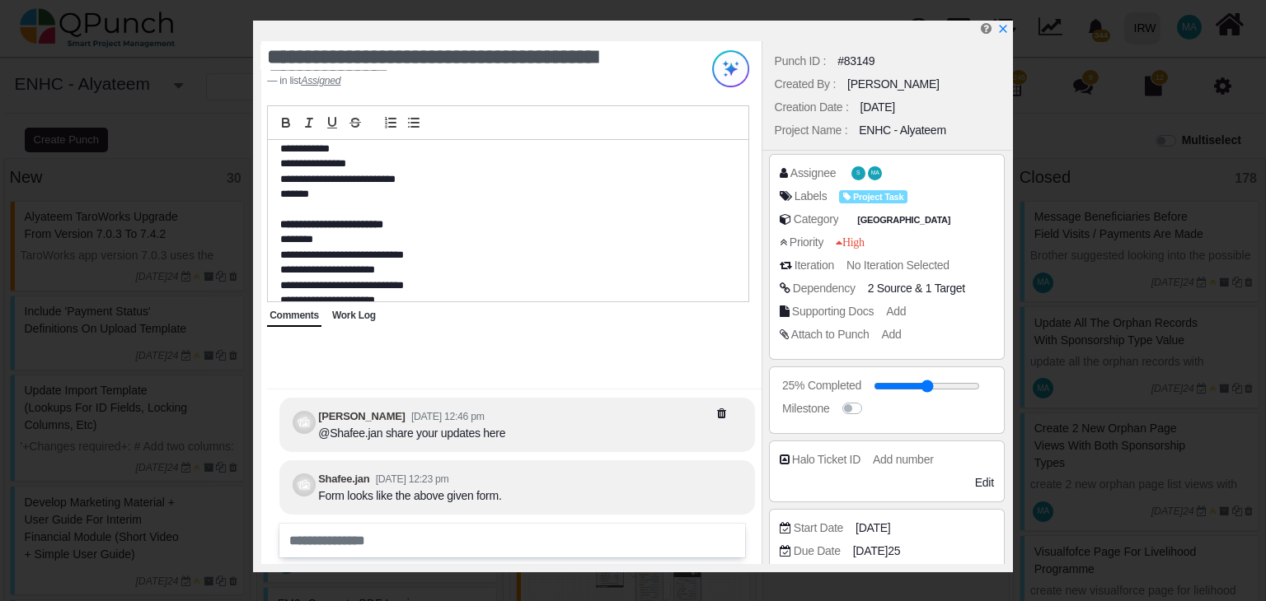
scroll to position [165, 0]
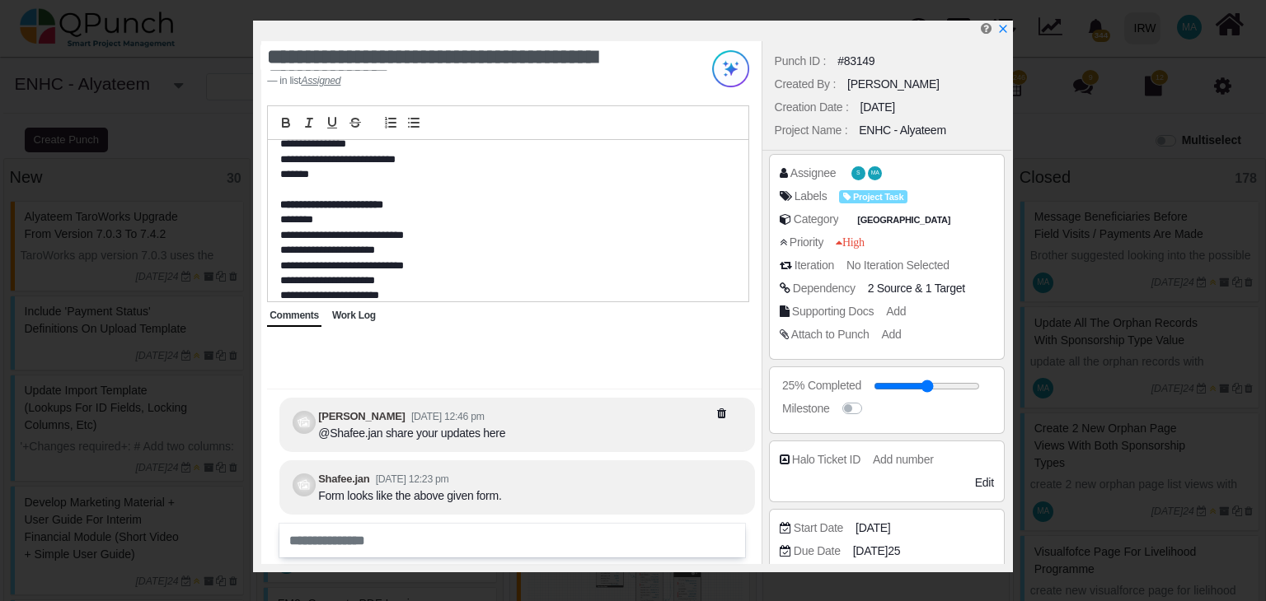
click at [369, 314] on span "Work Log" at bounding box center [354, 316] width 44 height 12
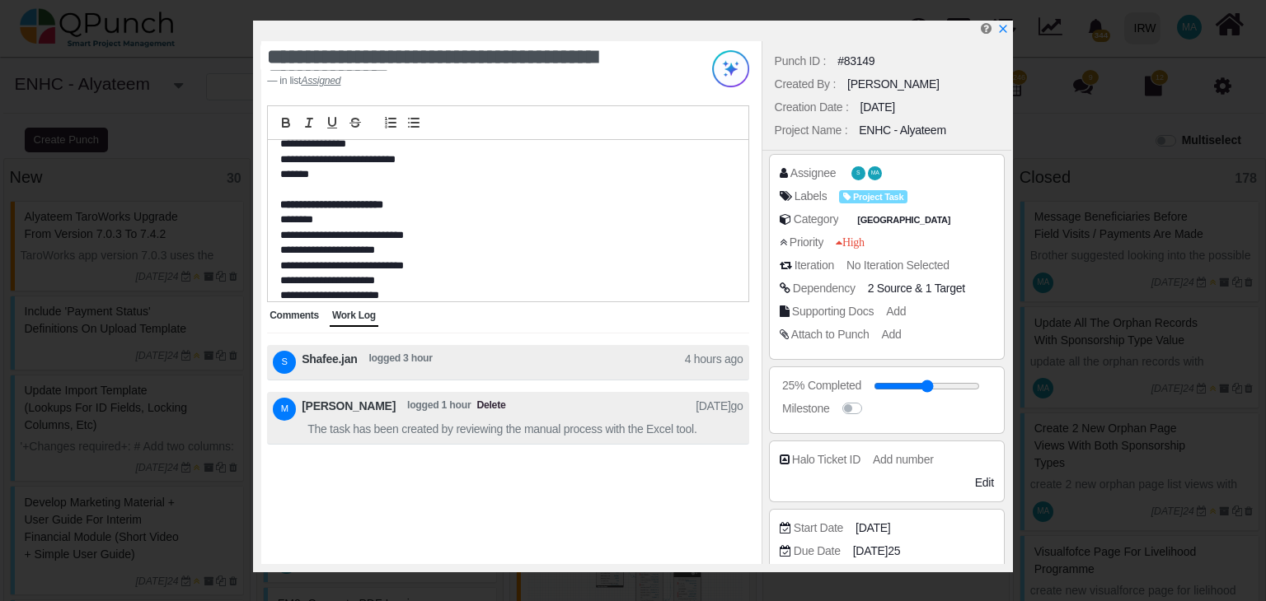
click at [297, 312] on span "Comments" at bounding box center [293, 316] width 49 height 12
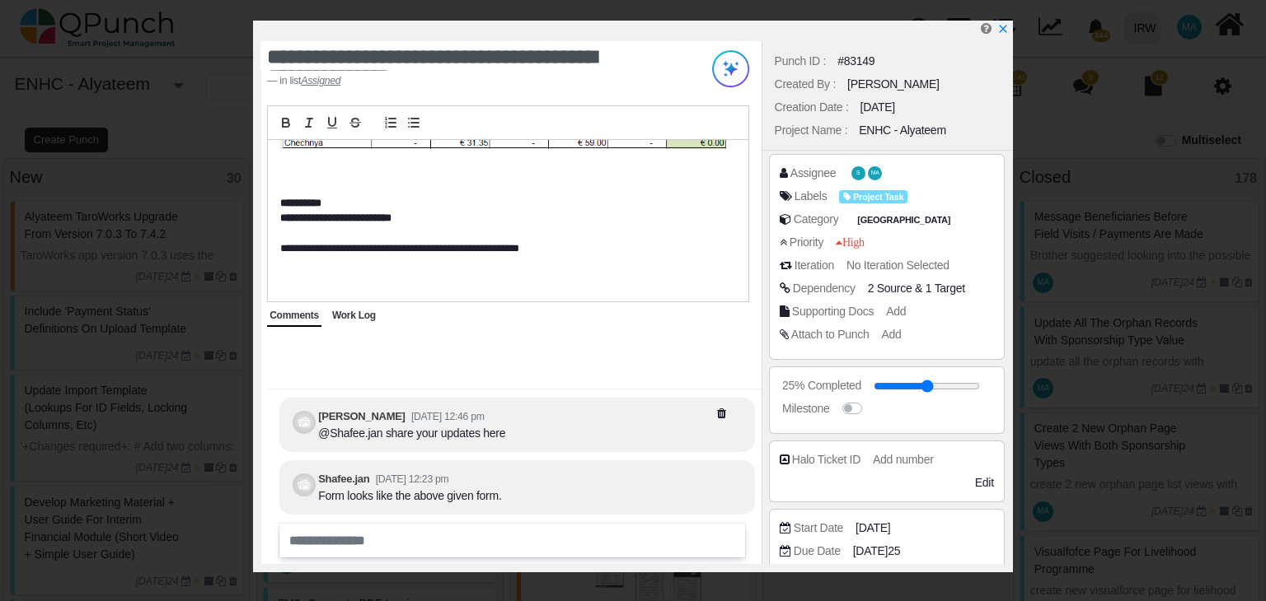
scroll to position [610, 0]
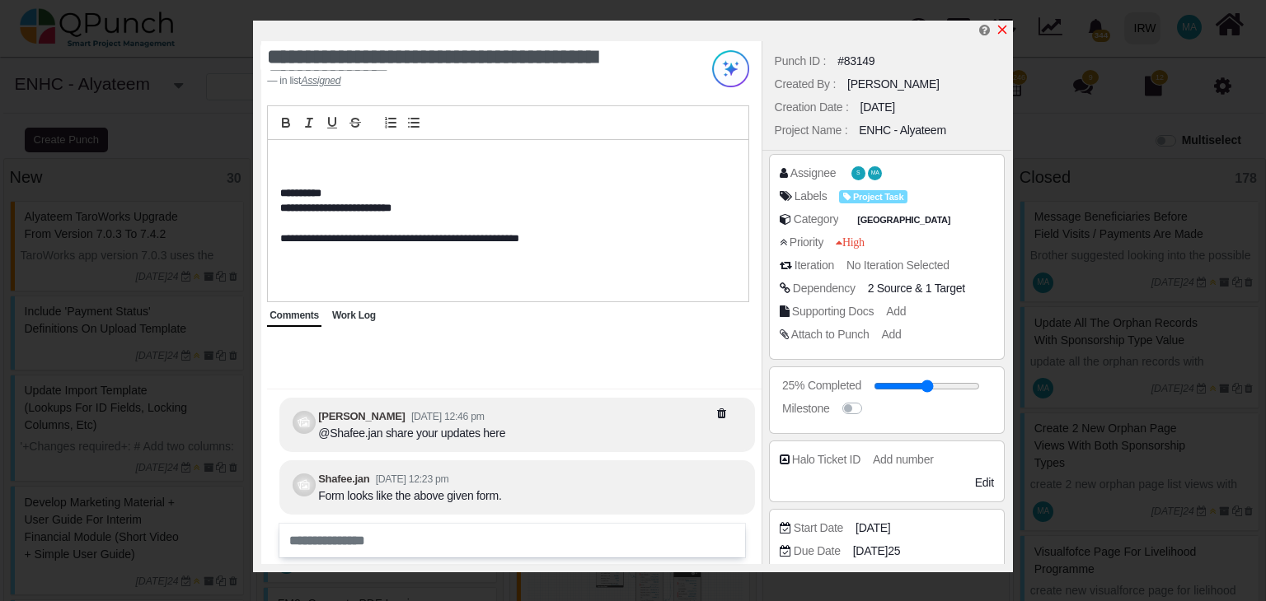
click at [999, 30] on icon "x" at bounding box center [1001, 29] width 13 height 13
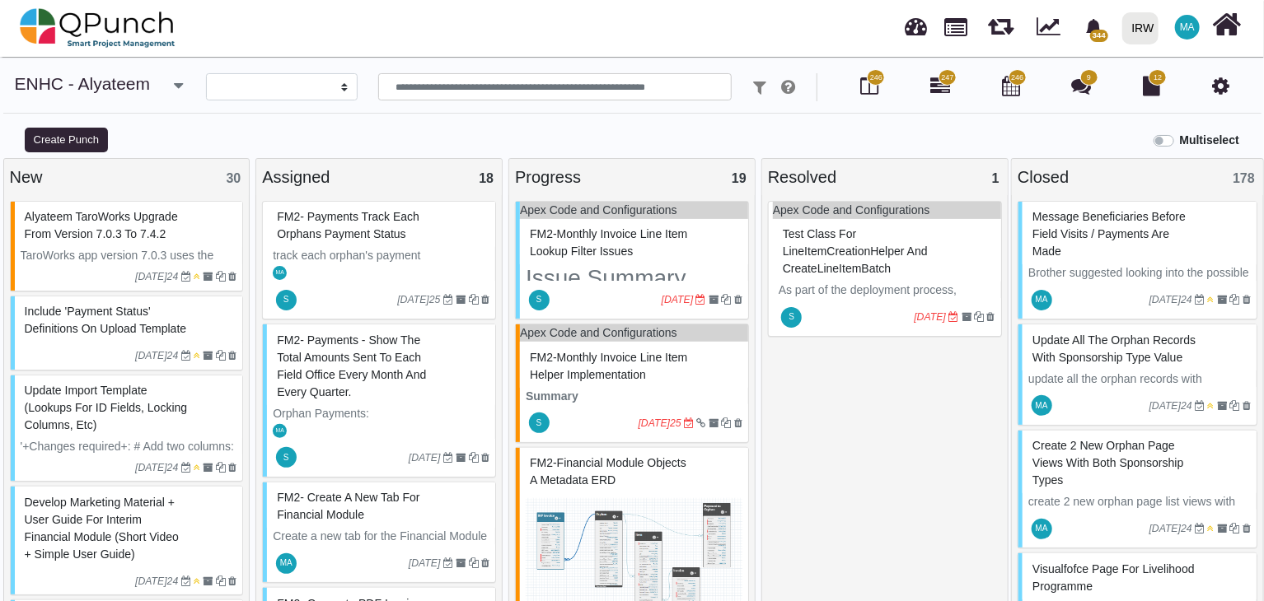
click at [831, 246] on span "Test Class for LineItemCreationHelper and CreateLineItemBatch" at bounding box center [855, 251] width 145 height 48
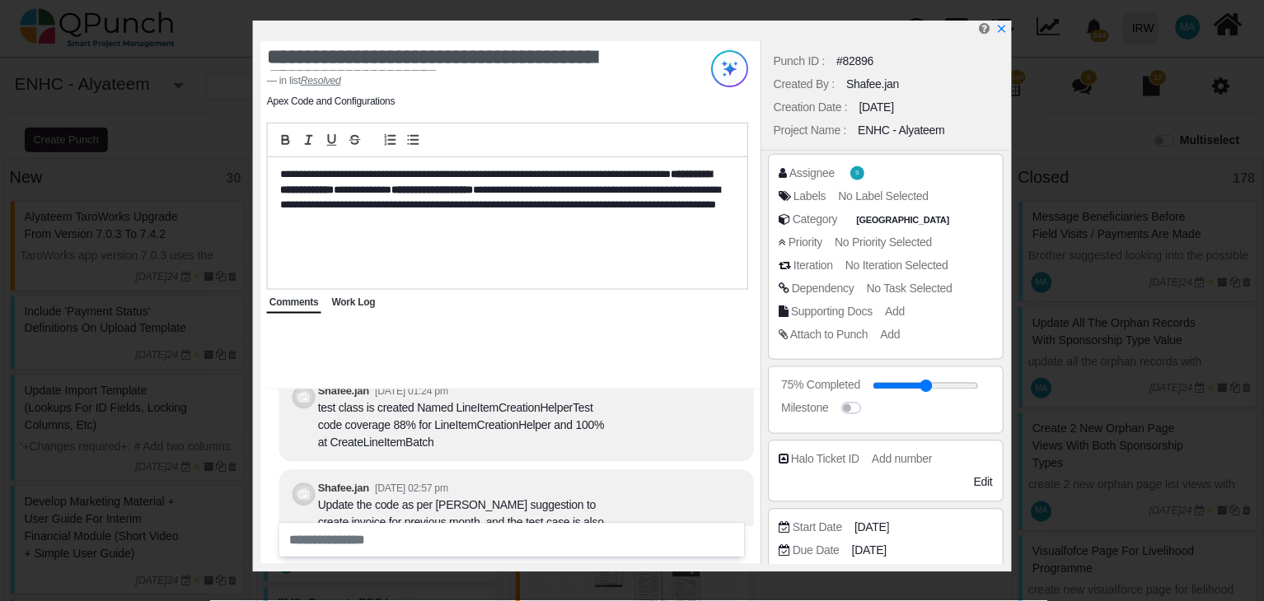
scroll to position [-68, 0]
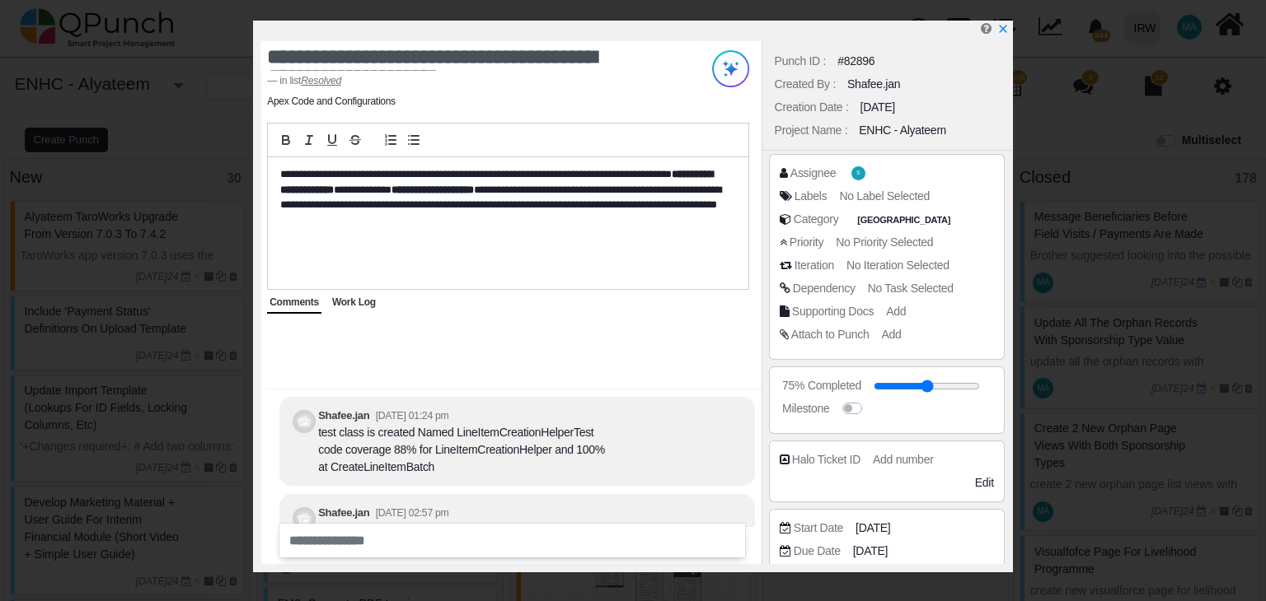
click at [364, 309] on div "Work Log" at bounding box center [354, 302] width 49 height 21
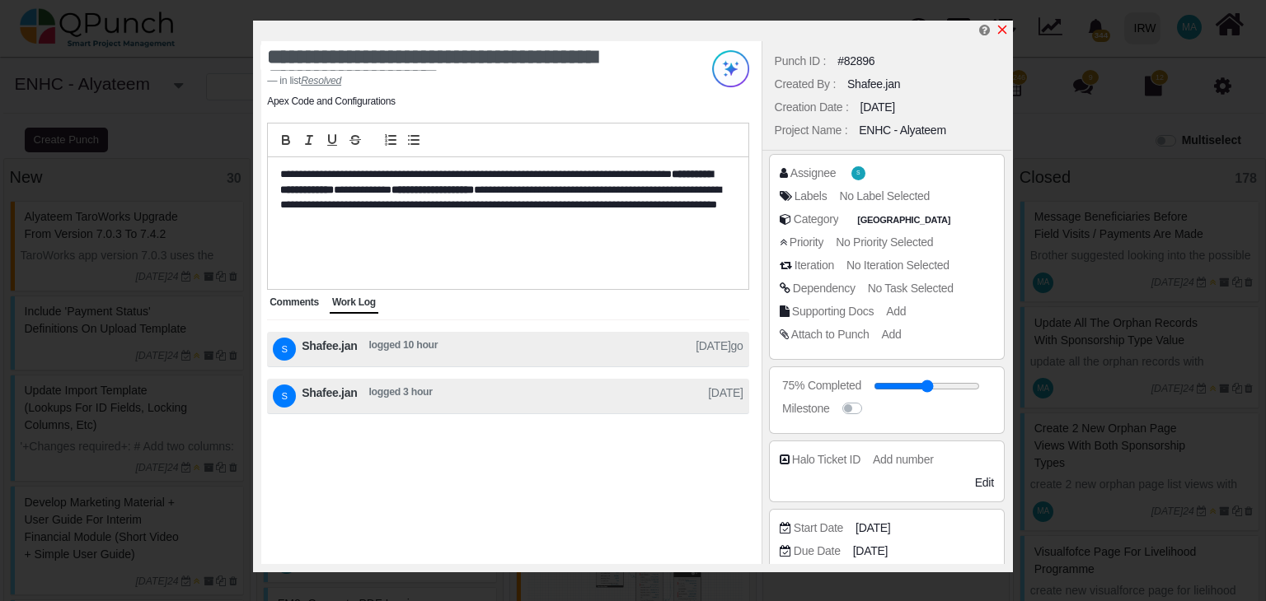
click at [1002, 30] on icon "x" at bounding box center [1002, 30] width 9 height 9
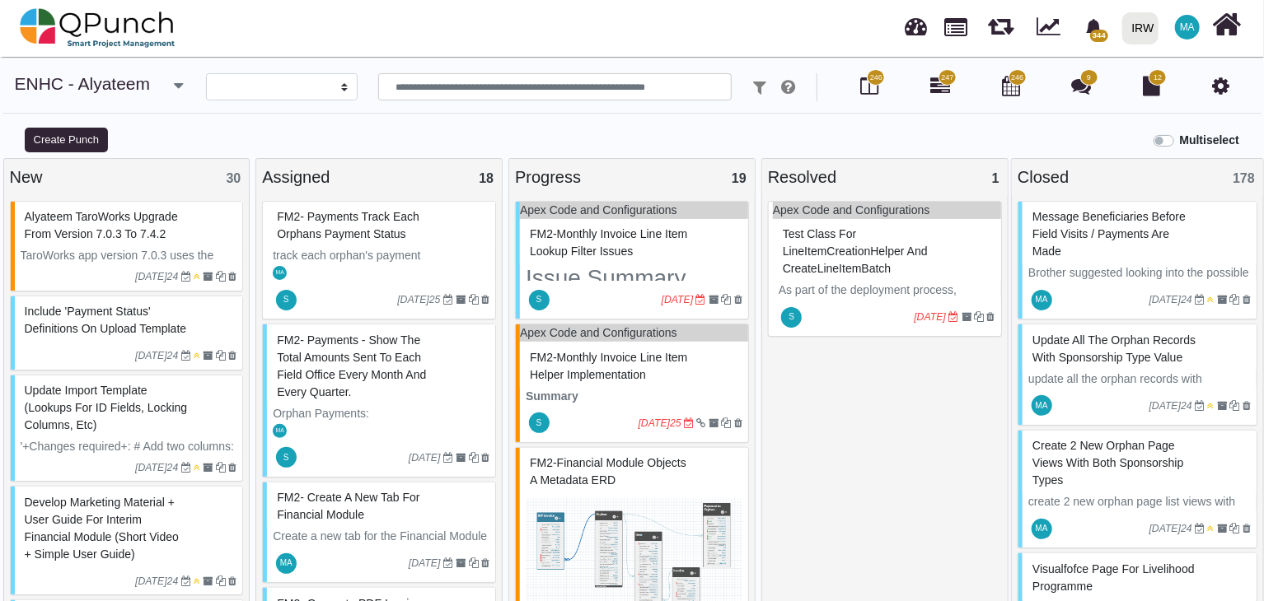
click at [614, 237] on span "FM2-Monthly Invoice Line Item Lookup Filter Issues" at bounding box center [608, 242] width 157 height 30
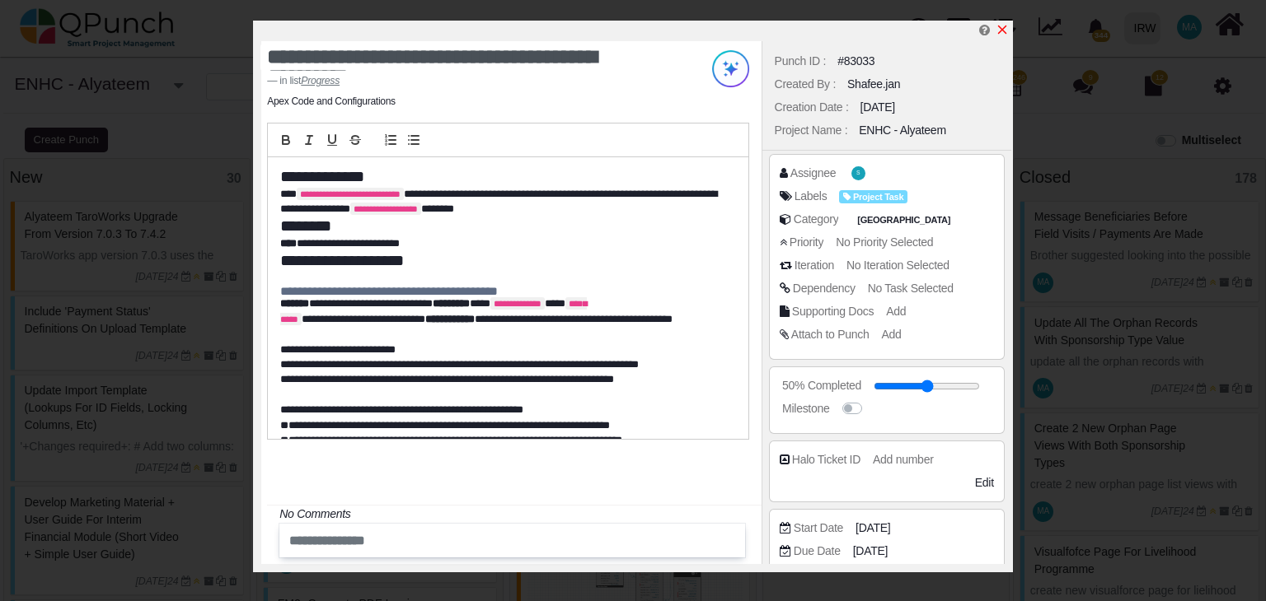
click at [999, 32] on icon "x" at bounding box center [1002, 30] width 9 height 9
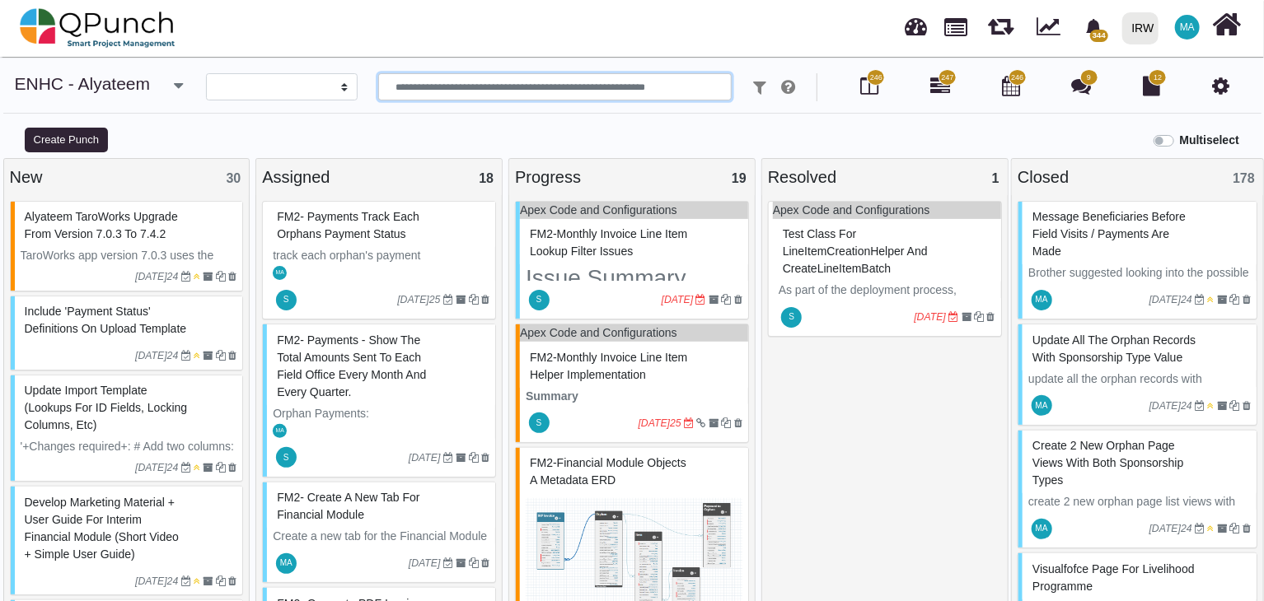
click at [436, 88] on input "text" at bounding box center [555, 87] width 354 height 28
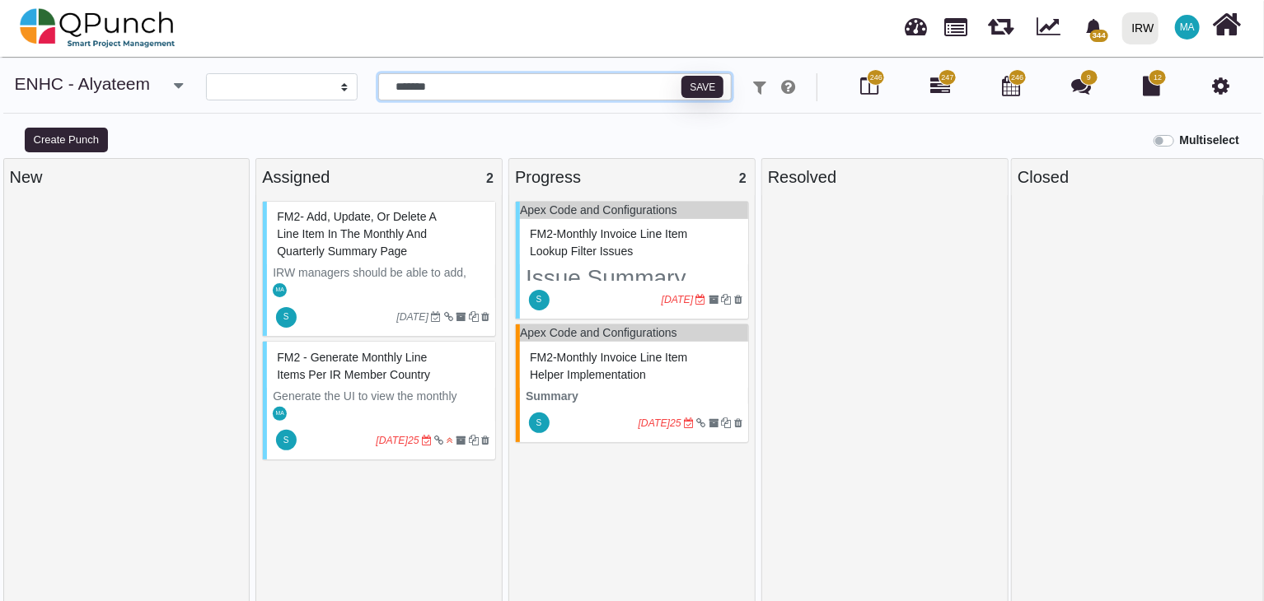
type input "*******"
click at [401, 365] on span "FM2 - Generate monthly line items per IR Member country" at bounding box center [353, 366] width 153 height 30
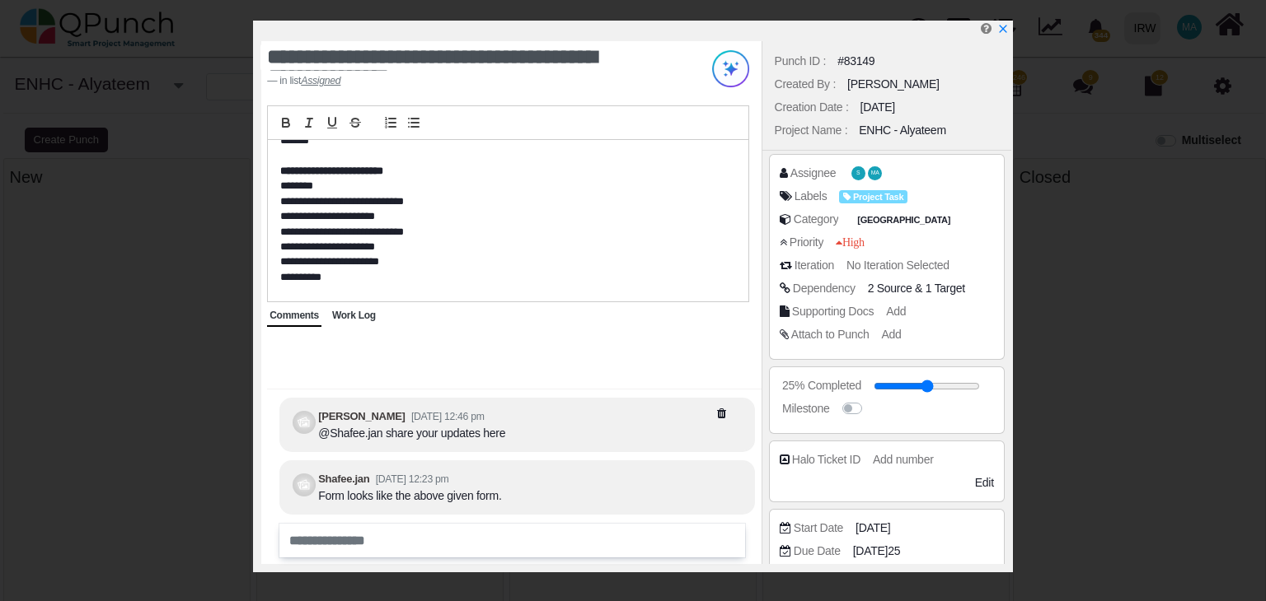
scroll to position [198, 0]
click at [363, 317] on span "Work Log" at bounding box center [354, 316] width 44 height 12
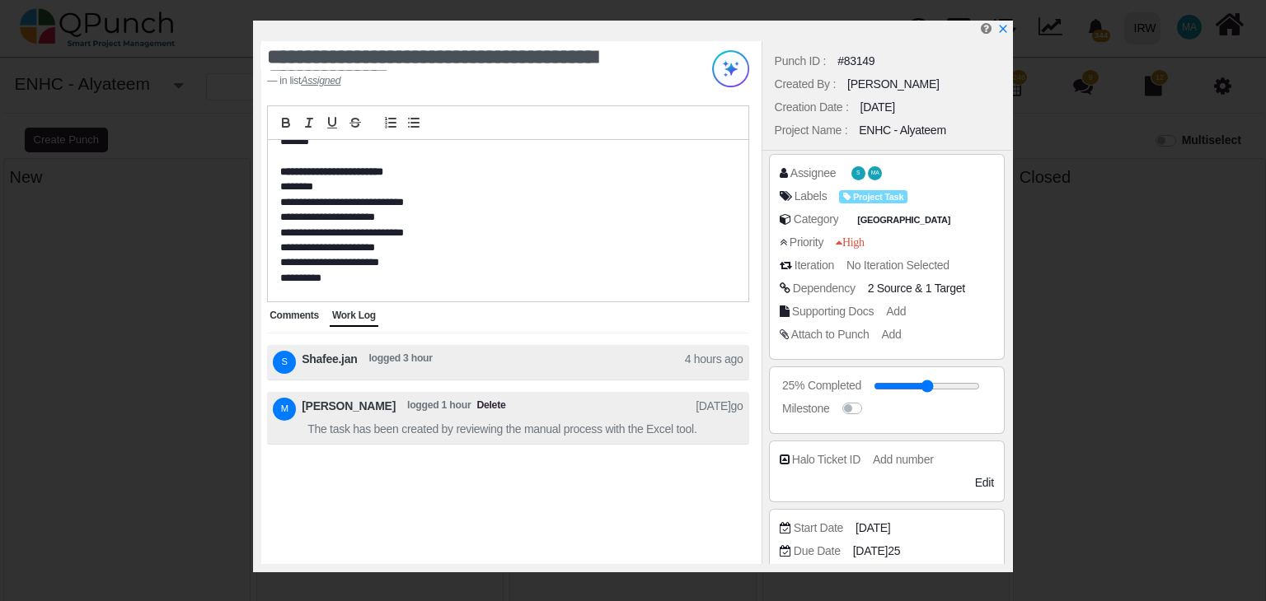
click at [303, 311] on span "Comments" at bounding box center [293, 316] width 49 height 12
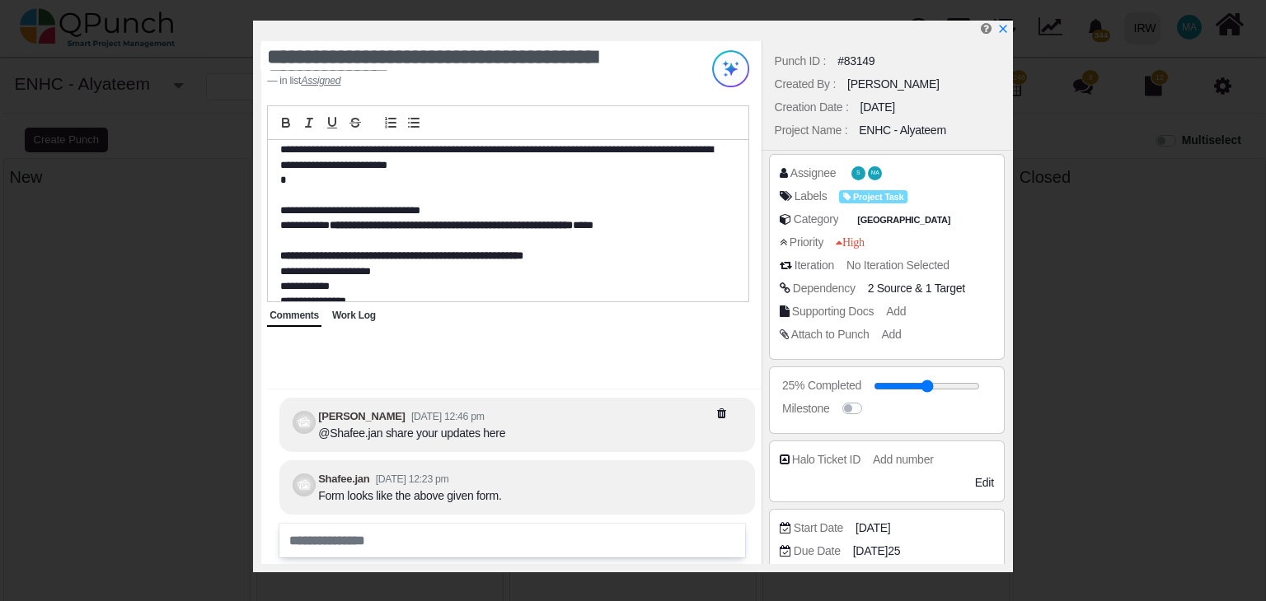
scroll to position [0, 0]
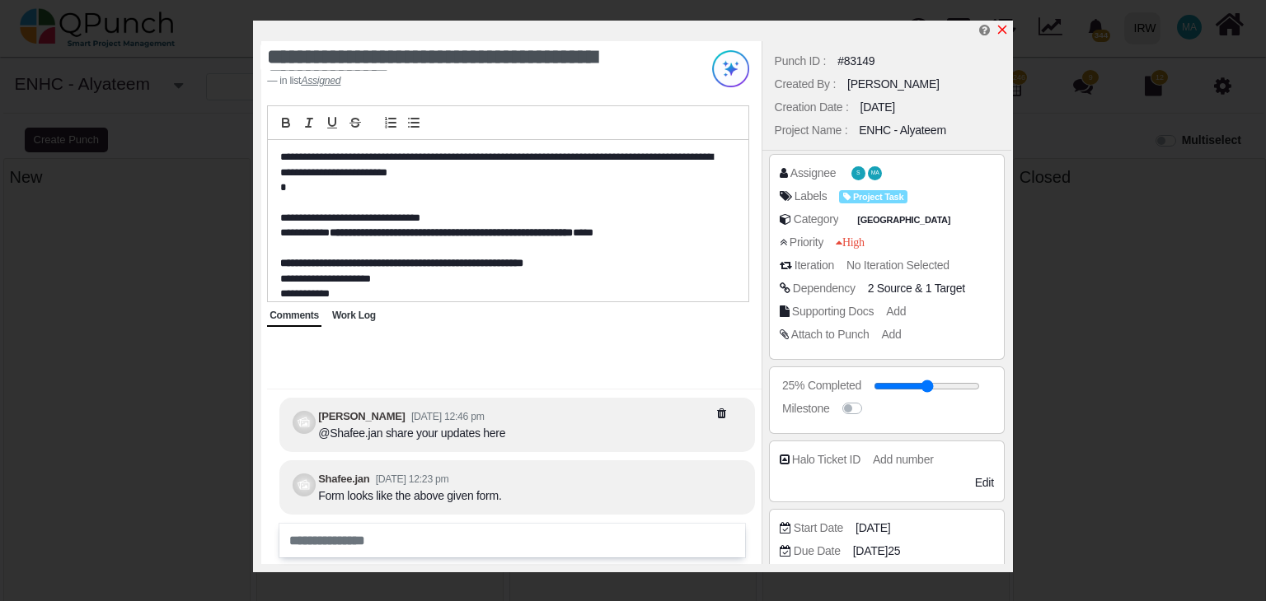
click at [1003, 30] on icon "x" at bounding box center [1002, 30] width 9 height 9
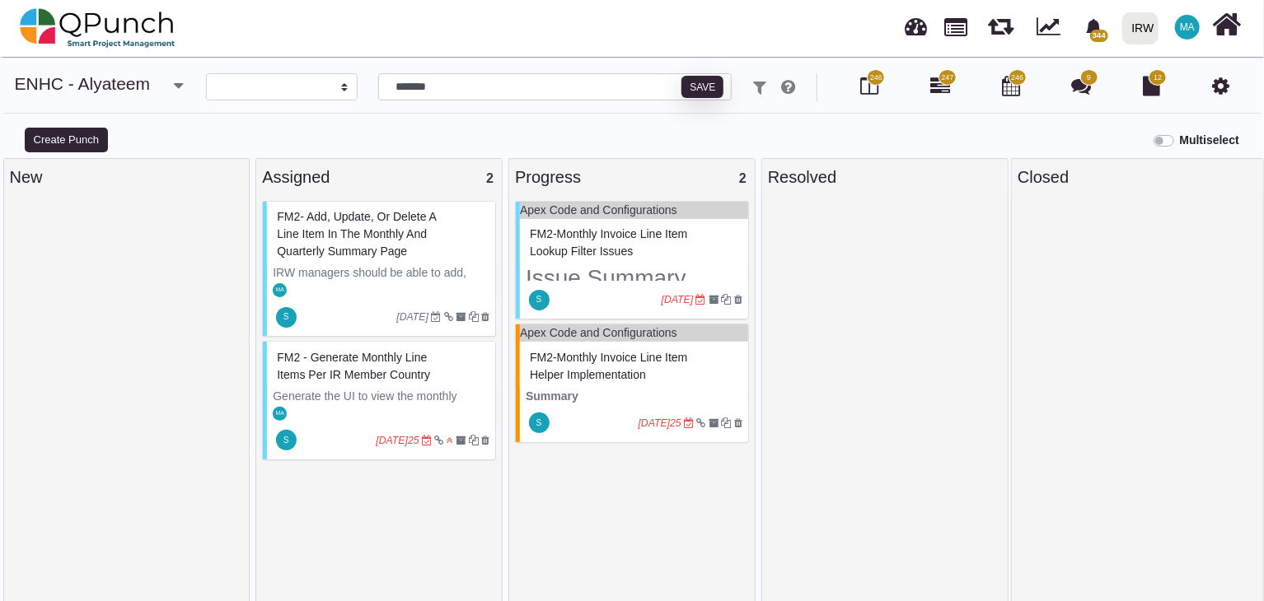
click at [603, 228] on span "FM2-Monthly Invoice Line Item Lookup Filter Issues" at bounding box center [608, 242] width 157 height 30
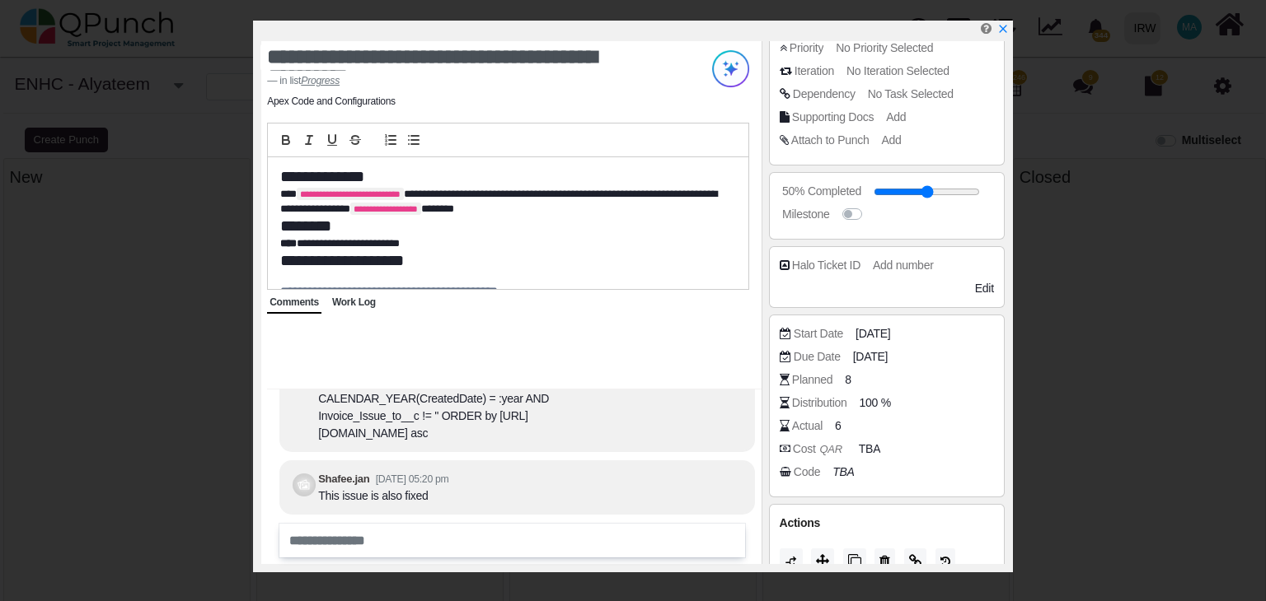
scroll to position [218, 0]
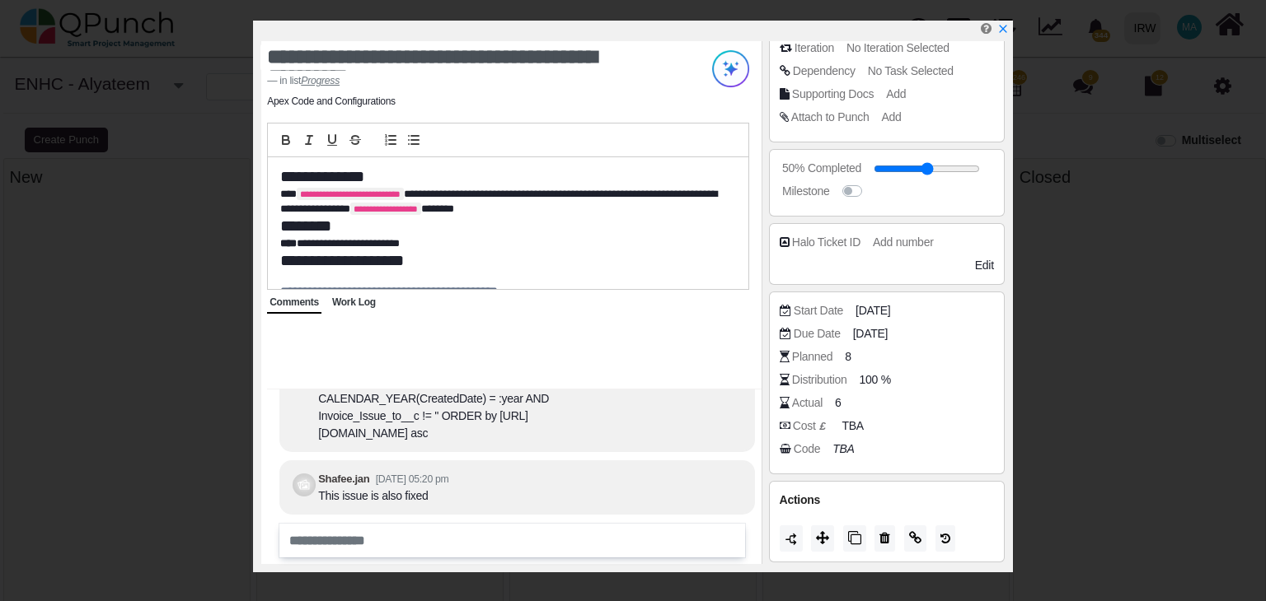
drag, startPoint x: 857, startPoint y: 333, endPoint x: 914, endPoint y: 333, distance: 56.9
click at [914, 333] on div "Due Date [DATE]25" at bounding box center [890, 333] width 222 height 16
click at [922, 334] on div "Due Date [DATE]25" at bounding box center [890, 333] width 222 height 16
drag, startPoint x: 852, startPoint y: 330, endPoint x: 931, endPoint y: 344, distance: 80.2
click at [919, 340] on div "Due Date [DATE]25" at bounding box center [886, 336] width 214 height 23
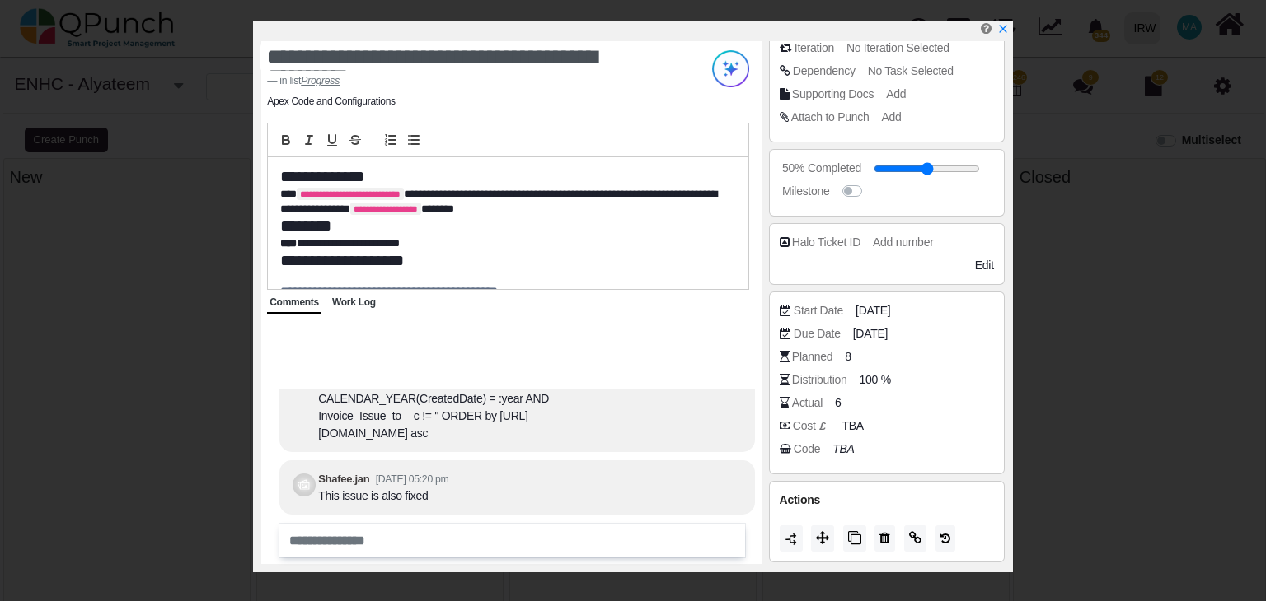
click at [943, 333] on div "Due Date [DATE]25" at bounding box center [890, 333] width 222 height 16
drag, startPoint x: 854, startPoint y: 326, endPoint x: 867, endPoint y: 324, distance: 13.4
click at [864, 325] on span "[DATE]" at bounding box center [872, 333] width 35 height 17
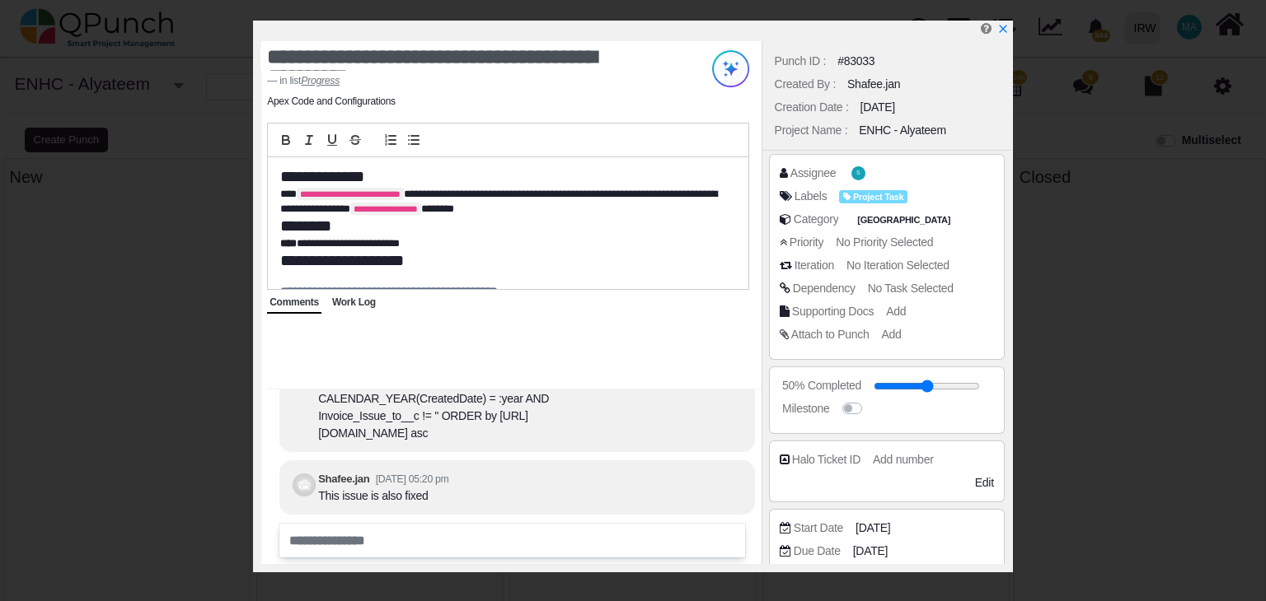
drag, startPoint x: 845, startPoint y: 83, endPoint x: 948, endPoint y: 161, distance: 129.4
click at [955, 136] on div "Punch ID : #83033 Created By : Shafee.jan Creation Date : [DATE] Project Name :…" at bounding box center [886, 96] width 249 height 110
click at [999, 30] on icon "x" at bounding box center [1001, 29] width 13 height 13
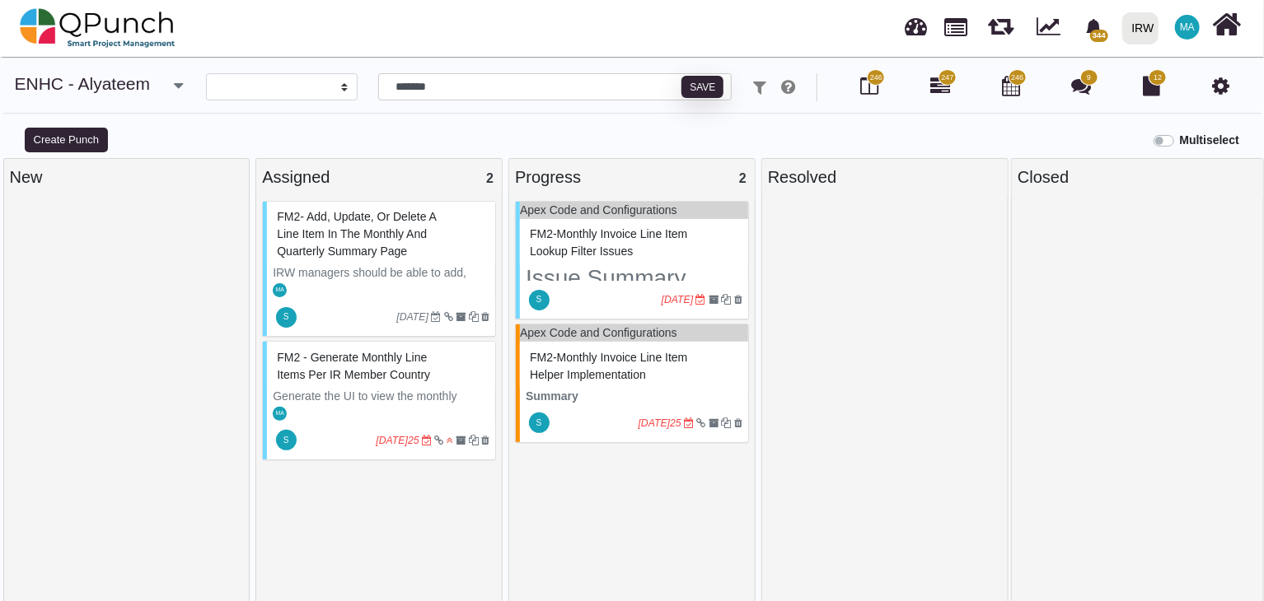
click at [358, 369] on span "FM2 - Generate monthly line items per IR Member country" at bounding box center [353, 366] width 153 height 30
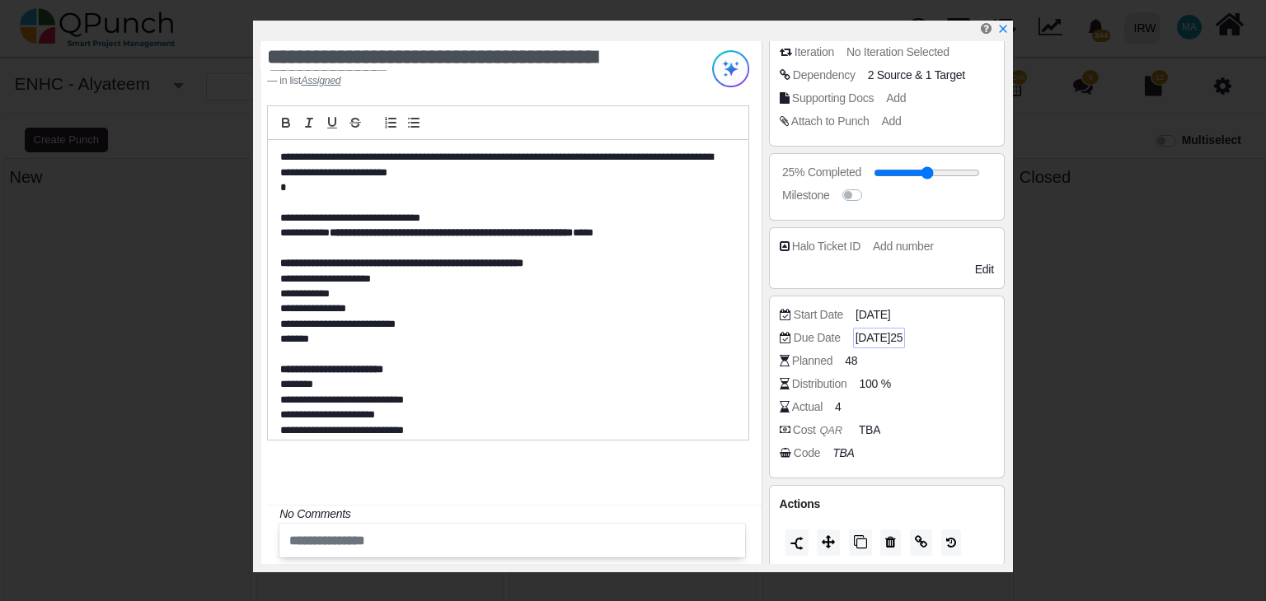
scroll to position [218, 0]
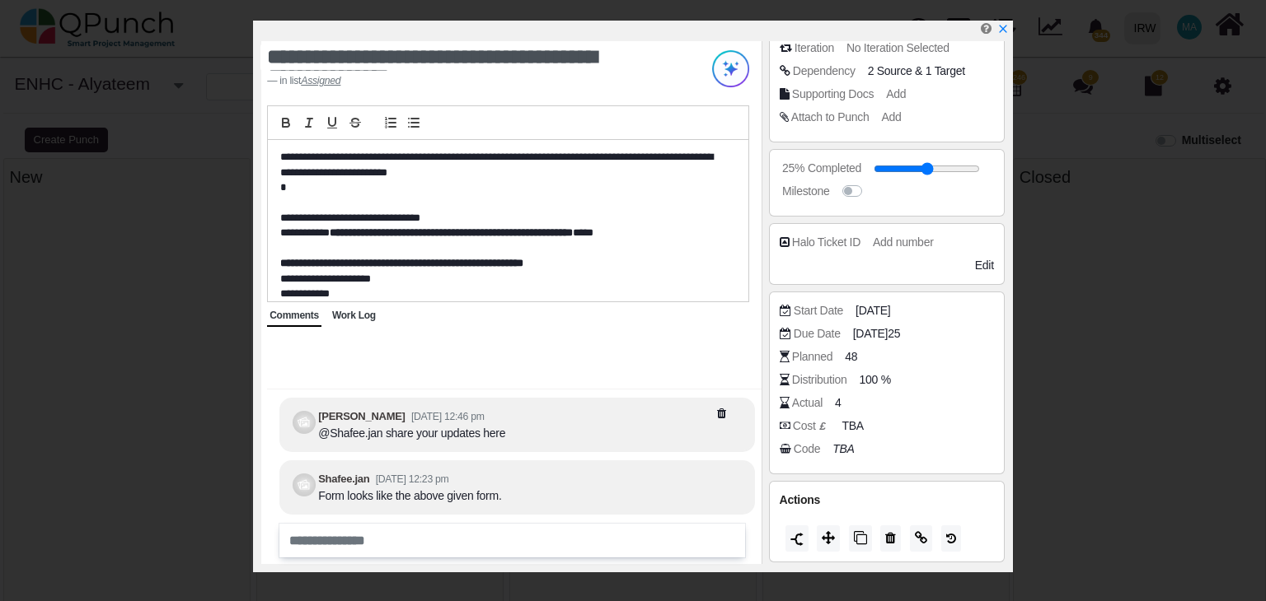
drag, startPoint x: 857, startPoint y: 309, endPoint x: 912, endPoint y: 314, distance: 55.4
click at [890, 308] on div "[DATE]" at bounding box center [872, 310] width 35 height 17
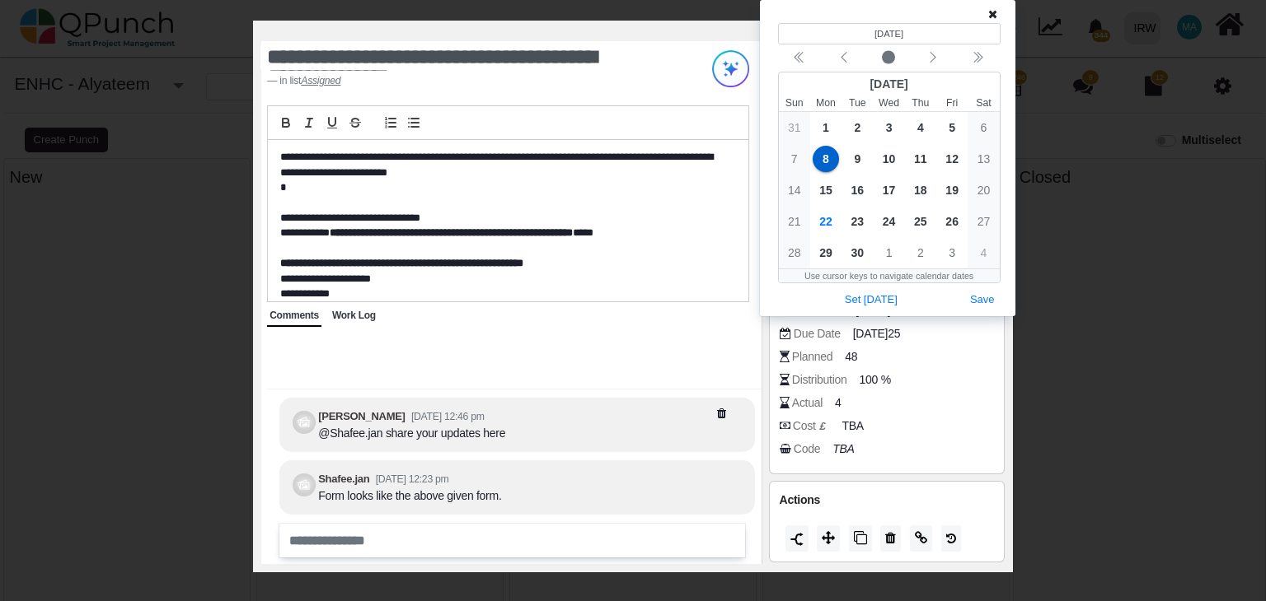
click at [971, 349] on div "Planned 48" at bounding box center [890, 357] width 222 height 16
click at [992, 15] on icon at bounding box center [992, 14] width 9 height 12
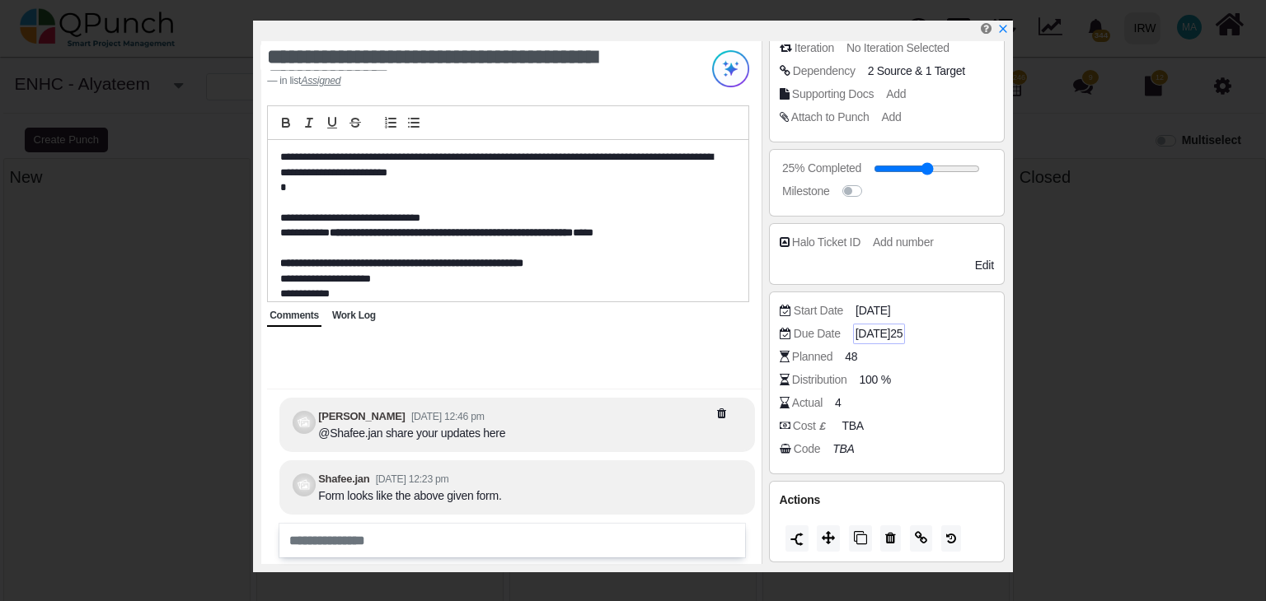
drag, startPoint x: 854, startPoint y: 332, endPoint x: 911, endPoint y: 333, distance: 57.7
click at [905, 333] on div "[DATE]25" at bounding box center [879, 334] width 52 height 21
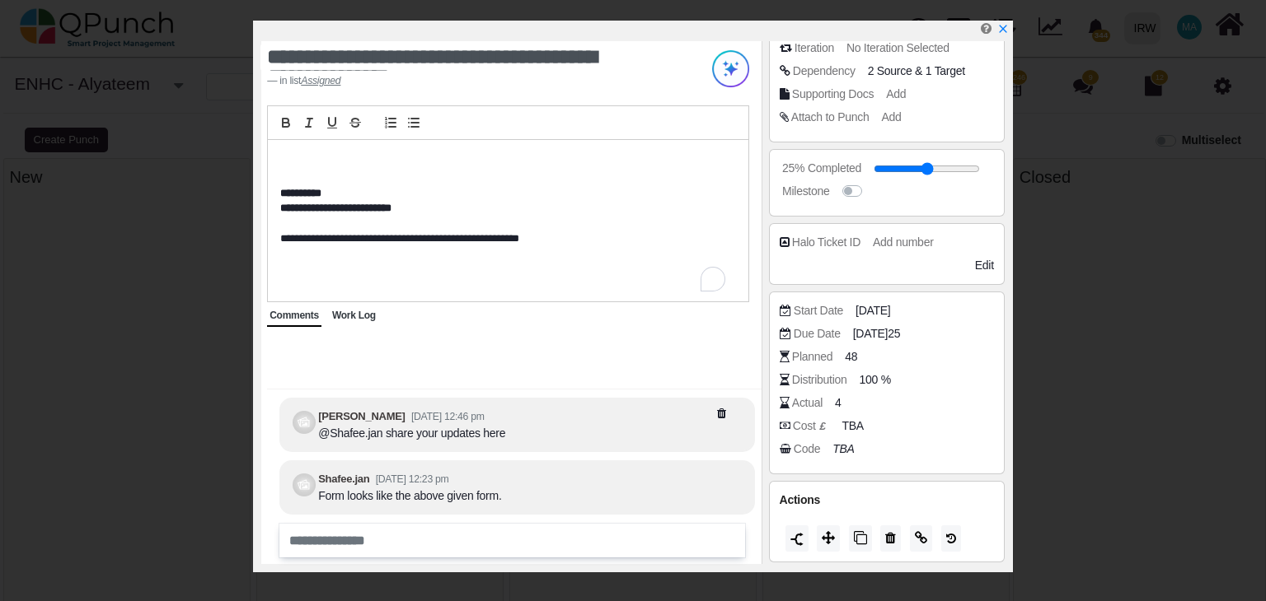
scroll to position [610, 0]
drag, startPoint x: 281, startPoint y: 236, endPoint x: 541, endPoint y: 238, distance: 260.4
click at [541, 238] on p "**********" at bounding box center [502, 239] width 445 height 15
click at [568, 252] on p "To enrich screen reader interactions, please activate Accessibility in Grammarl…" at bounding box center [503, 253] width 447 height 15
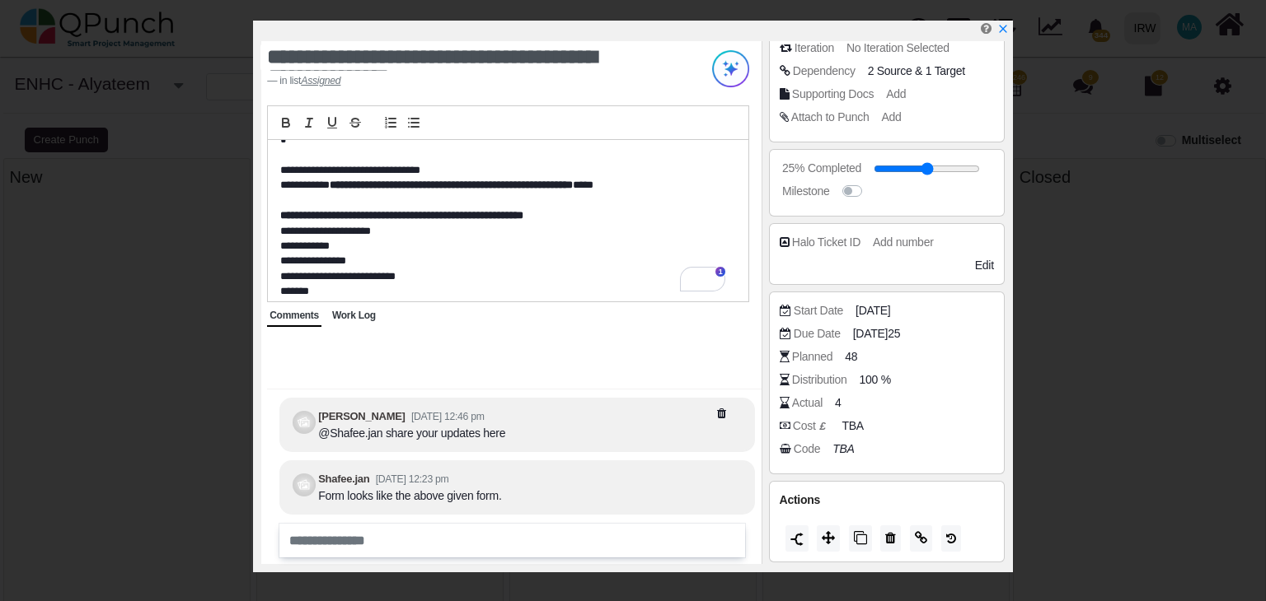
scroll to position [0, 0]
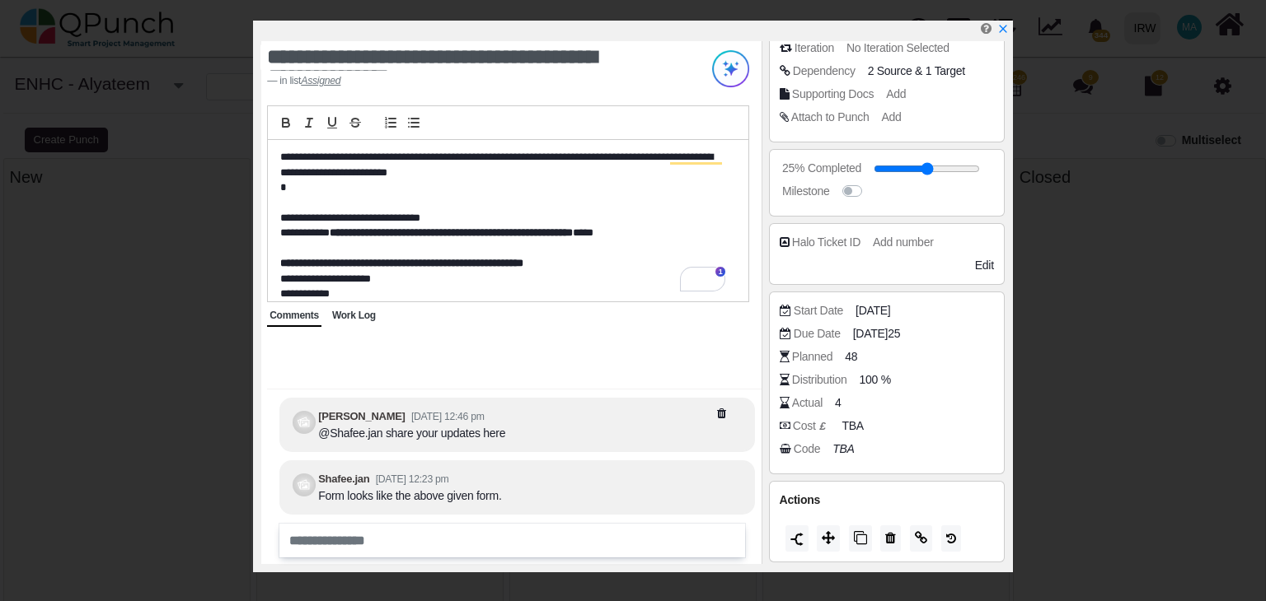
click at [777, 596] on div "**********" at bounding box center [633, 300] width 1266 height 601
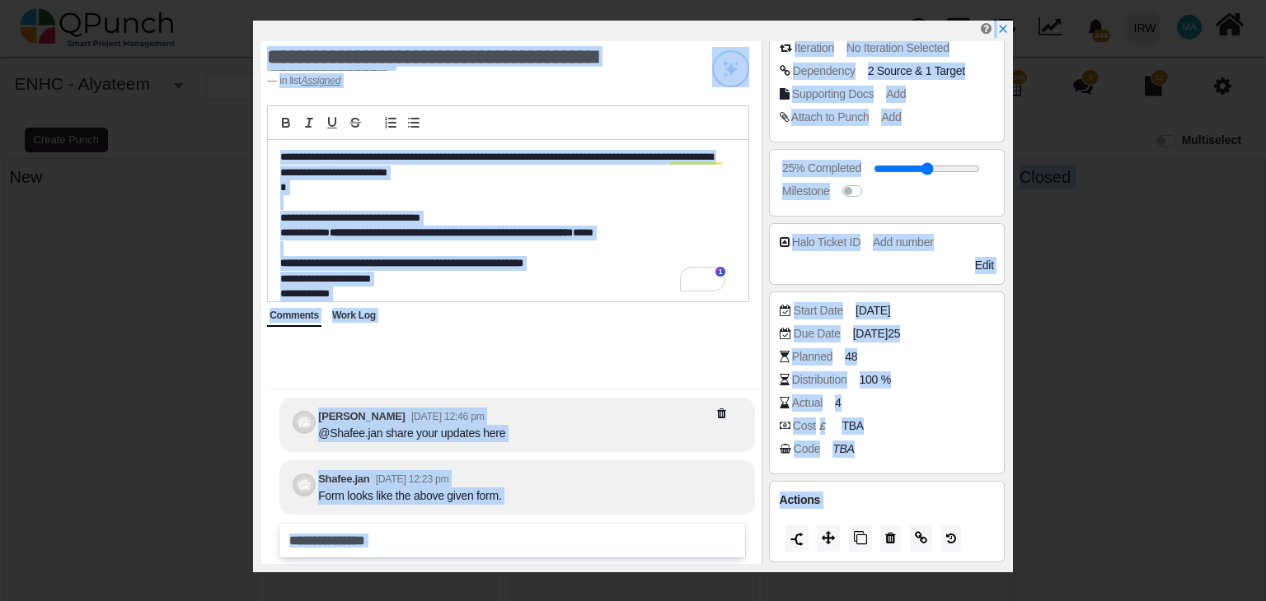
drag, startPoint x: 777, startPoint y: 586, endPoint x: 827, endPoint y: 639, distance: 73.4
click at [827, 601] on html "344 Notification Clear FM2 - Generate monthly line items per IR Memb Shafee.jan…" at bounding box center [633, 309] width 1266 height 619
click at [654, 338] on div "**********" at bounding box center [510, 302] width 499 height 523
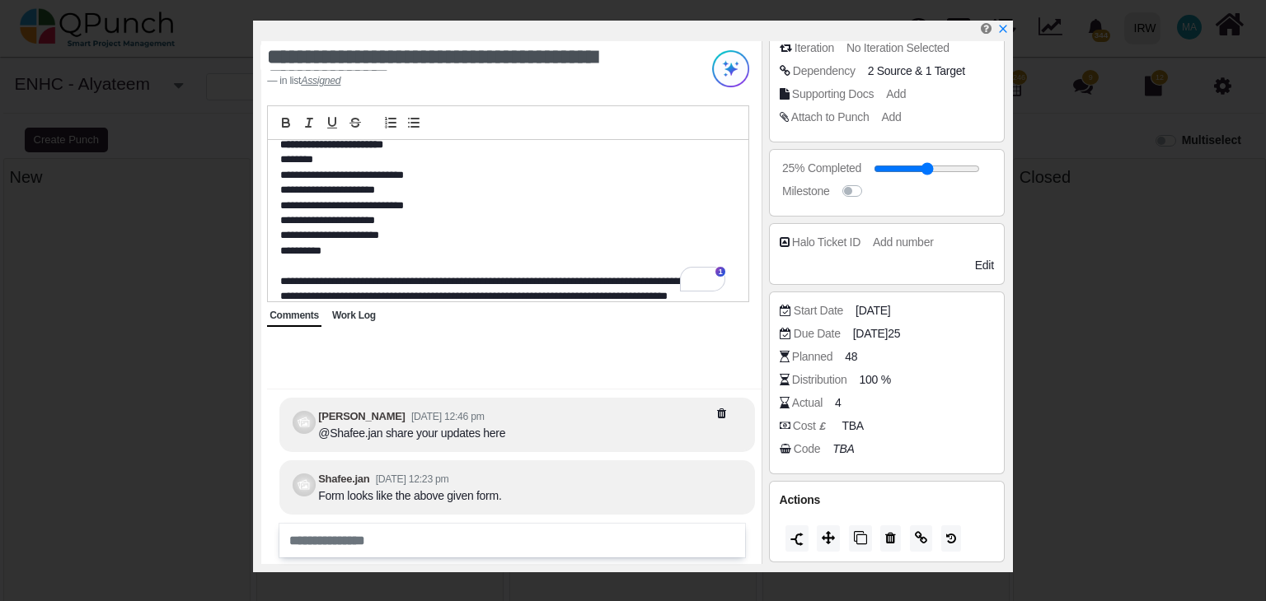
scroll to position [247, 0]
